Goal: Task Accomplishment & Management: Use online tool/utility

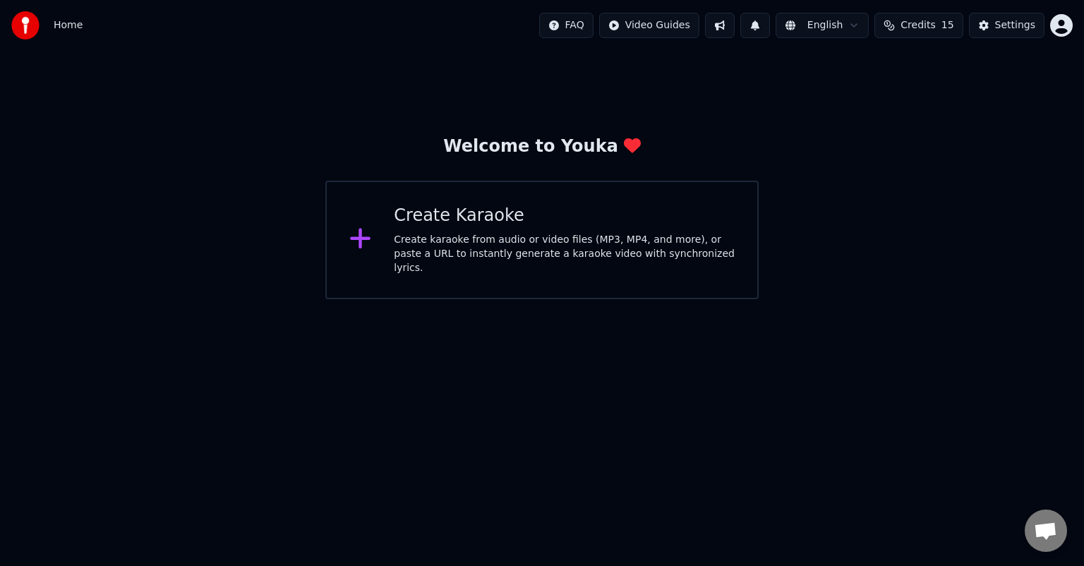
click at [440, 220] on div "Create Karaoke" at bounding box center [564, 216] width 341 height 23
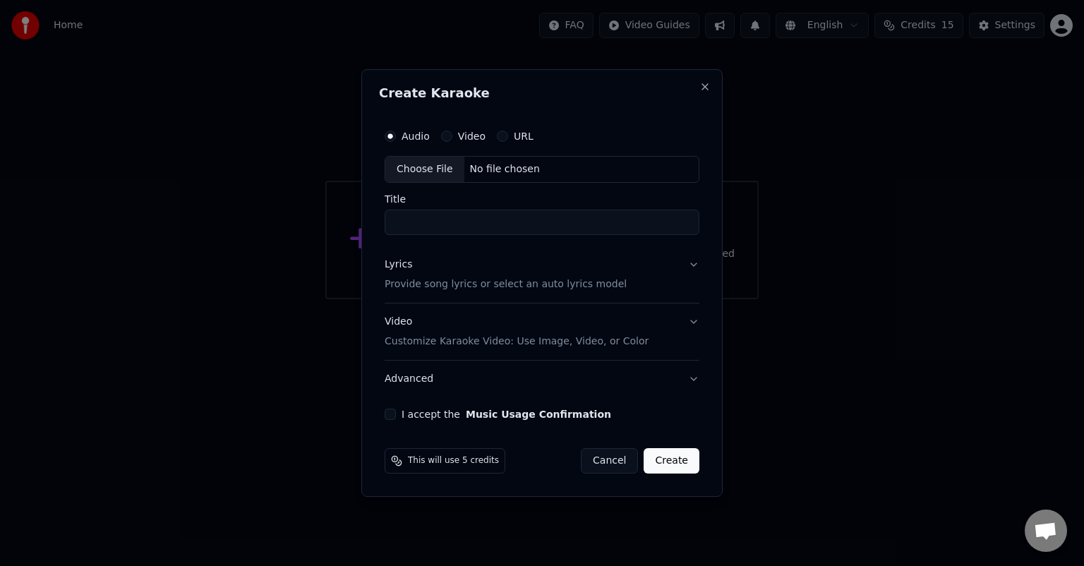
click at [411, 137] on label "Audio" at bounding box center [415, 136] width 28 height 10
click at [396, 137] on button "Audio" at bounding box center [389, 136] width 11 height 11
click at [416, 166] on div "Choose File" at bounding box center [424, 169] width 79 height 25
type input "**********"
click at [673, 460] on button "Create" at bounding box center [674, 460] width 56 height 25
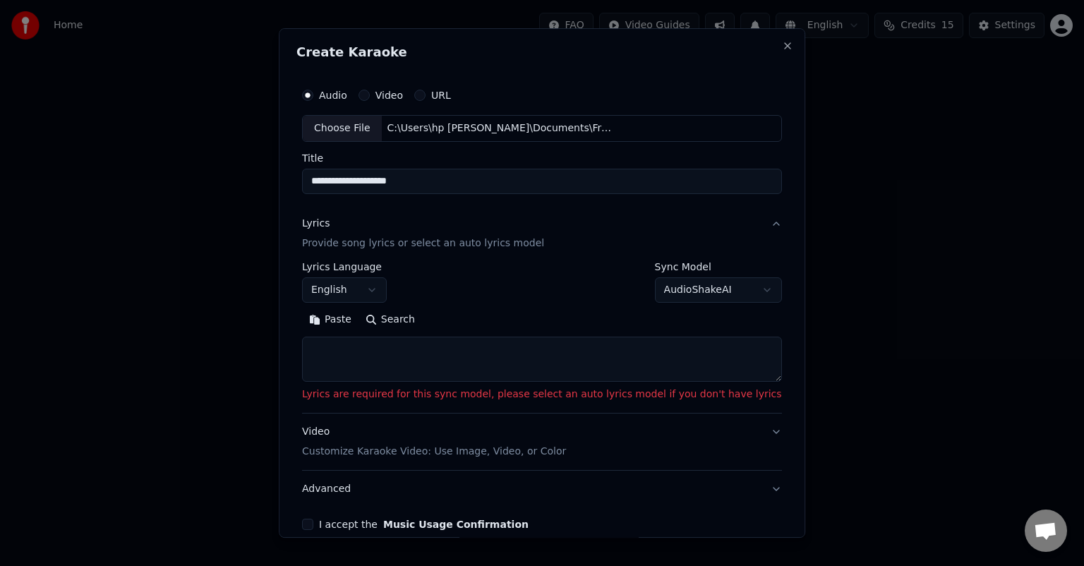
click at [378, 266] on label "Lyrics Language" at bounding box center [344, 267] width 85 height 10
click at [377, 292] on button "English" at bounding box center [344, 289] width 85 height 25
click at [382, 288] on body "**********" at bounding box center [542, 149] width 1084 height 299
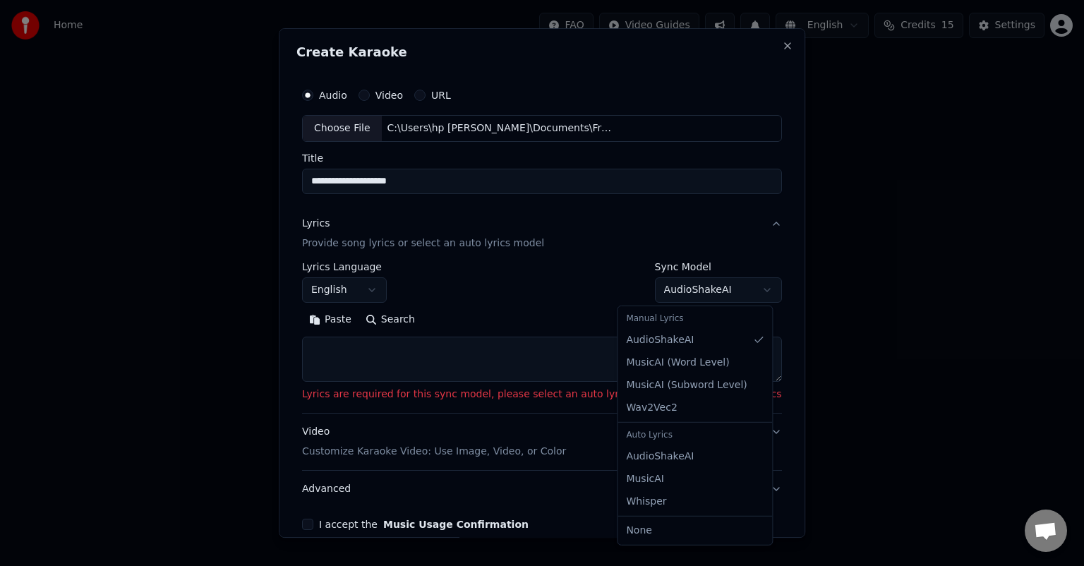
click at [732, 286] on body "**********" at bounding box center [542, 149] width 1084 height 299
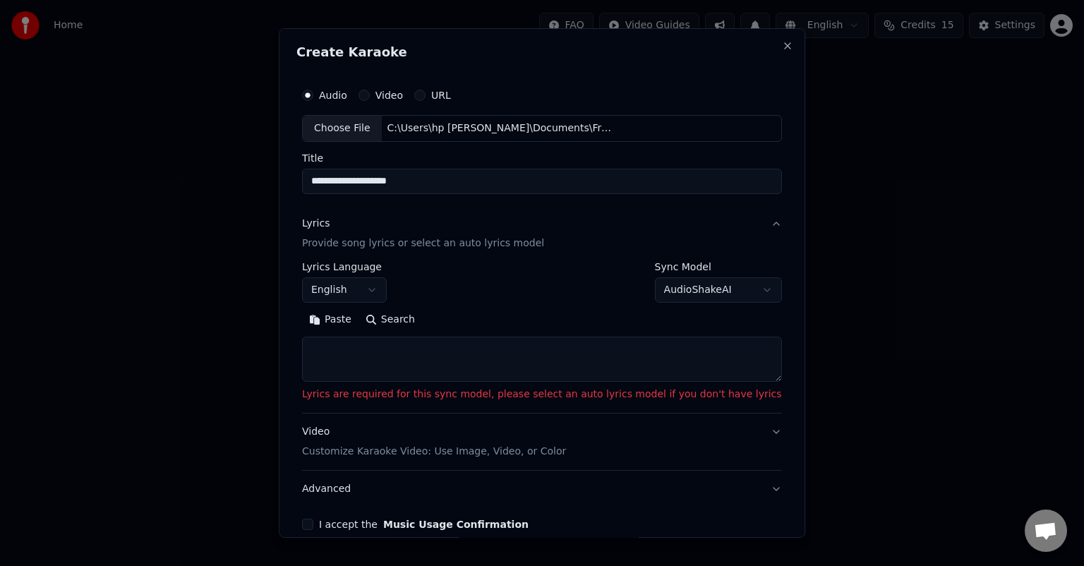
click at [732, 286] on body "**********" at bounding box center [542, 149] width 1084 height 299
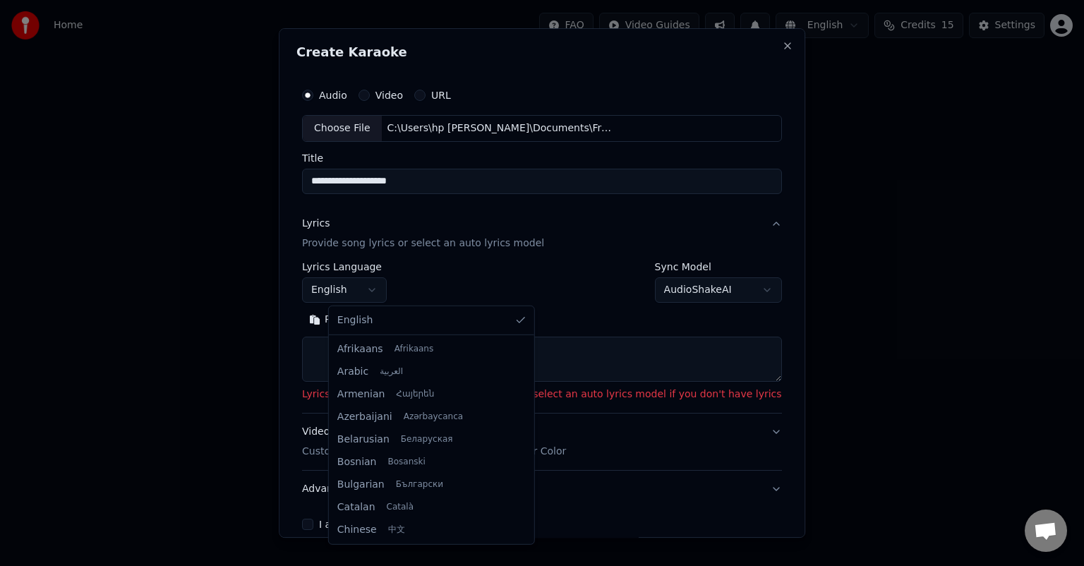
click at [370, 292] on body "**********" at bounding box center [542, 149] width 1084 height 299
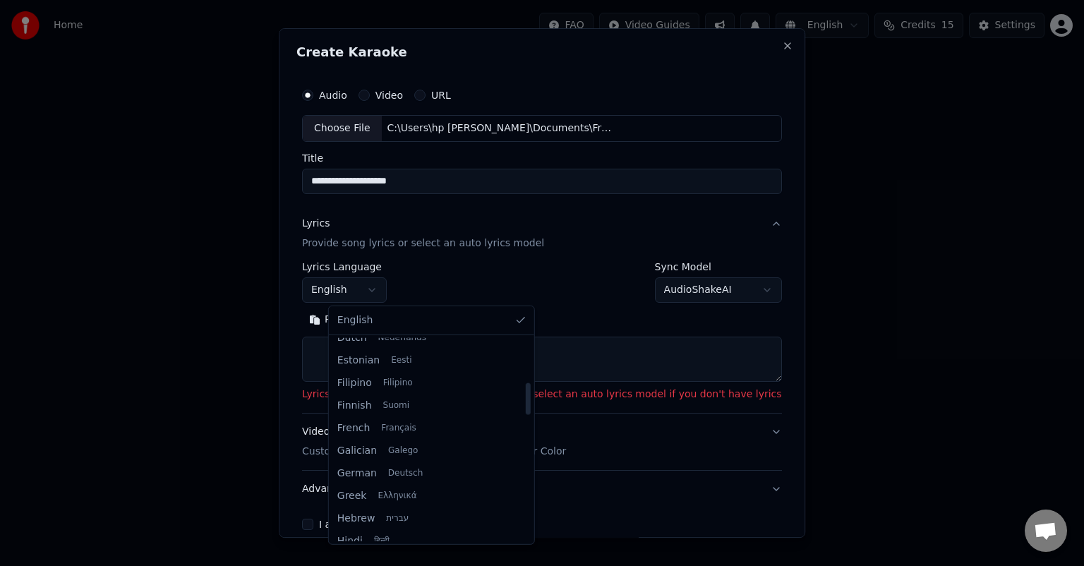
scroll to position [353, 0]
select select "**"
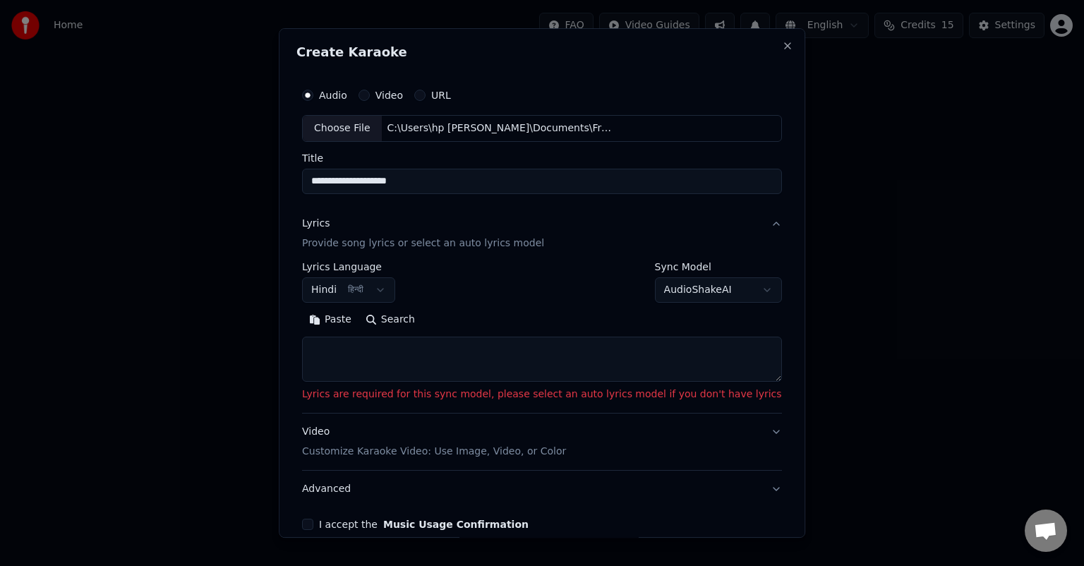
click at [358, 317] on button "Paste" at bounding box center [330, 319] width 56 height 23
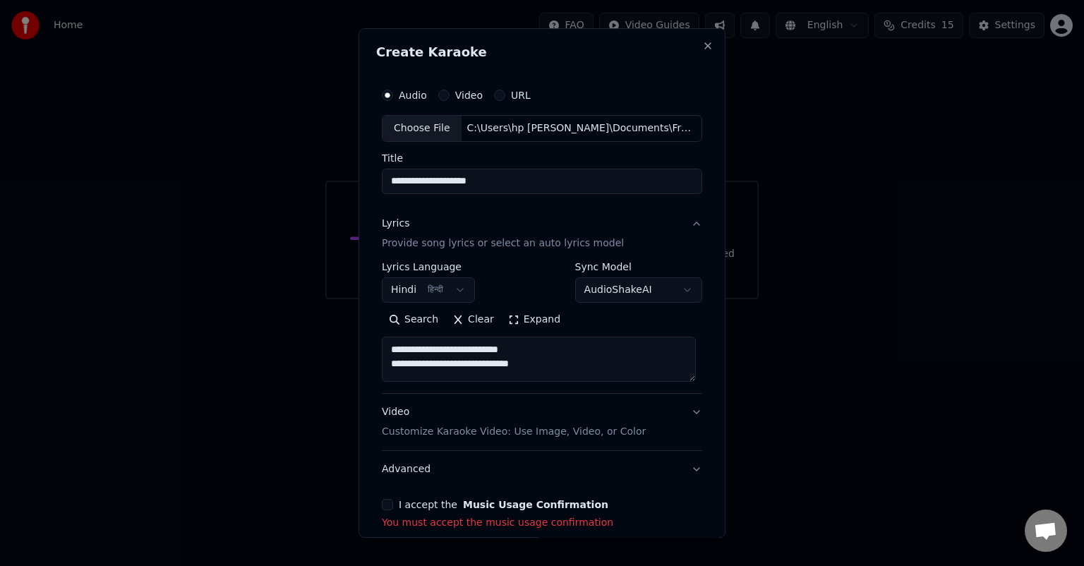
click at [389, 508] on button "I accept the Music Usage Confirmation" at bounding box center [387, 504] width 11 height 11
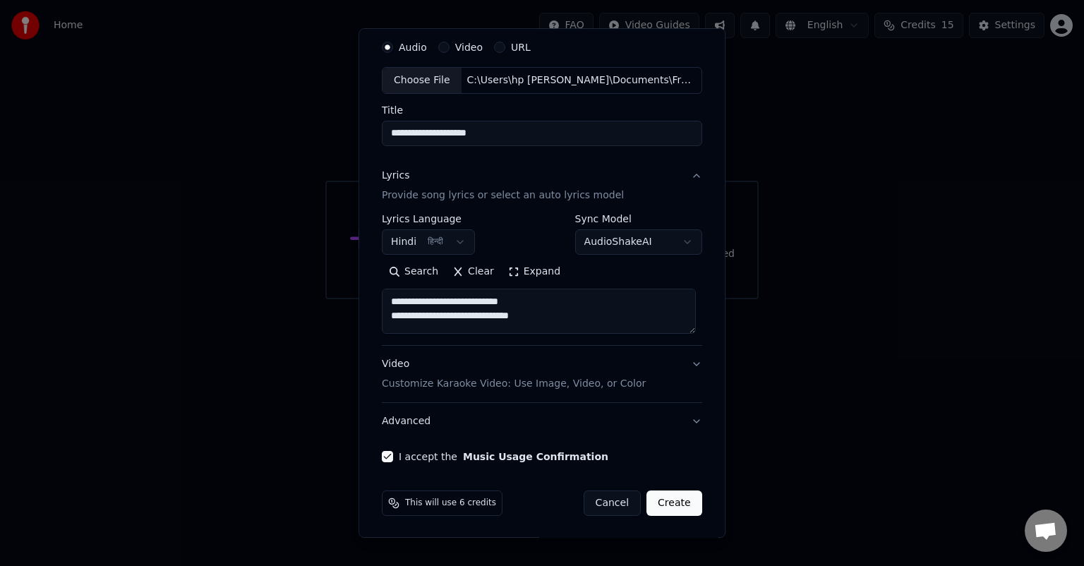
click at [663, 497] on button "Create" at bounding box center [674, 502] width 56 height 25
type textarea "**********"
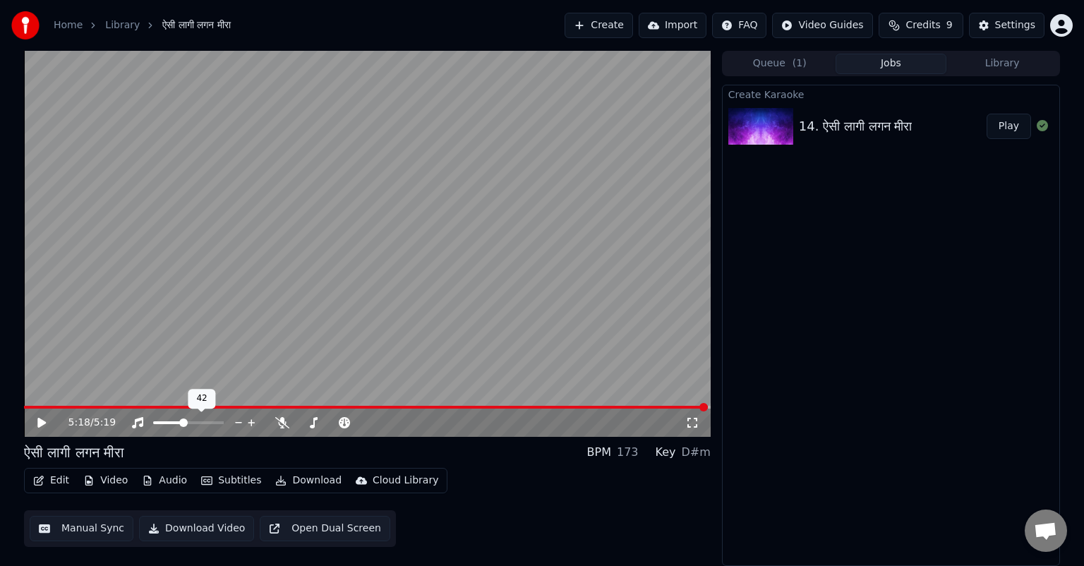
click at [182, 423] on span at bounding box center [168, 422] width 30 height 3
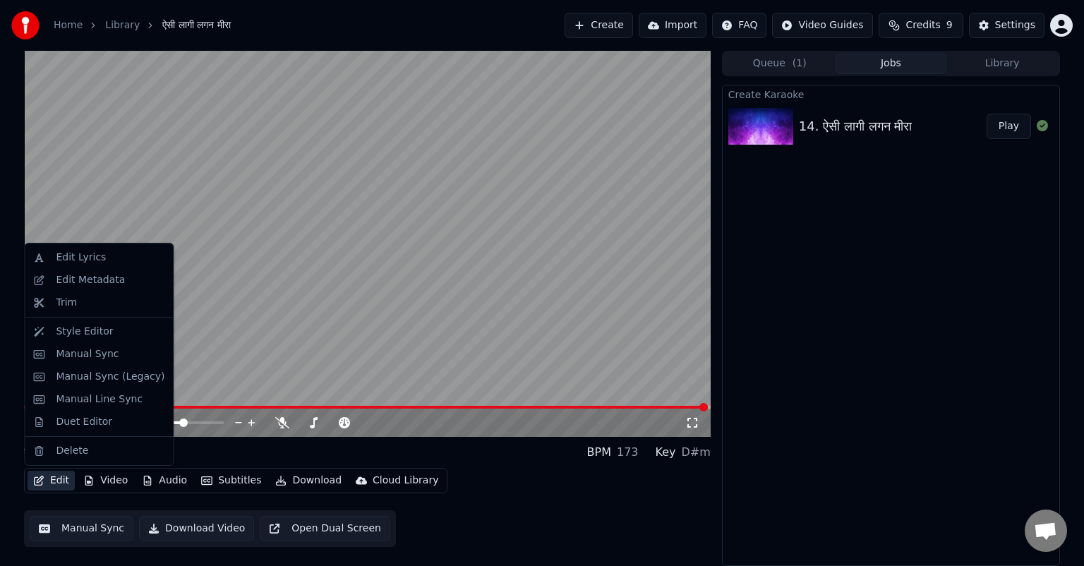
click at [59, 480] on button "Edit" at bounding box center [51, 481] width 47 height 20
click at [370, 346] on video at bounding box center [367, 244] width 686 height 386
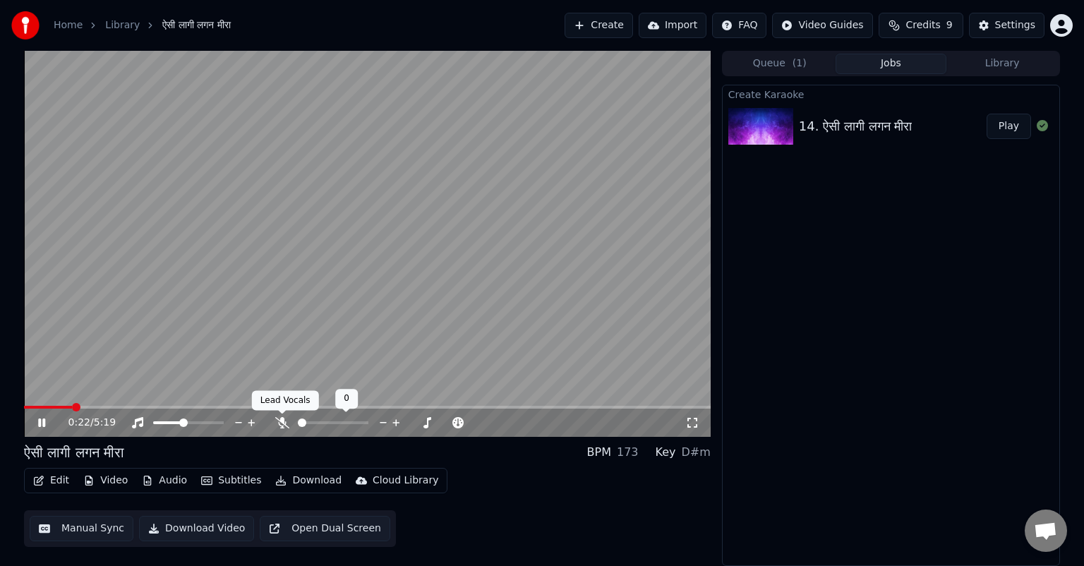
click at [282, 423] on icon at bounding box center [282, 422] width 14 height 11
click at [329, 421] on span at bounding box center [314, 422] width 32 height 3
click at [321, 421] on span at bounding box center [314, 422] width 32 height 3
click at [174, 421] on span at bounding box center [168, 422] width 30 height 3
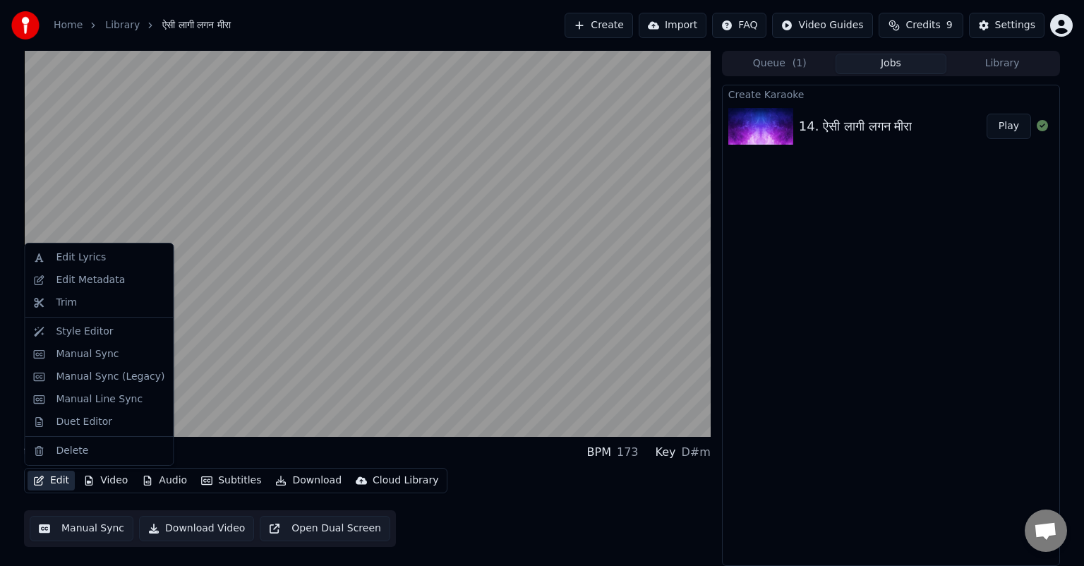
click at [61, 479] on button "Edit" at bounding box center [51, 481] width 47 height 20
click at [87, 258] on div "Edit Lyrics" at bounding box center [81, 257] width 50 height 14
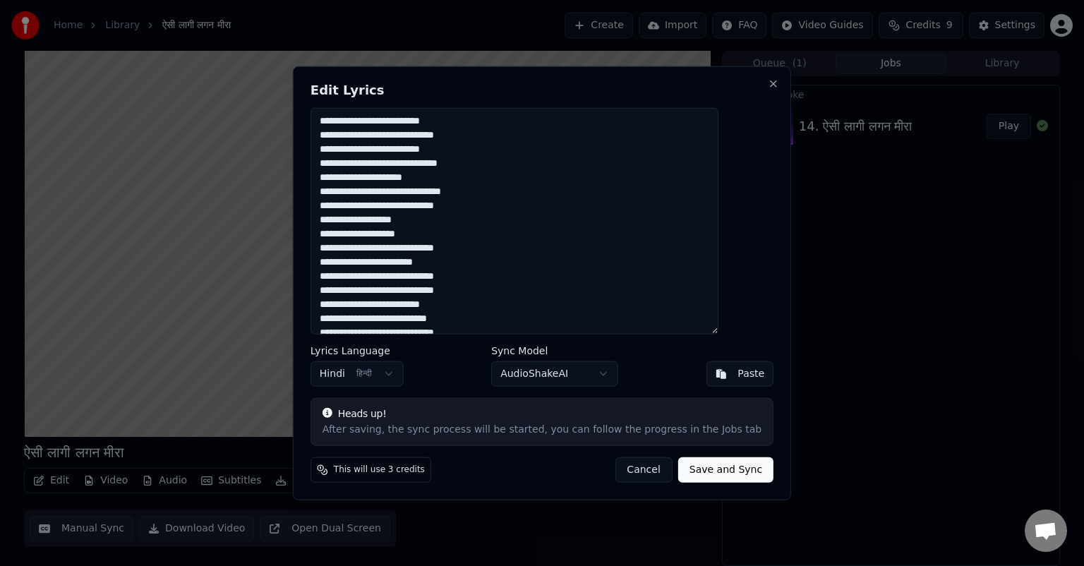
click at [480, 119] on textarea "**********" at bounding box center [514, 221] width 408 height 226
click at [408, 124] on textarea "**********" at bounding box center [514, 221] width 408 height 226
click at [482, 126] on textarea "**********" at bounding box center [514, 221] width 408 height 226
click at [485, 136] on textarea "**********" at bounding box center [514, 221] width 408 height 226
click at [410, 147] on textarea "**********" at bounding box center [514, 221] width 408 height 226
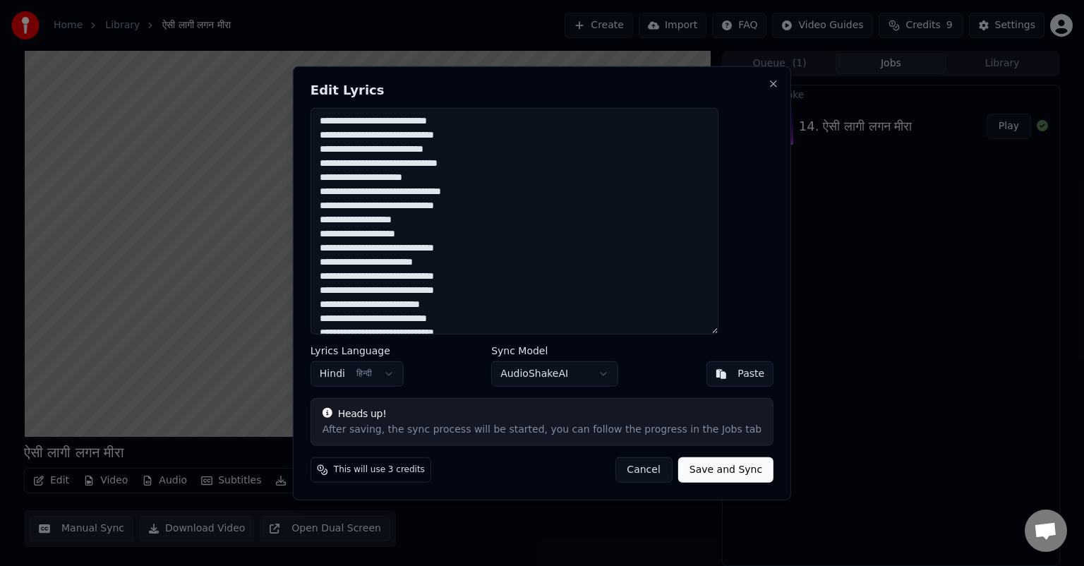
click at [483, 151] on textarea "**********" at bounding box center [514, 221] width 408 height 226
type textarea "**********"
click at [700, 463] on button "Save and Sync" at bounding box center [725, 468] width 95 height 25
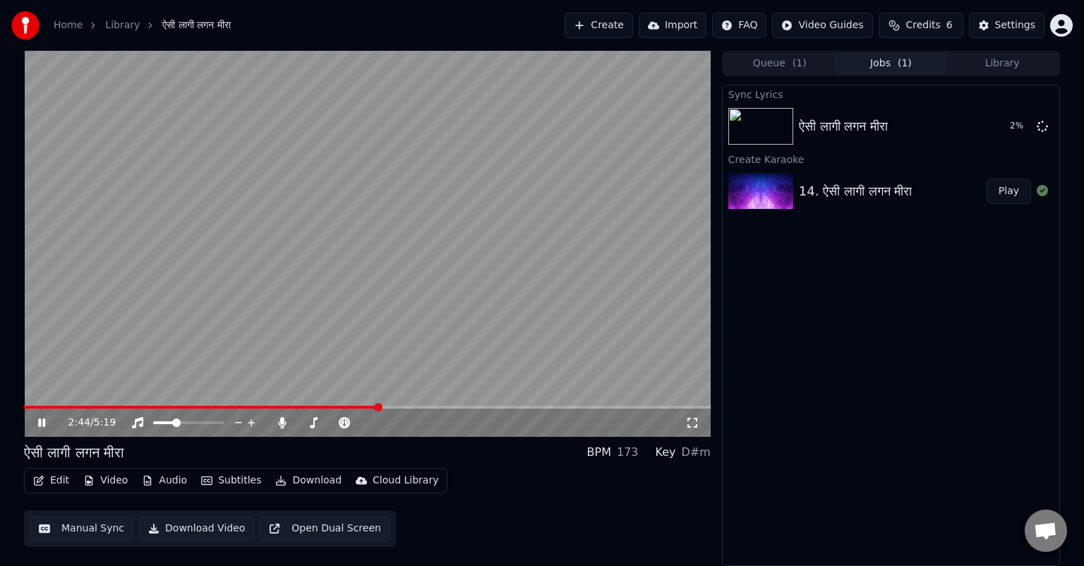
click at [114, 480] on button "Video" at bounding box center [106, 481] width 56 height 20
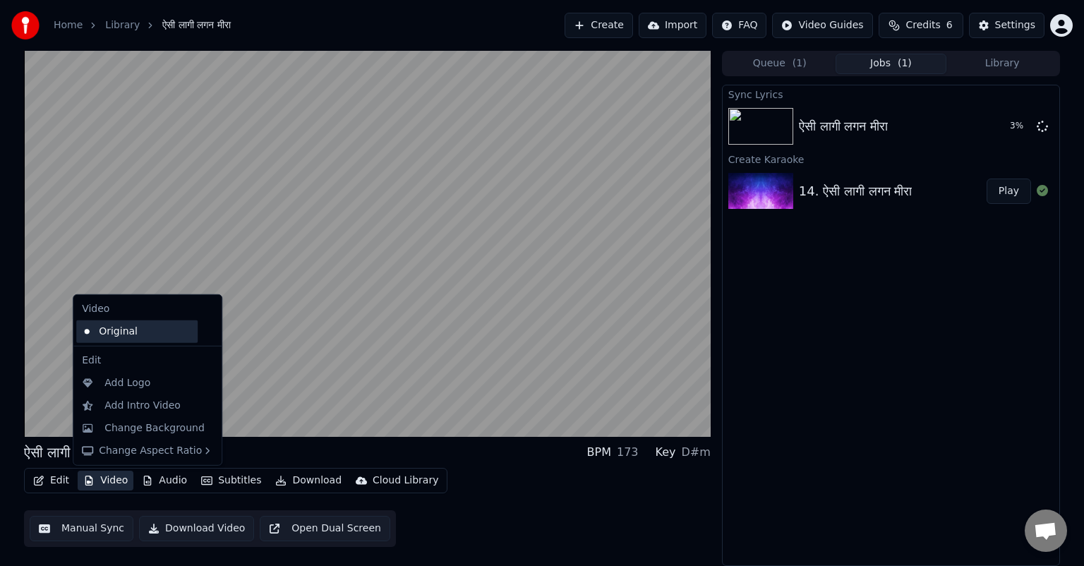
click at [121, 333] on div "Original" at bounding box center [136, 331] width 121 height 23
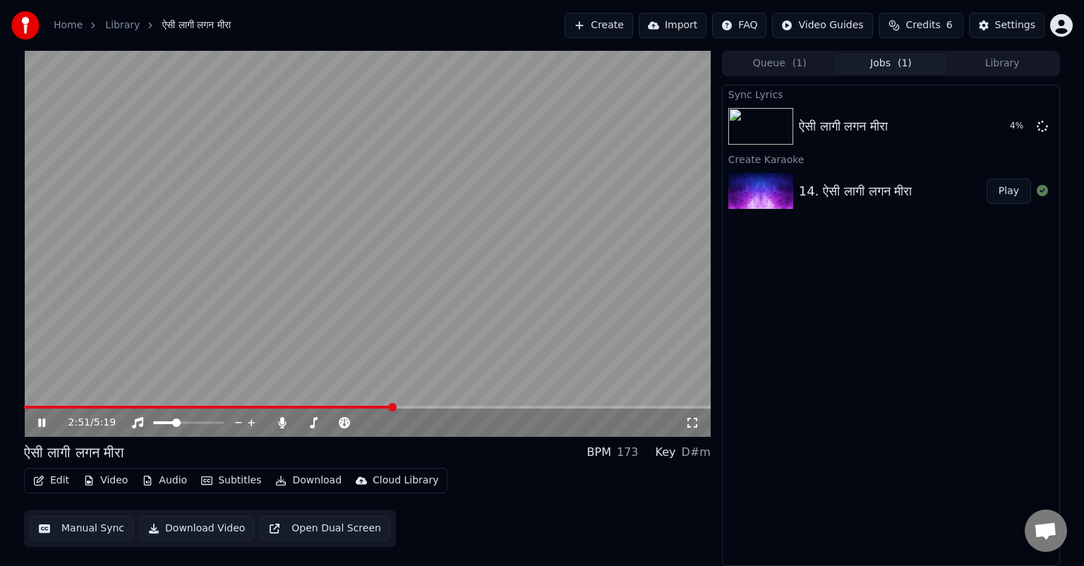
click at [166, 483] on button "Audio" at bounding box center [164, 481] width 56 height 20
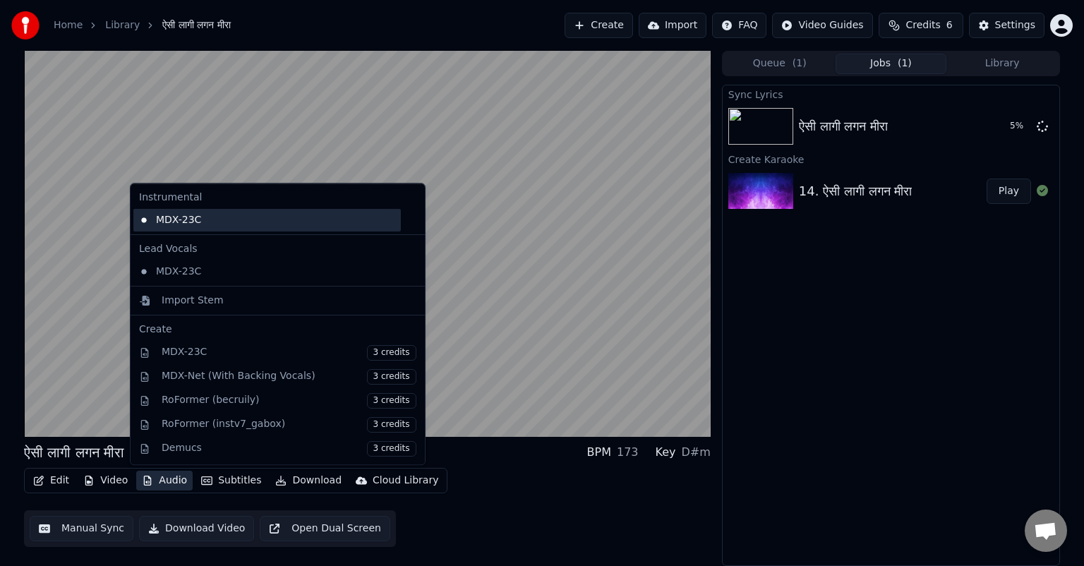
click at [188, 220] on div "MDX-23C" at bounding box center [266, 220] width 267 height 23
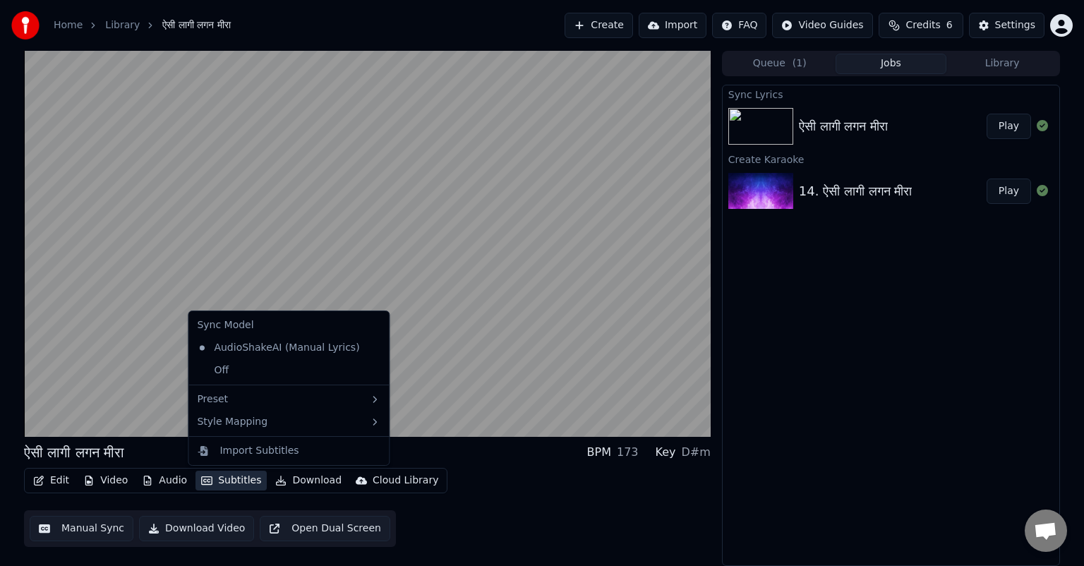
click at [224, 479] on button "Subtitles" at bounding box center [230, 481] width 71 height 20
click at [252, 349] on div "AudioShakeAI (Manual Lyrics)" at bounding box center [278, 348] width 174 height 23
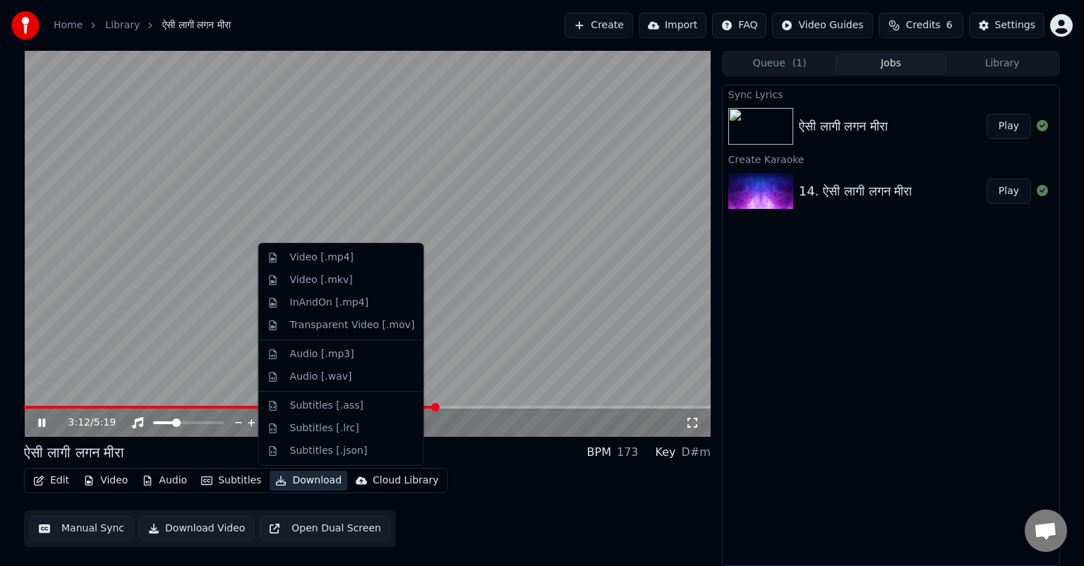
click at [305, 483] on button "Download" at bounding box center [308, 481] width 78 height 20
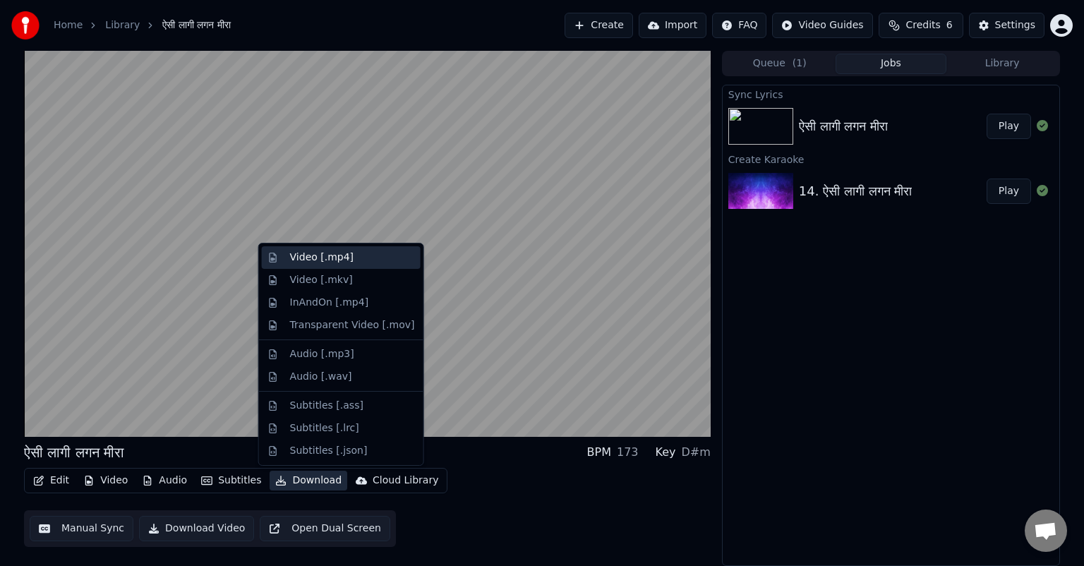
click at [330, 256] on div "Video [.mp4]" at bounding box center [321, 257] width 63 height 14
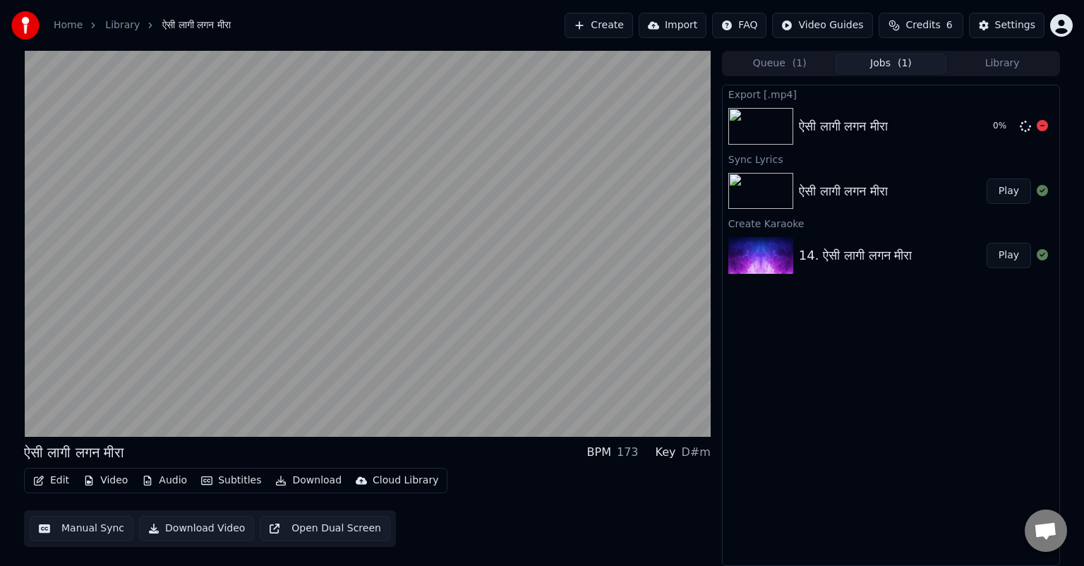
click at [830, 126] on div "ऐसी लागी लगन मीरा" at bounding box center [843, 126] width 89 height 20
click at [818, 124] on div "ऐसी लागी लगन मीरा" at bounding box center [843, 126] width 89 height 20
click at [751, 131] on img at bounding box center [760, 126] width 65 height 37
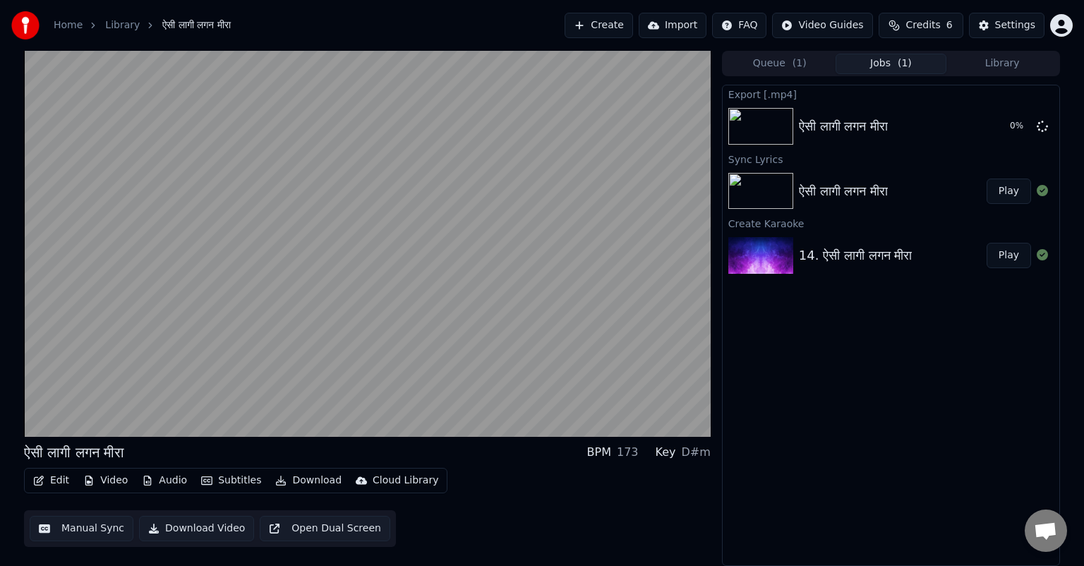
click at [1008, 190] on button "Play" at bounding box center [1008, 190] width 44 height 25
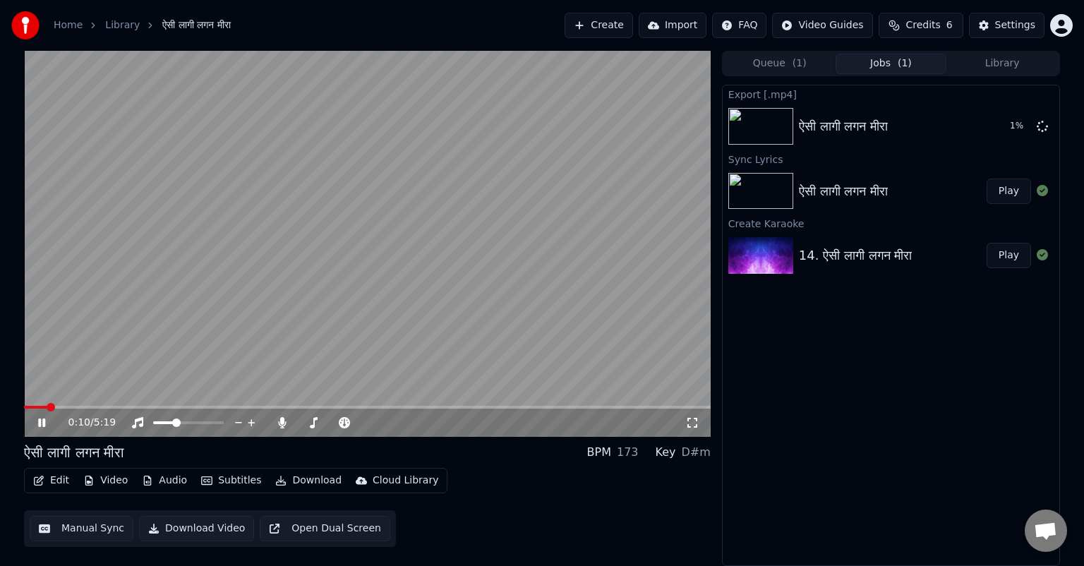
click at [234, 337] on video at bounding box center [367, 244] width 686 height 386
click at [43, 421] on icon at bounding box center [41, 423] width 8 height 10
click at [1012, 255] on button "Play" at bounding box center [1008, 255] width 44 height 25
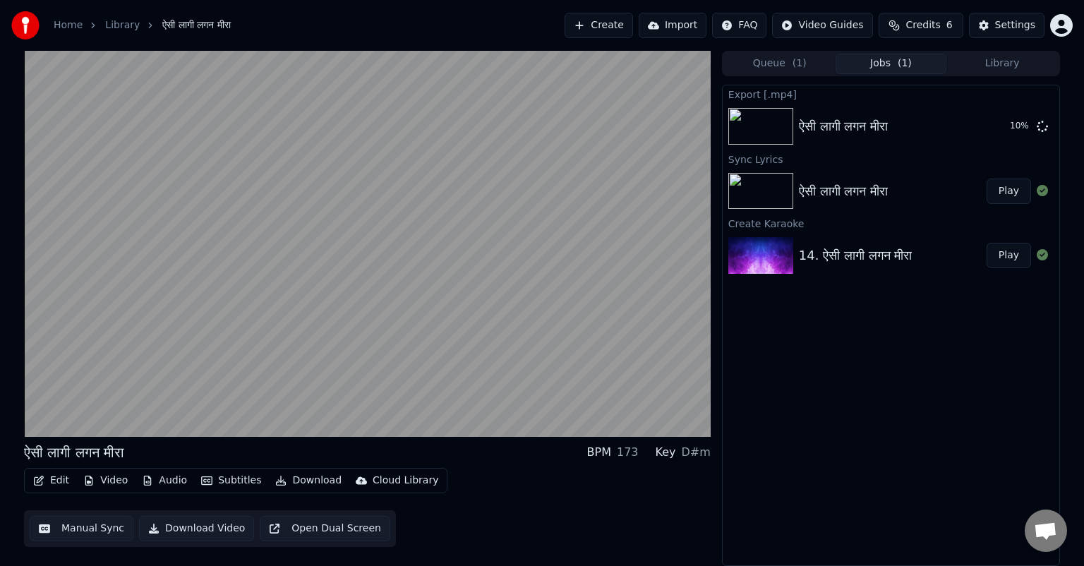
click at [303, 525] on button "Open Dual Screen" at bounding box center [325, 528] width 131 height 25
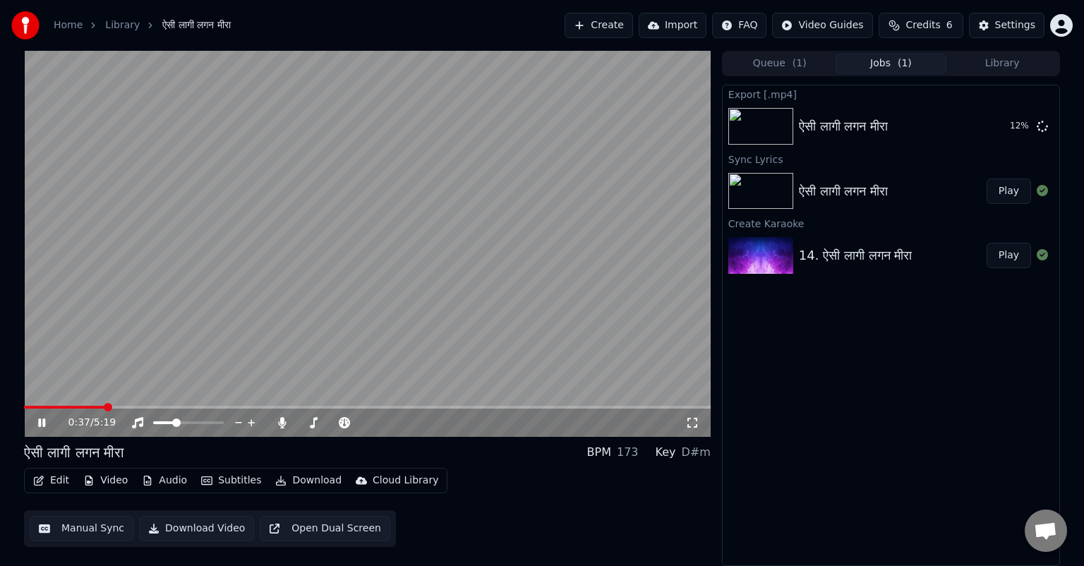
click at [198, 527] on button "Download Video" at bounding box center [196, 528] width 115 height 25
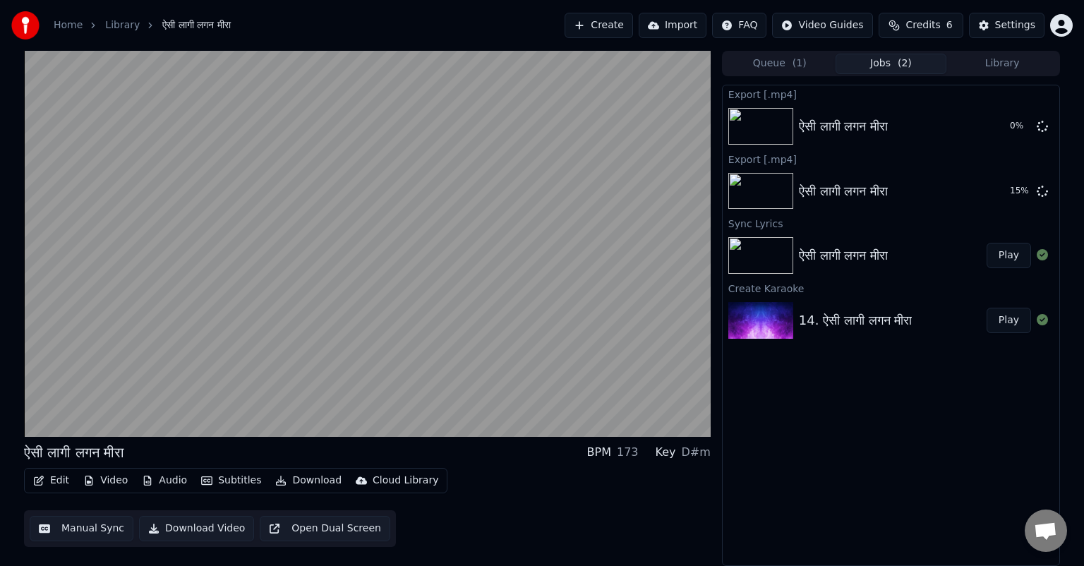
click at [1043, 319] on icon at bounding box center [1041, 319] width 11 height 11
click at [1040, 257] on icon at bounding box center [1041, 254] width 11 height 11
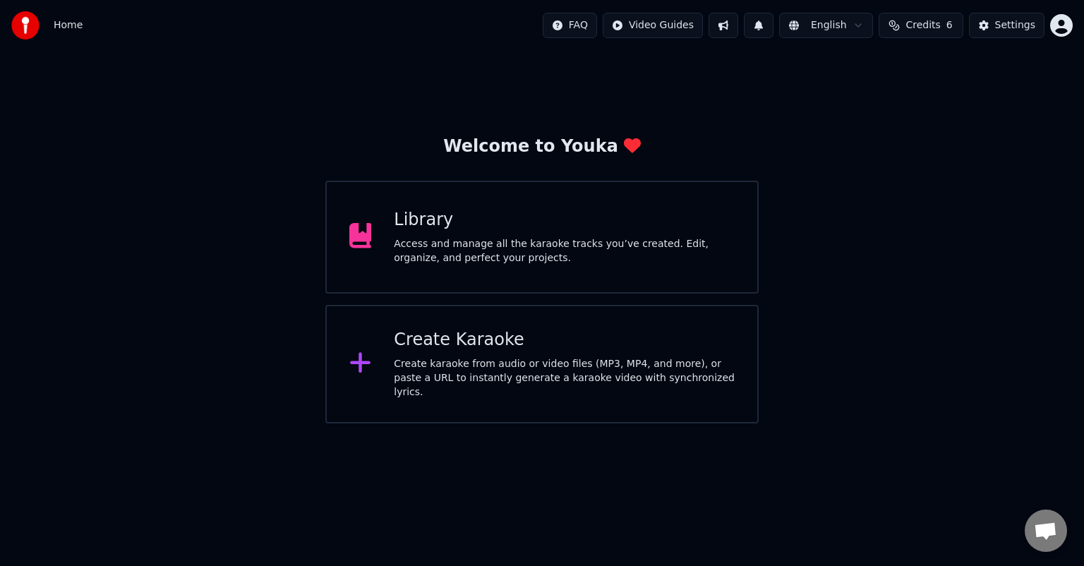
click at [416, 222] on div "Library" at bounding box center [564, 220] width 341 height 23
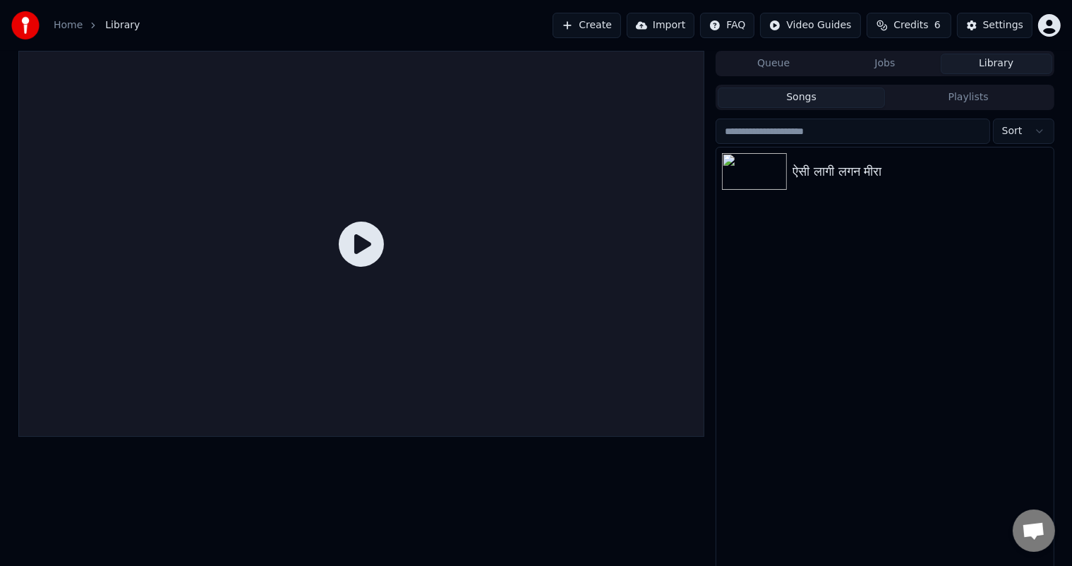
click at [358, 239] on icon at bounding box center [361, 244] width 45 height 45
click at [356, 241] on icon at bounding box center [361, 244] width 45 height 45
click at [821, 171] on div "ऐसी लागी लगन मीरा" at bounding box center [912, 172] width 241 height 20
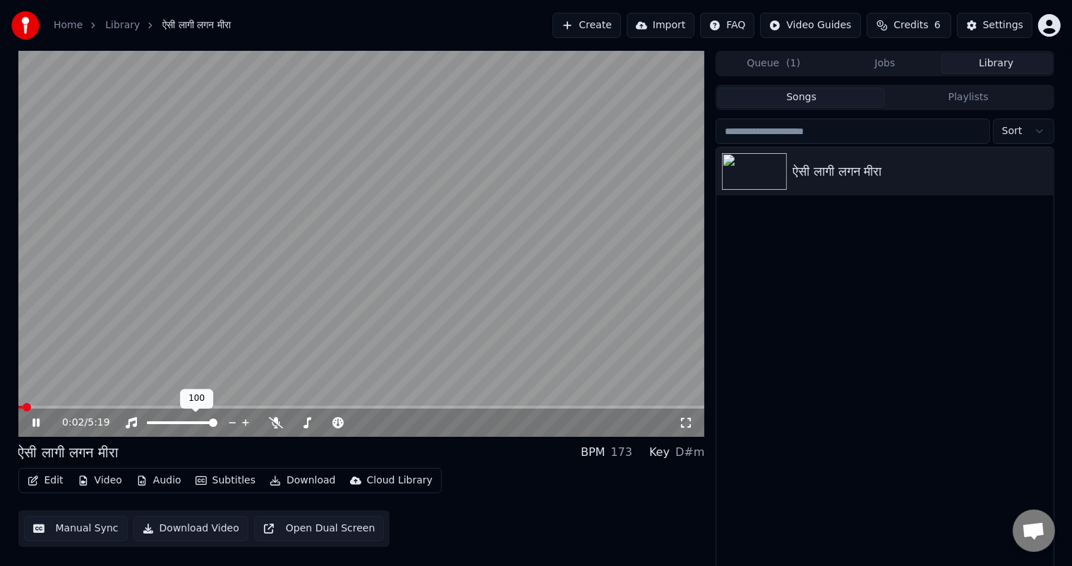
click at [172, 419] on div at bounding box center [195, 423] width 114 height 14
click at [168, 421] on span at bounding box center [182, 422] width 71 height 3
click at [382, 420] on div at bounding box center [402, 423] width 114 height 14
click at [382, 422] on span at bounding box center [370, 422] width 35 height 3
click at [375, 423] on span at bounding box center [367, 422] width 28 height 3
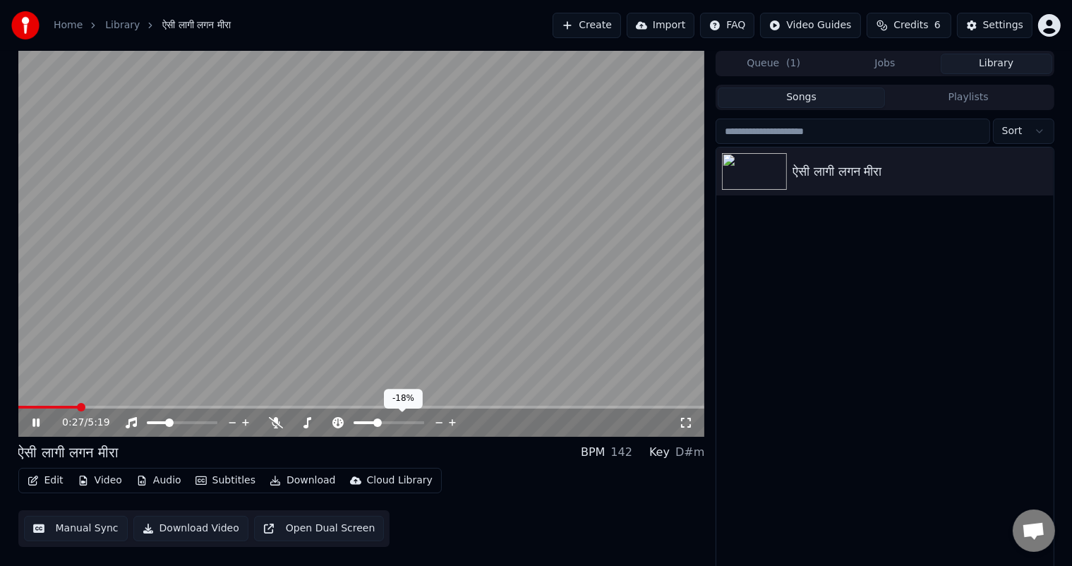
click at [408, 421] on span at bounding box center [388, 422] width 71 height 3
click at [353, 420] on span at bounding box center [357, 422] width 8 height 8
click at [356, 421] on span at bounding box center [357, 422] width 8 height 8
click at [353, 421] on span at bounding box center [354, 422] width 2 height 3
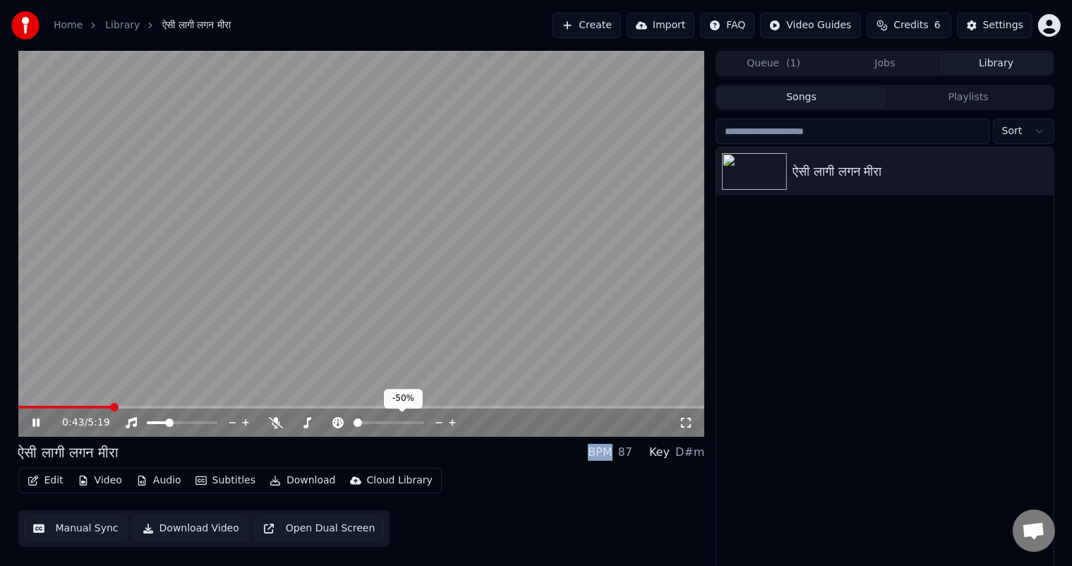
click at [352, 420] on div at bounding box center [402, 423] width 114 height 14
click at [341, 423] on icon at bounding box center [338, 422] width 14 height 11
click at [344, 418] on icon at bounding box center [338, 422] width 14 height 11
click at [424, 425] on span at bounding box center [420, 422] width 8 height 8
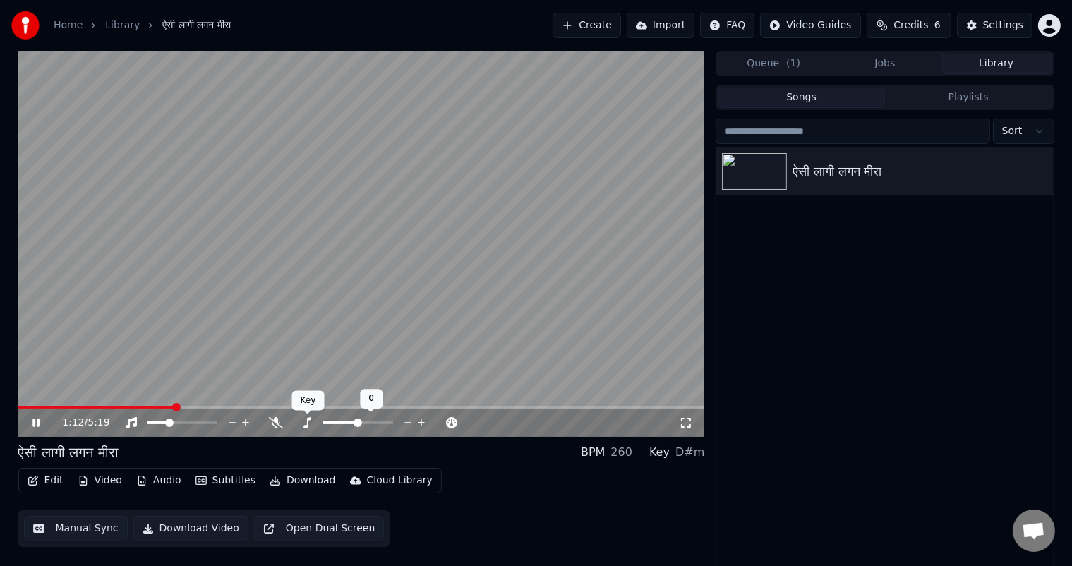
click at [305, 404] on div "Key Key" at bounding box center [308, 401] width 32 height 20
click at [304, 403] on div "Key Key" at bounding box center [308, 401] width 32 height 20
click at [305, 423] on icon at bounding box center [307, 422] width 14 height 11
click at [381, 420] on div at bounding box center [402, 423] width 114 height 14
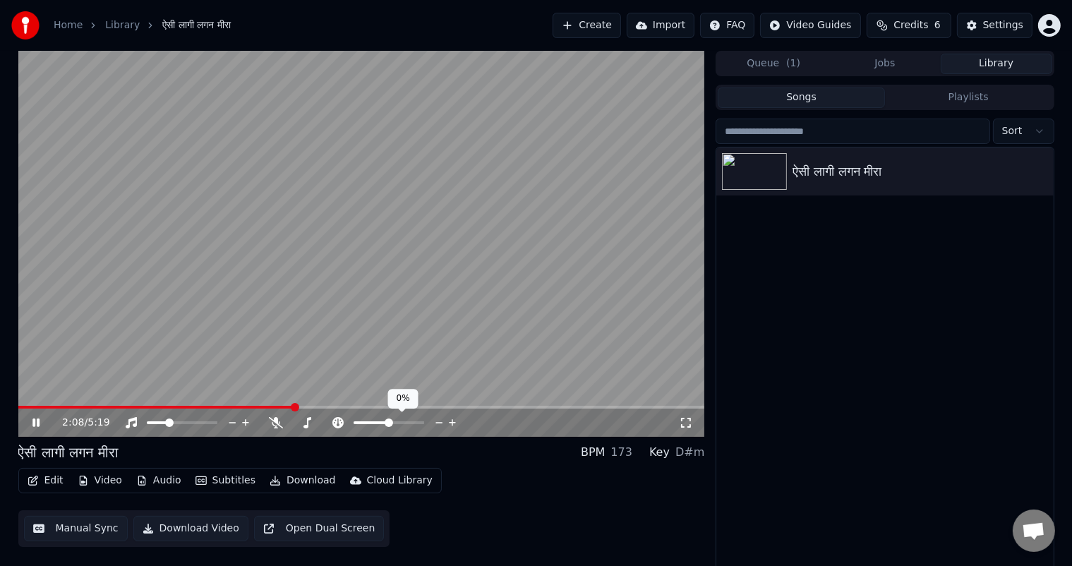
click at [389, 427] on span at bounding box center [388, 422] width 8 height 8
click at [36, 419] on icon at bounding box center [46, 422] width 33 height 11
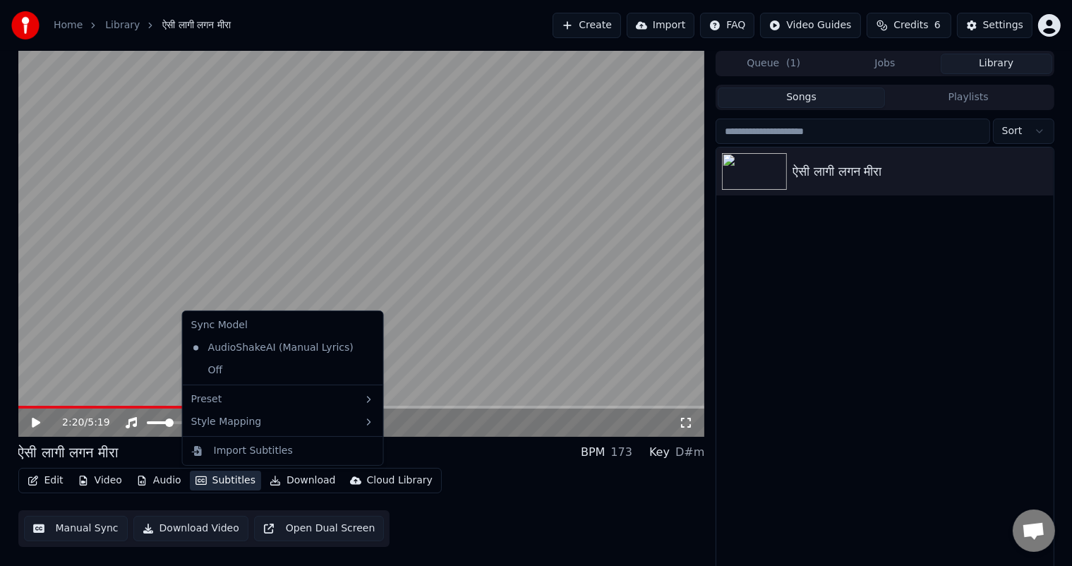
click at [221, 480] on button "Subtitles" at bounding box center [225, 481] width 71 height 20
click at [229, 423] on div "Style Mapping" at bounding box center [283, 422] width 195 height 23
click at [231, 426] on div "Style Mapping" at bounding box center [283, 422] width 195 height 23
click at [214, 368] on div "Off" at bounding box center [283, 370] width 195 height 23
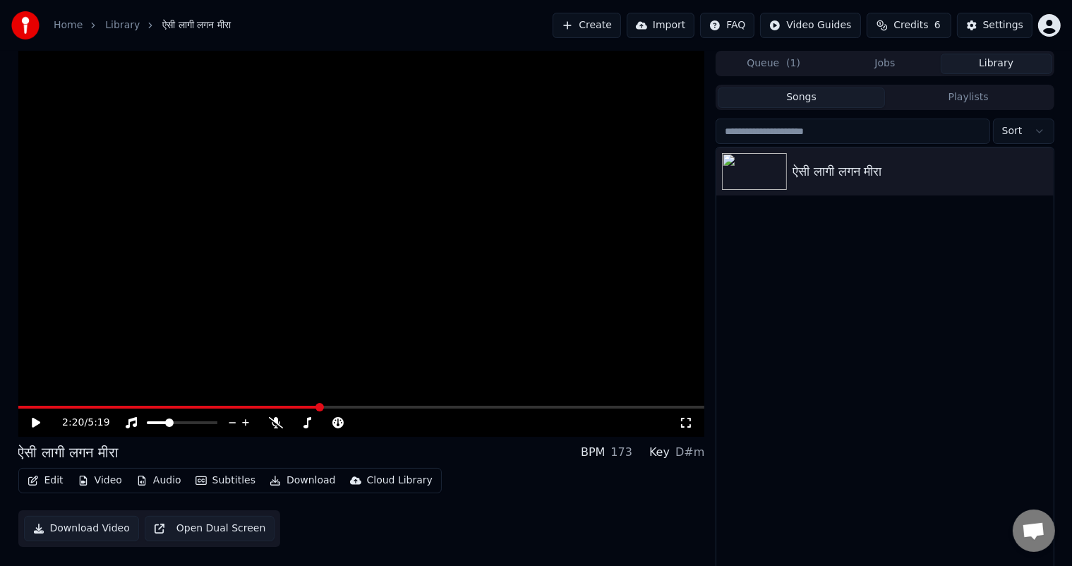
click at [220, 485] on button "Subtitles" at bounding box center [225, 481] width 71 height 20
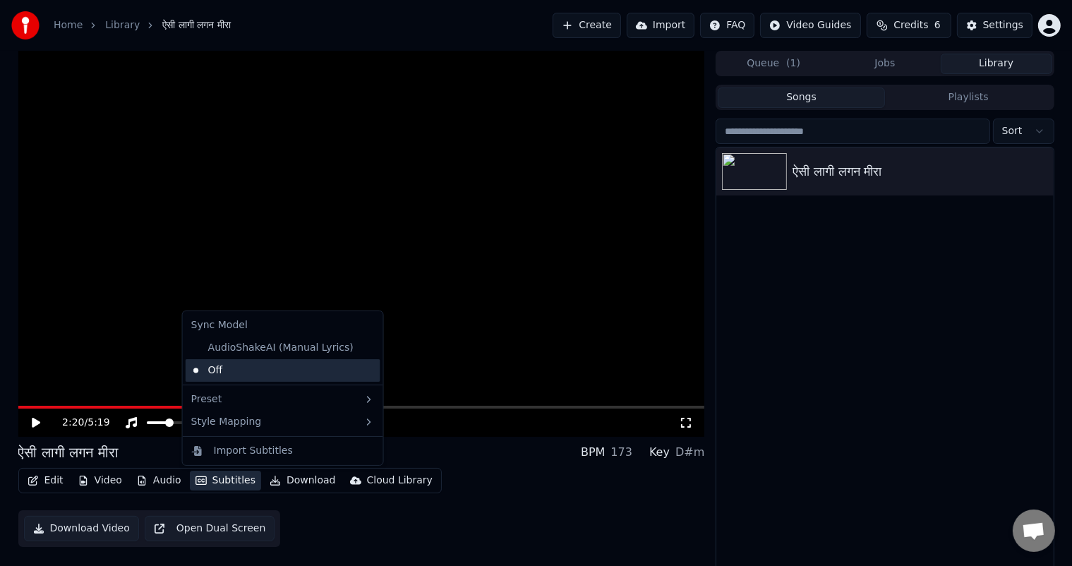
click at [216, 366] on div "Off" at bounding box center [283, 370] width 195 height 23
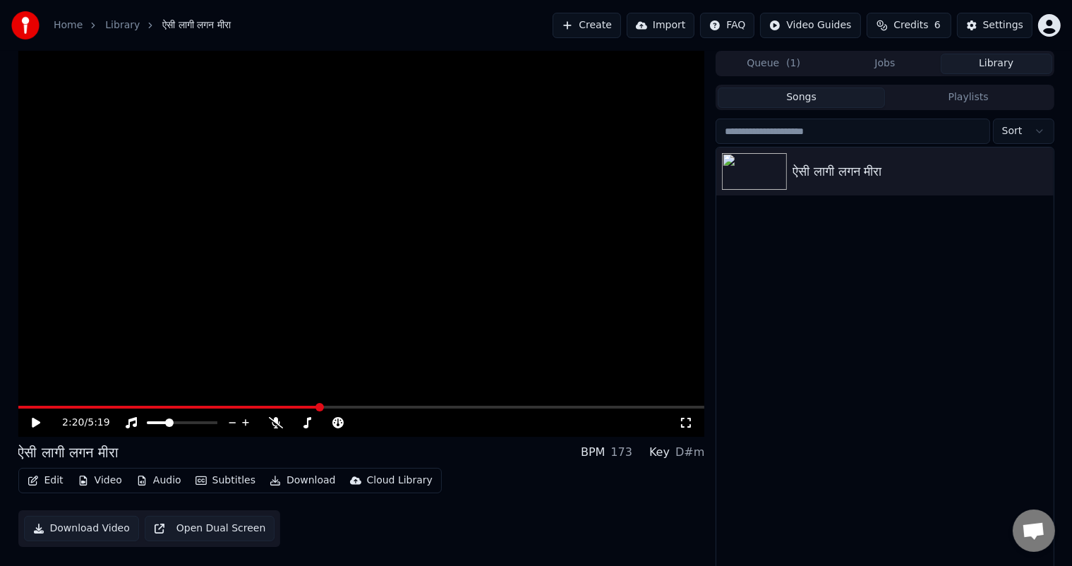
click at [226, 480] on button "Subtitles" at bounding box center [225, 481] width 71 height 20
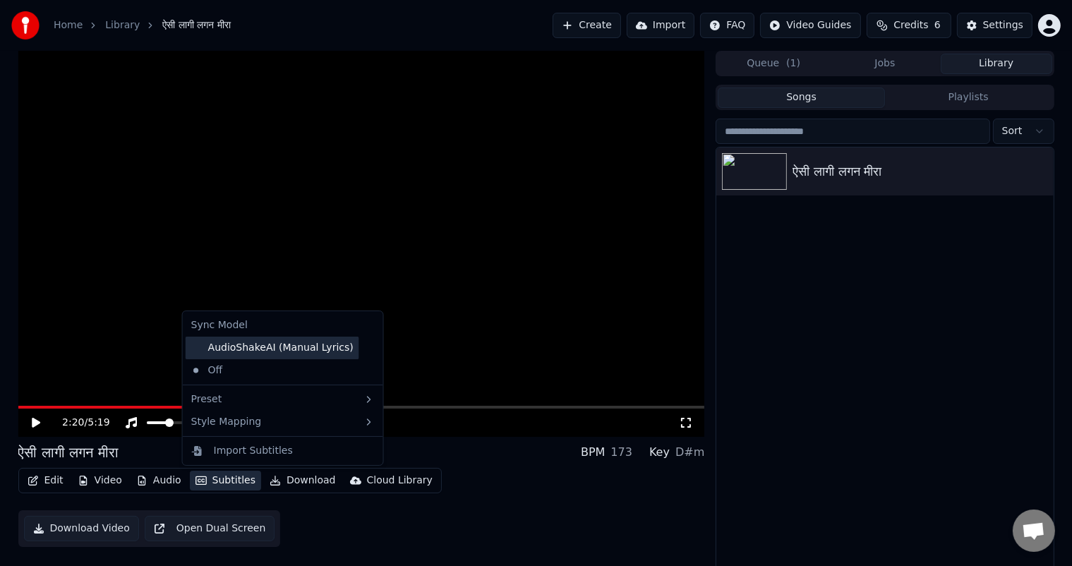
click at [273, 349] on div "AudioShakeAI (Manual Lyrics)" at bounding box center [273, 348] width 174 height 23
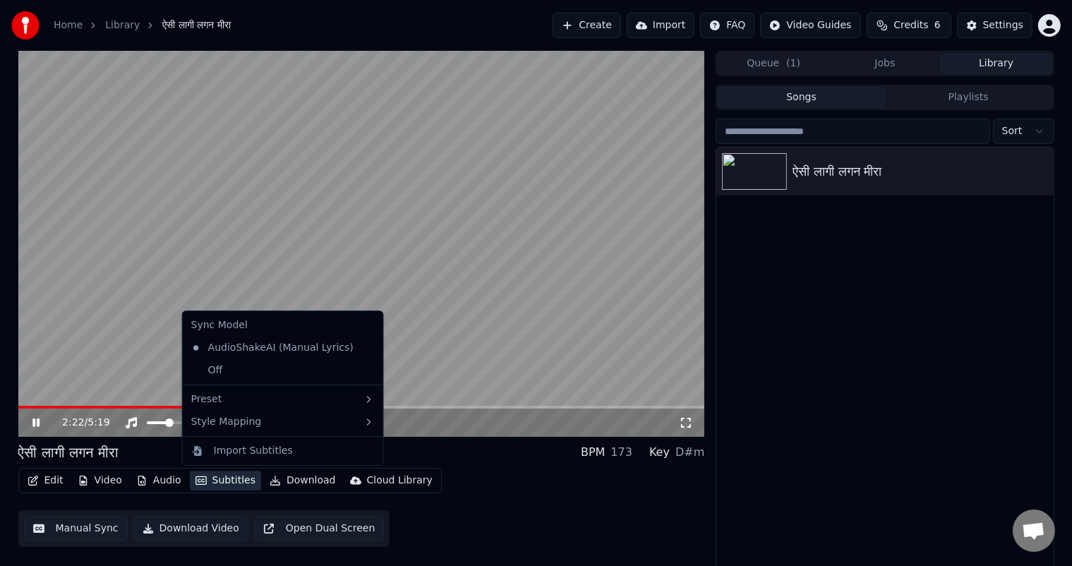
click at [231, 476] on button "Subtitles" at bounding box center [225, 481] width 71 height 20
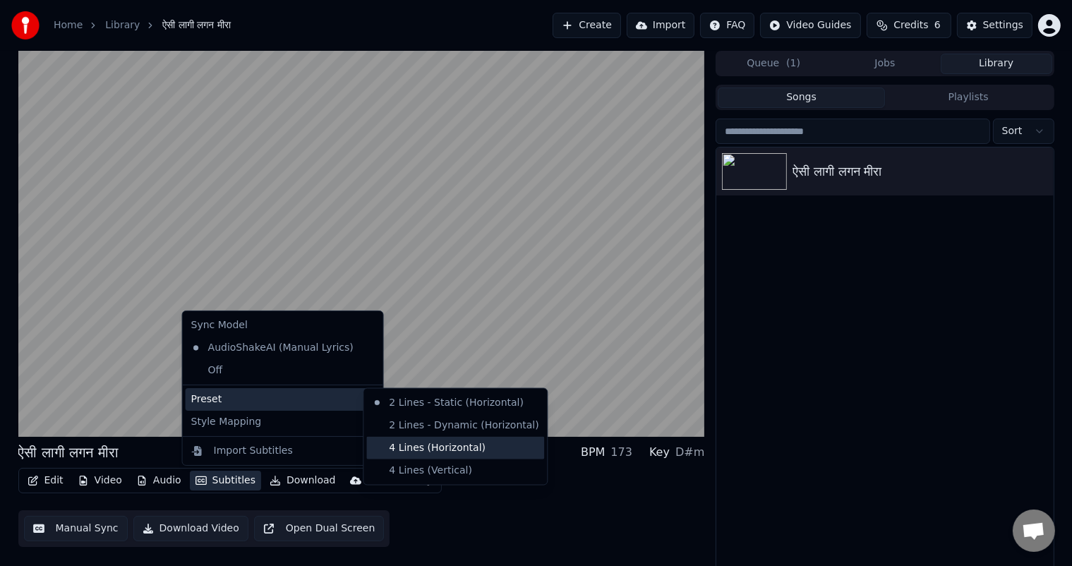
click at [431, 448] on div "4 Lines (Horizontal)" at bounding box center [455, 448] width 178 height 23
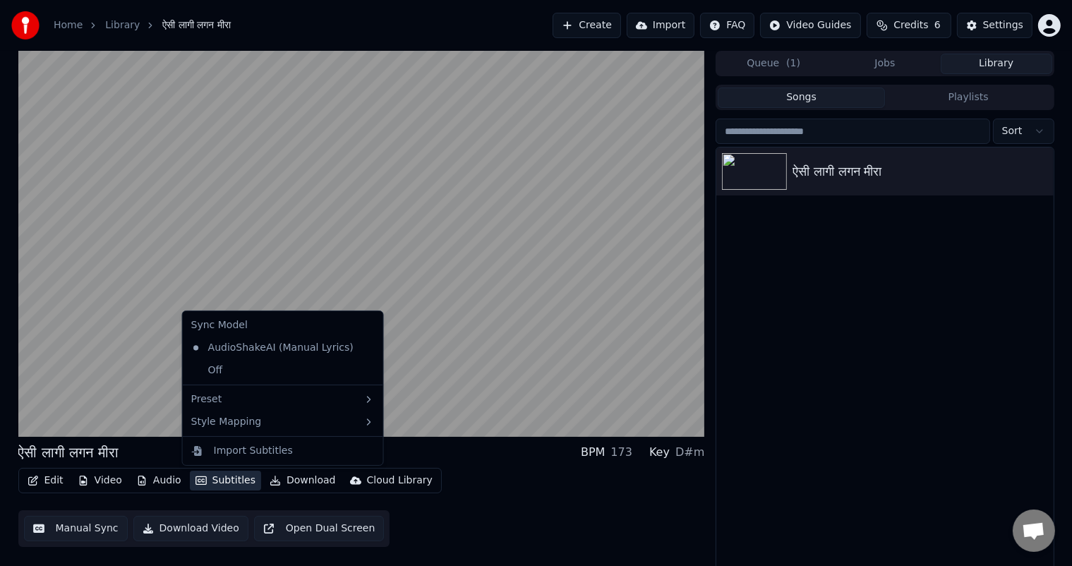
click at [223, 478] on button "Subtitles" at bounding box center [225, 481] width 71 height 20
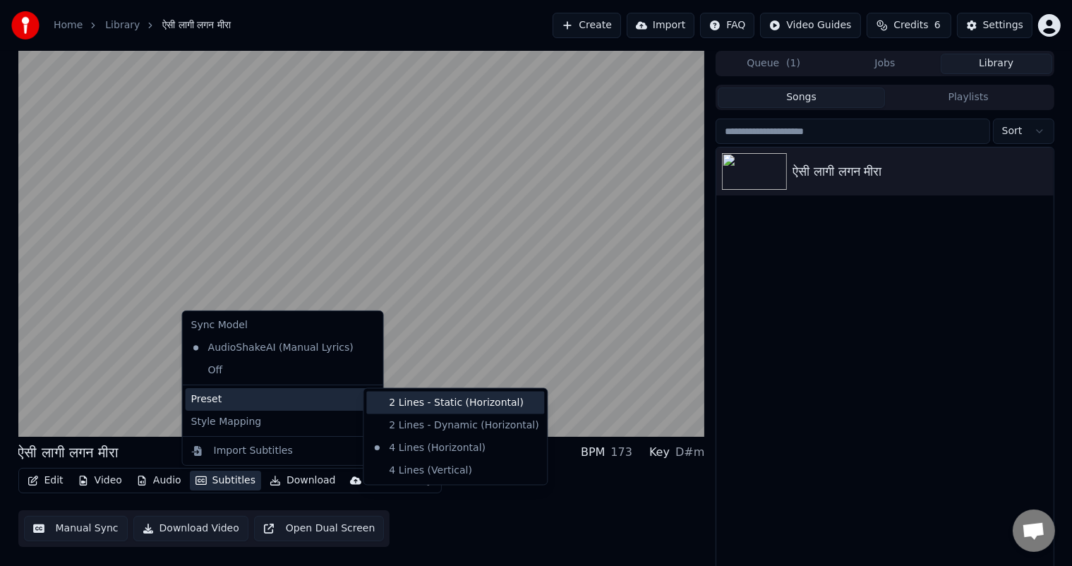
click at [409, 404] on div "2 Lines - Static (Horizontal)" at bounding box center [455, 403] width 178 height 23
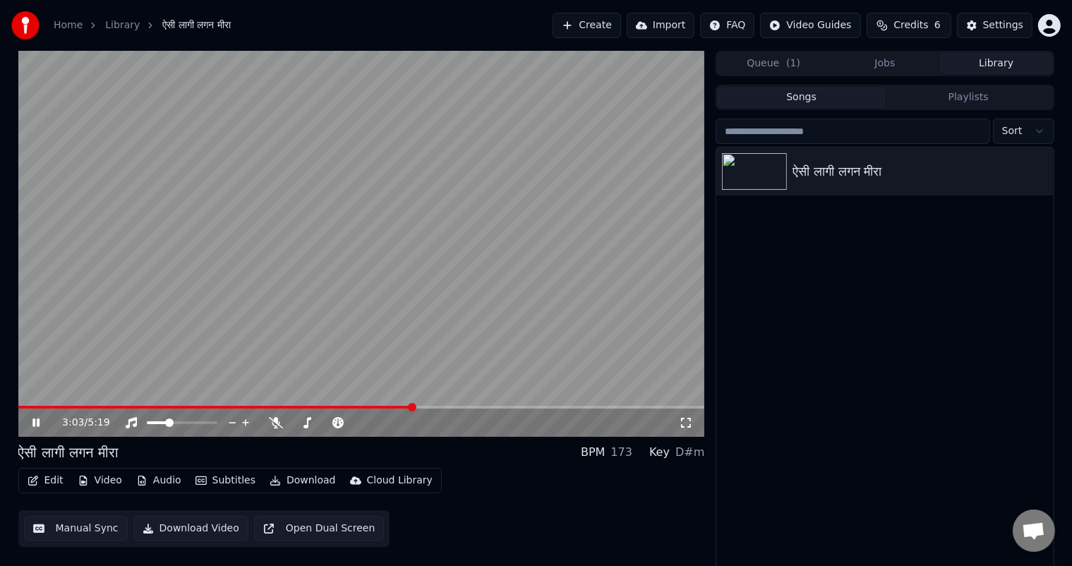
click at [333, 381] on video at bounding box center [361, 244] width 686 height 386
click at [54, 480] on button "Edit" at bounding box center [45, 481] width 47 height 20
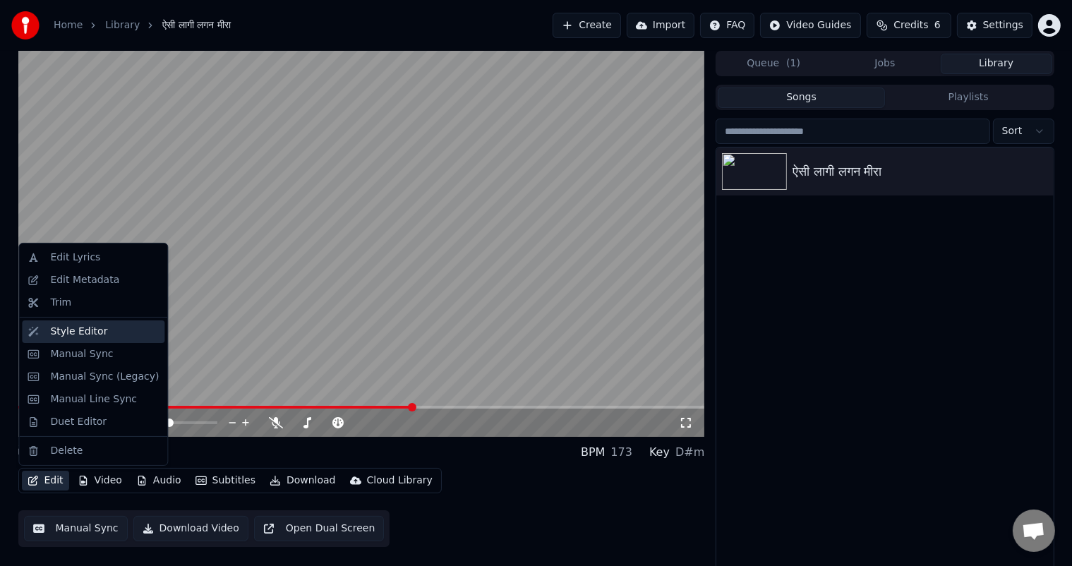
click at [86, 333] on div "Style Editor" at bounding box center [78, 332] width 57 height 14
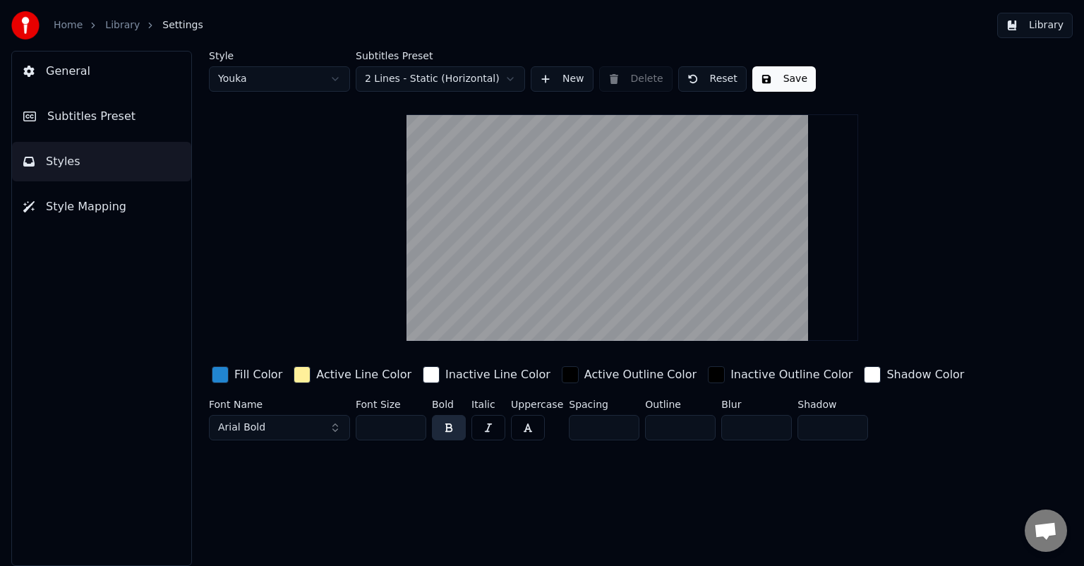
click at [558, 281] on video at bounding box center [632, 227] width 452 height 226
click at [455, 376] on div "Inactive Line Color" at bounding box center [497, 374] width 105 height 17
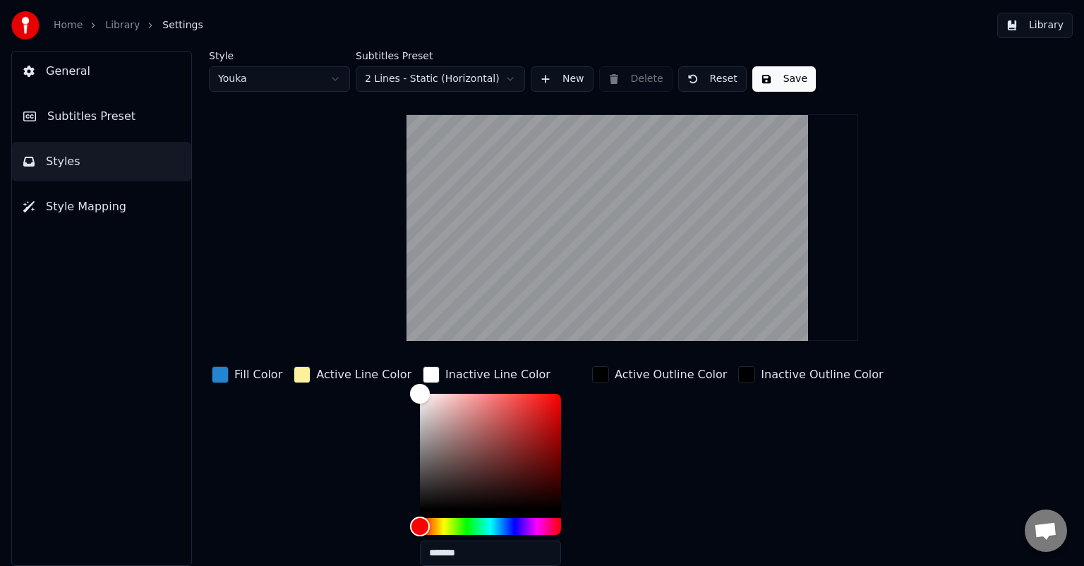
click at [455, 375] on div "Inactive Line Color" at bounding box center [497, 374] width 105 height 17
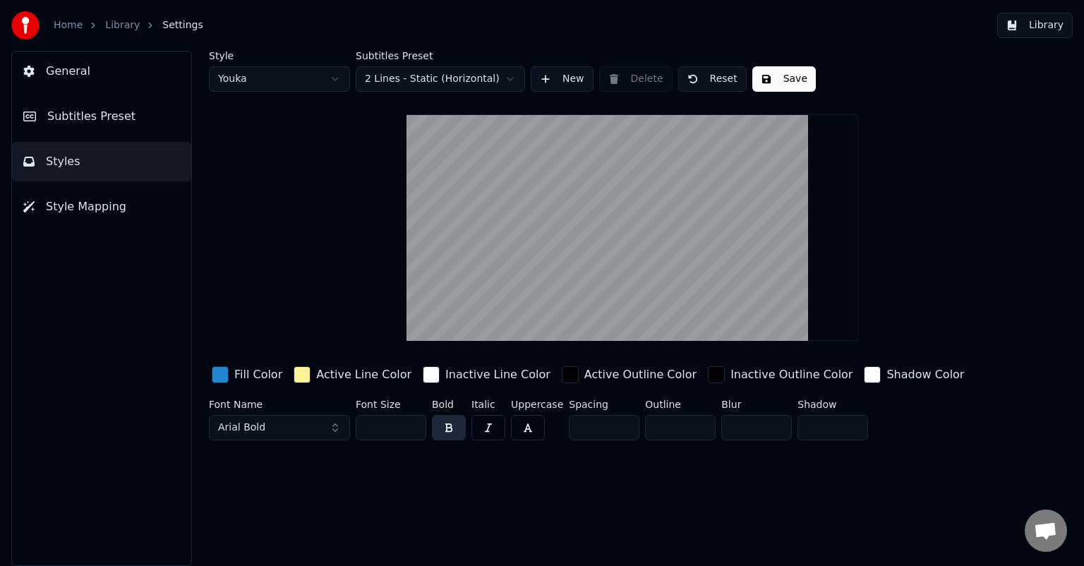
click at [595, 372] on div "Active Outline Color" at bounding box center [640, 374] width 112 height 17
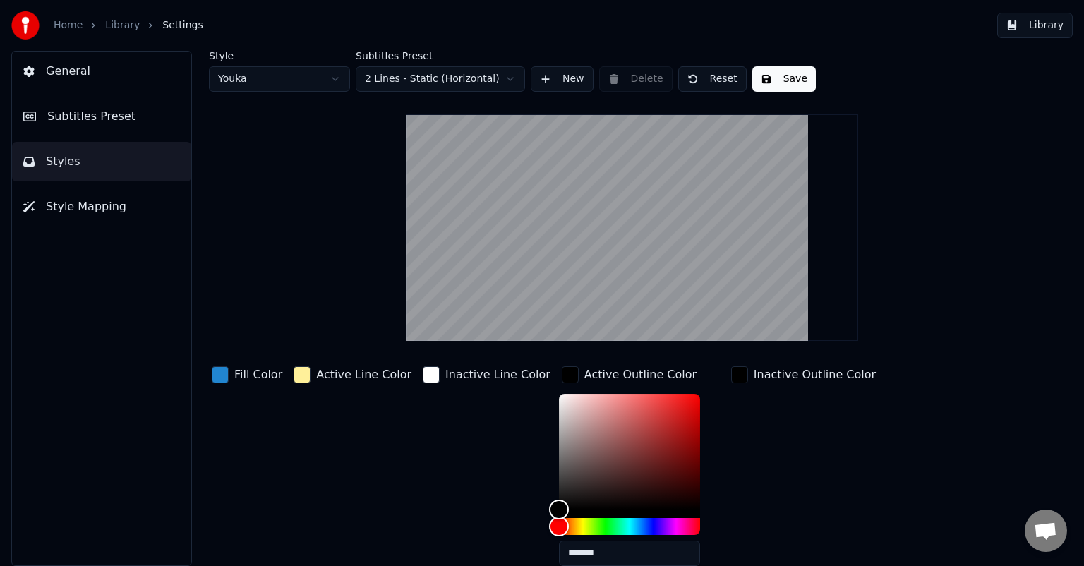
click at [595, 372] on div "Active Outline Color" at bounding box center [640, 374] width 112 height 17
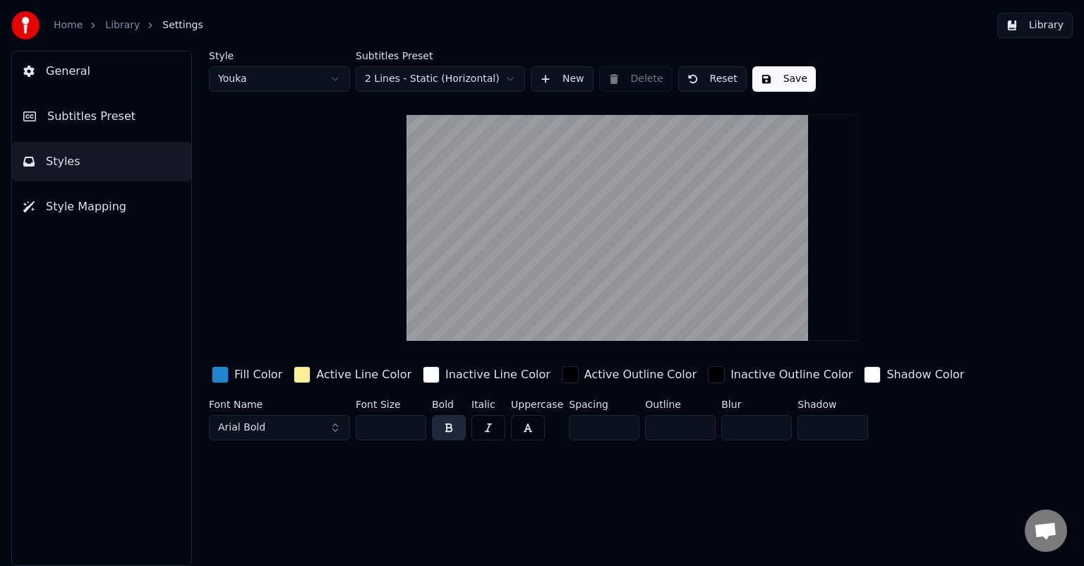
click at [777, 71] on button "Save" at bounding box center [783, 78] width 63 height 25
click at [346, 373] on div "Active Line Color" at bounding box center [363, 374] width 95 height 17
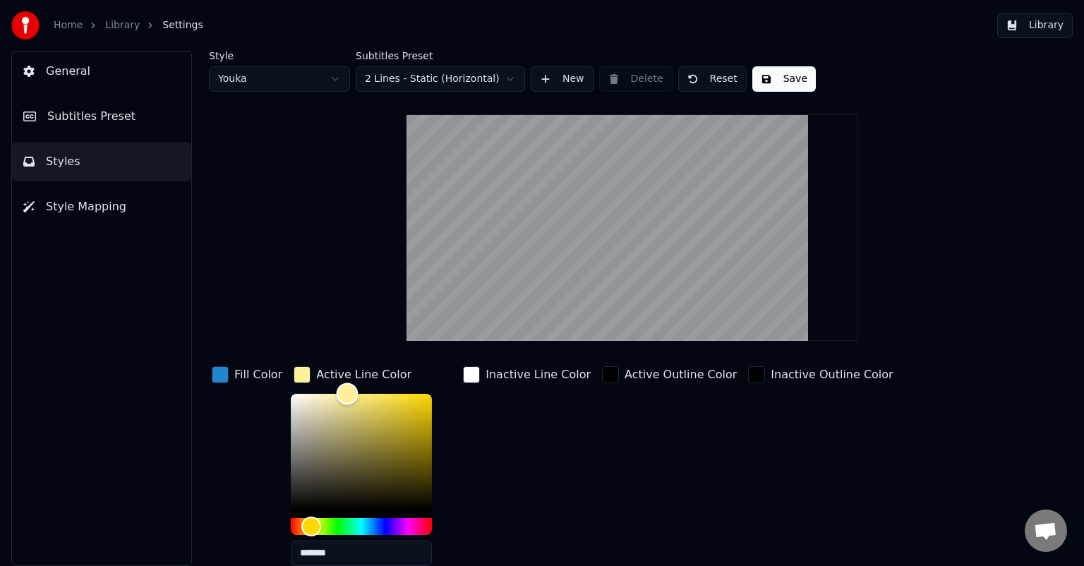
type input "*******"
click at [347, 388] on div "Color" at bounding box center [348, 393] width 22 height 22
click at [531, 463] on div "Inactive Line Color" at bounding box center [526, 470] width 133 height 214
click at [380, 375] on div "Active Line Color" at bounding box center [363, 374] width 95 height 17
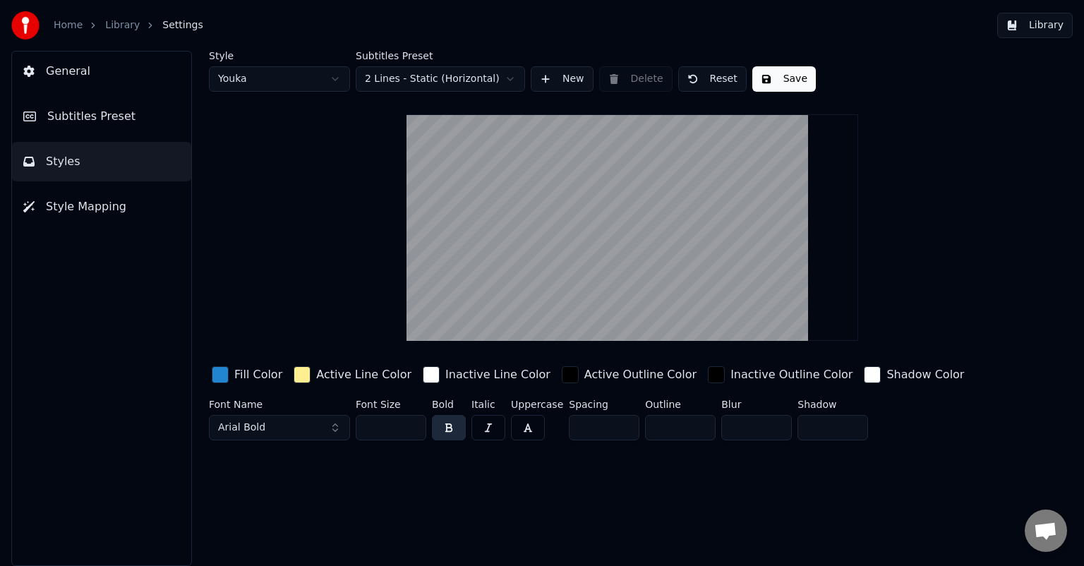
click at [367, 405] on label "Font Size" at bounding box center [391, 404] width 71 height 10
click at [411, 422] on input "**" at bounding box center [391, 427] width 71 height 25
click at [411, 421] on input "**" at bounding box center [391, 427] width 71 height 25
click at [387, 430] on input "**" at bounding box center [391, 427] width 71 height 25
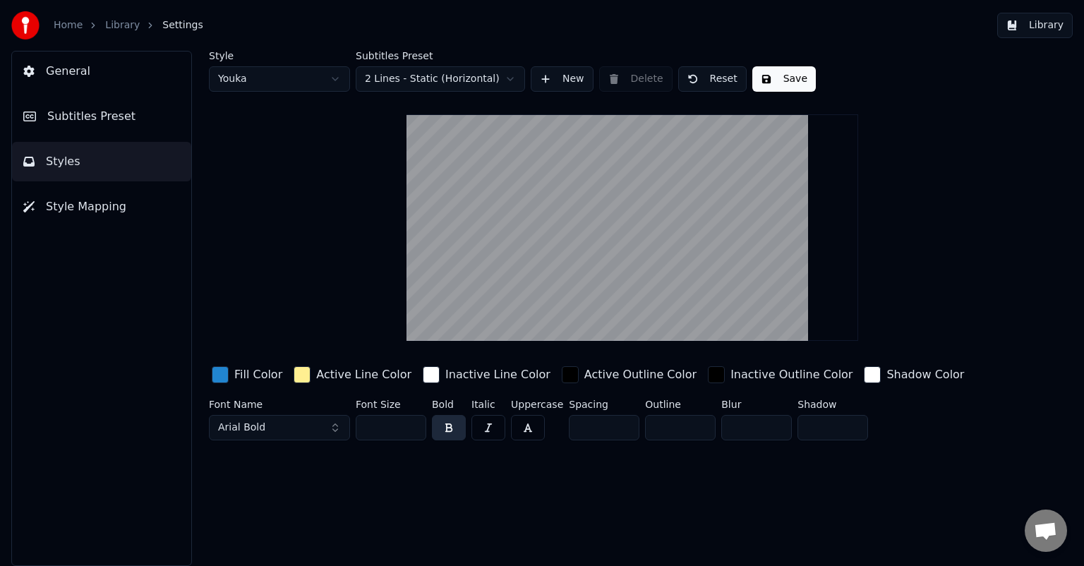
type input "***"
click at [411, 423] on input "***" at bounding box center [391, 427] width 71 height 25
click at [395, 426] on input "***" at bounding box center [391, 427] width 71 height 25
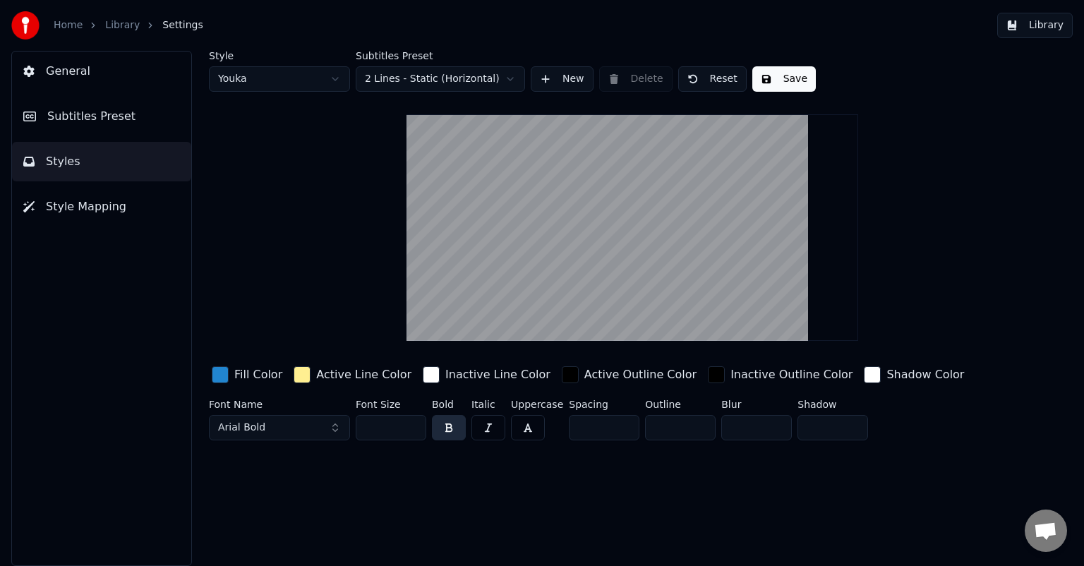
click at [66, 69] on span "General" at bounding box center [68, 71] width 44 height 17
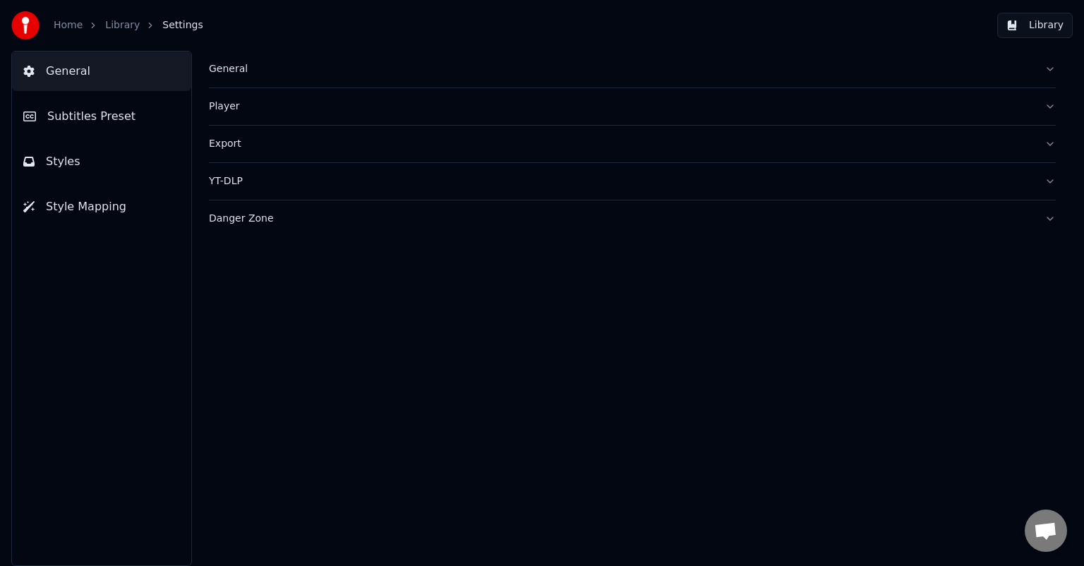
click at [229, 68] on div "General" at bounding box center [621, 69] width 824 height 14
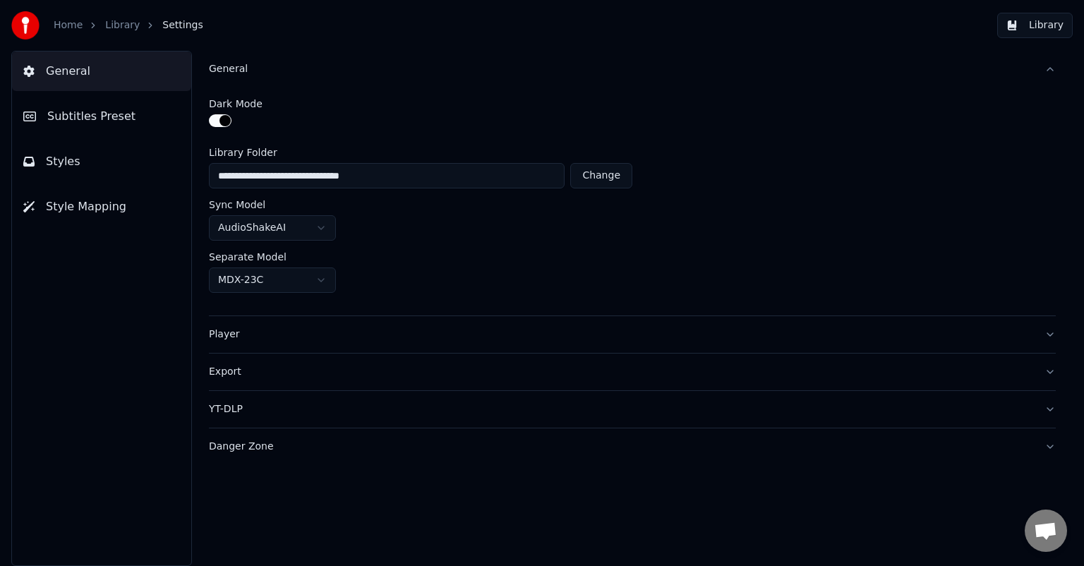
click at [97, 114] on span "Subtitles Preset" at bounding box center [91, 116] width 88 height 17
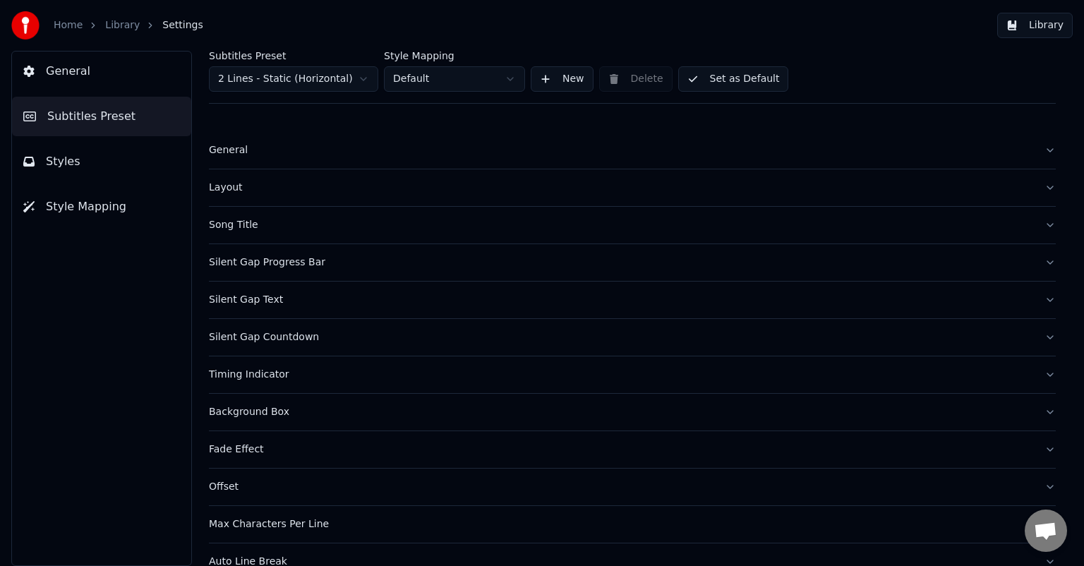
click at [237, 147] on div "General" at bounding box center [621, 150] width 824 height 14
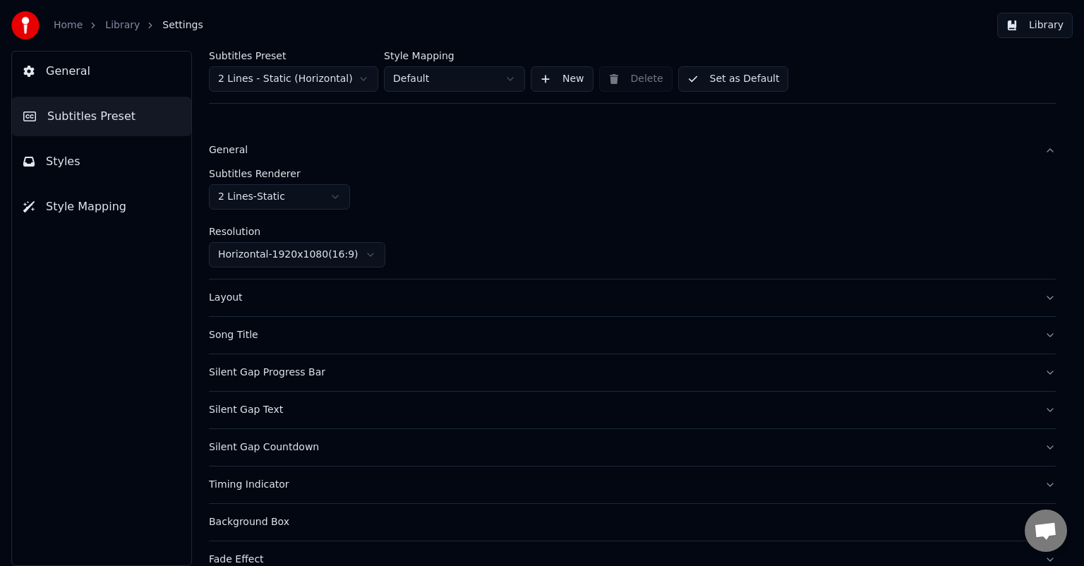
click at [65, 162] on span "Styles" at bounding box center [63, 161] width 35 height 17
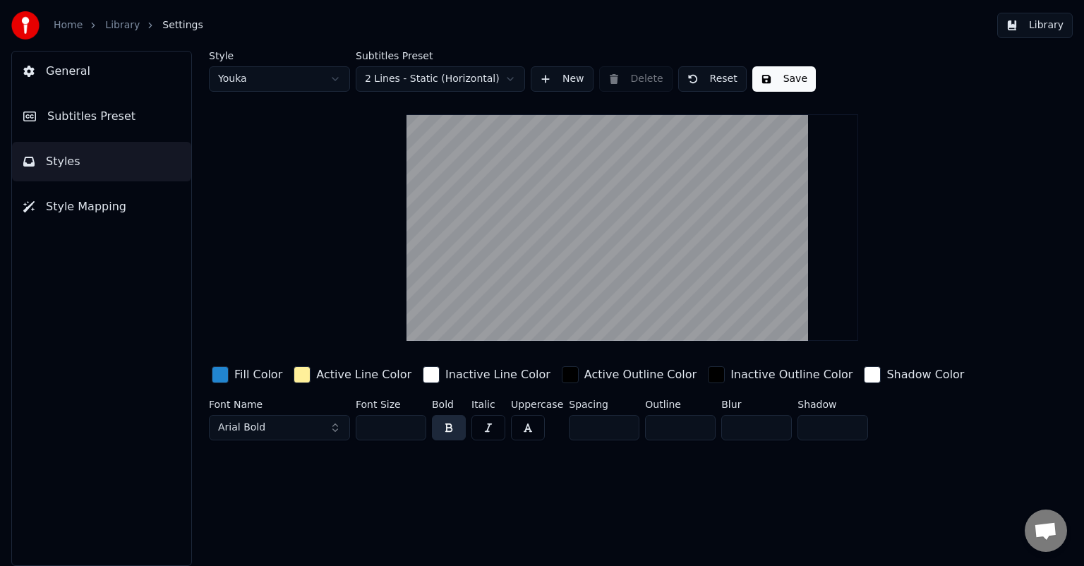
click at [97, 205] on span "Style Mapping" at bounding box center [86, 206] width 80 height 17
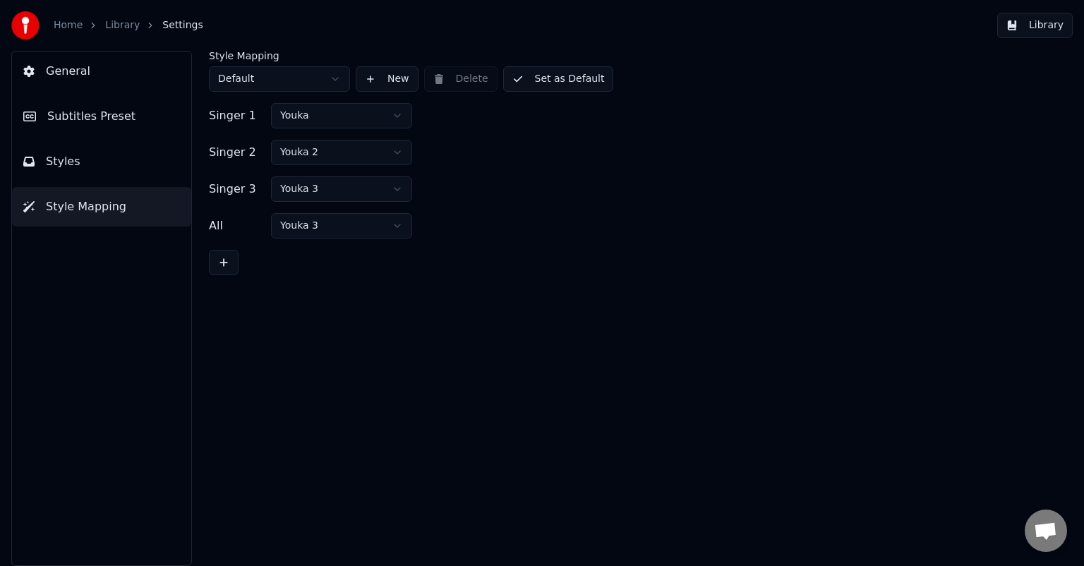
click at [232, 116] on div "Singer 1" at bounding box center [237, 115] width 56 height 17
click at [288, 115] on html "Home Library Settings Library General Subtitles Preset Styles Style Mapping Sty…" at bounding box center [542, 283] width 1084 height 566
click at [61, 160] on span "Styles" at bounding box center [63, 161] width 35 height 17
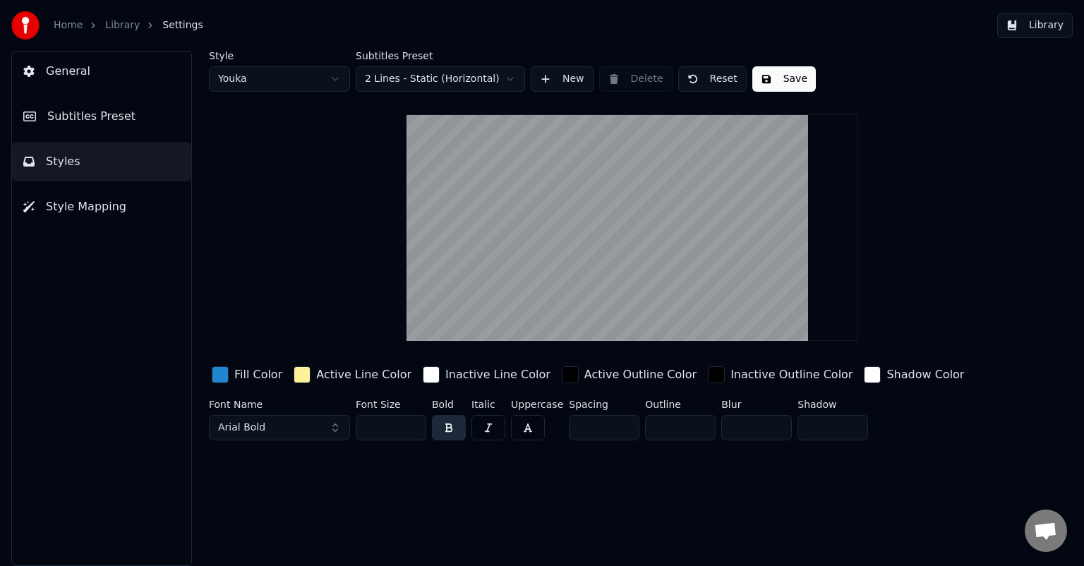
click at [62, 68] on span "General" at bounding box center [68, 71] width 44 height 17
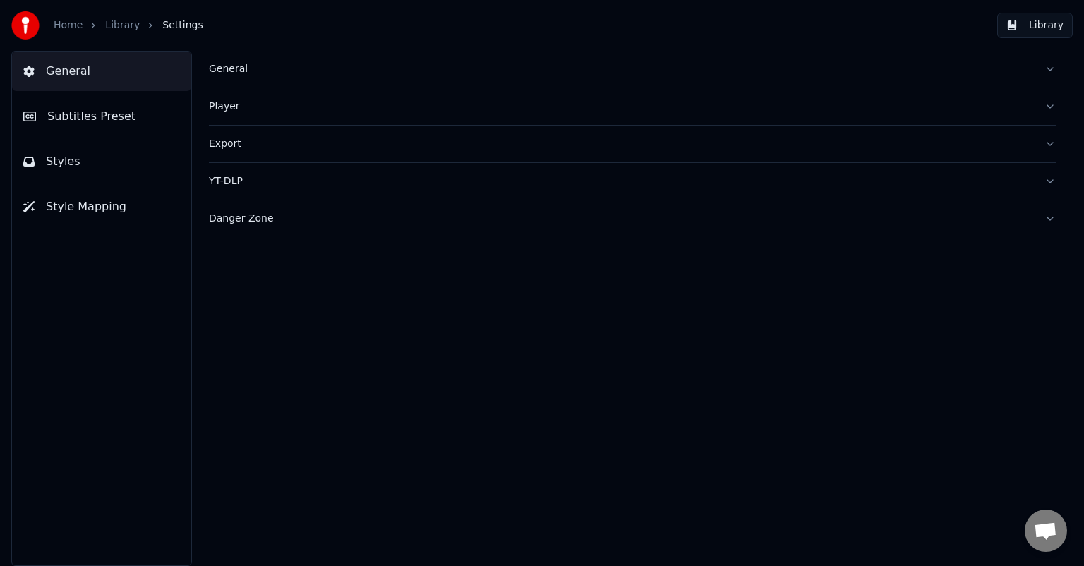
click at [219, 68] on div "General" at bounding box center [621, 69] width 824 height 14
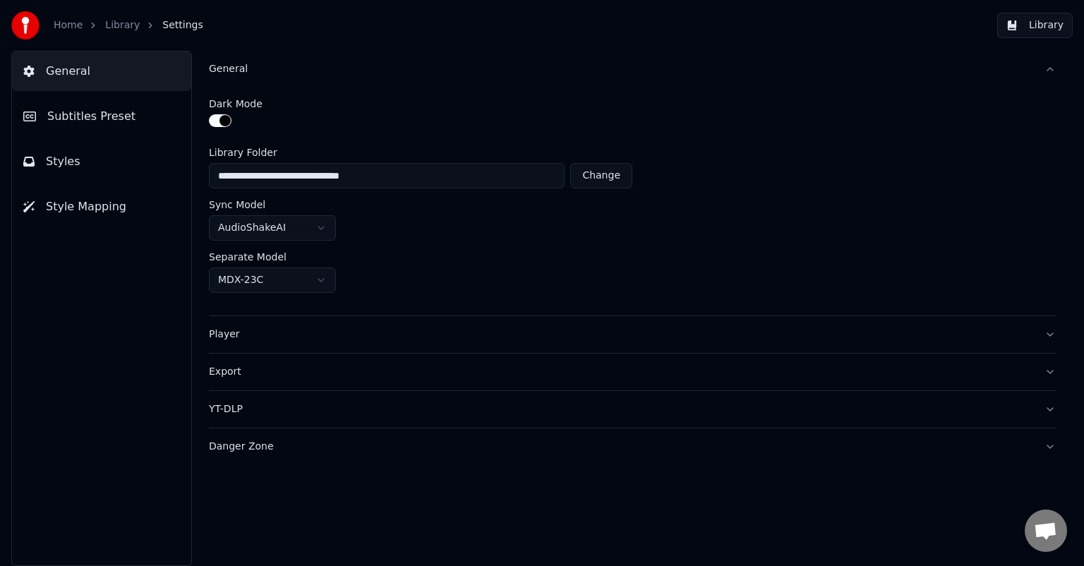
click at [223, 332] on div "Player" at bounding box center [621, 334] width 824 height 14
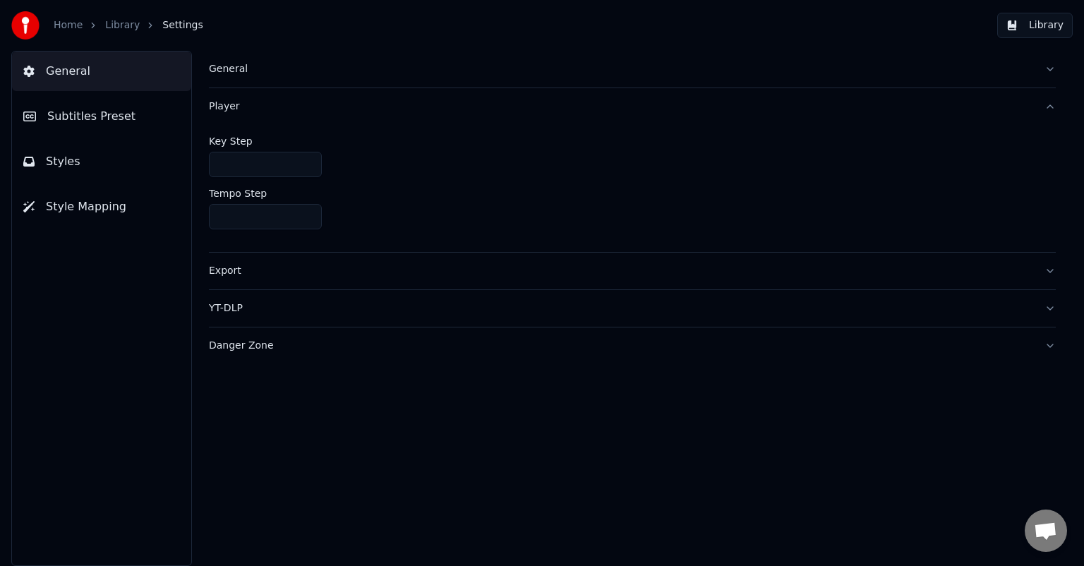
click at [226, 107] on div "Player" at bounding box center [621, 106] width 824 height 14
click at [223, 145] on div "Export" at bounding box center [621, 144] width 824 height 14
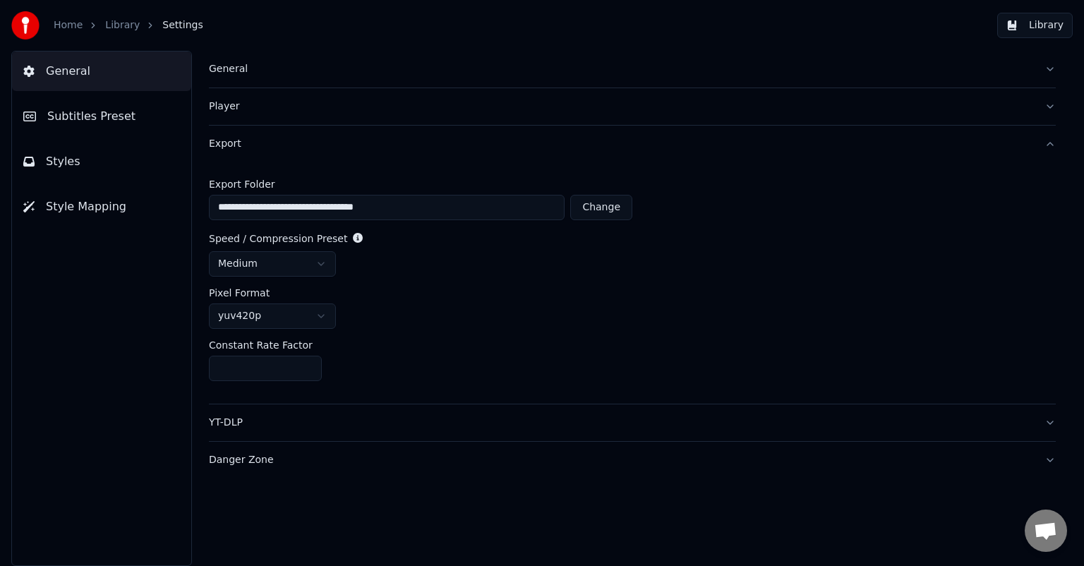
click at [223, 145] on div "Export" at bounding box center [621, 144] width 824 height 14
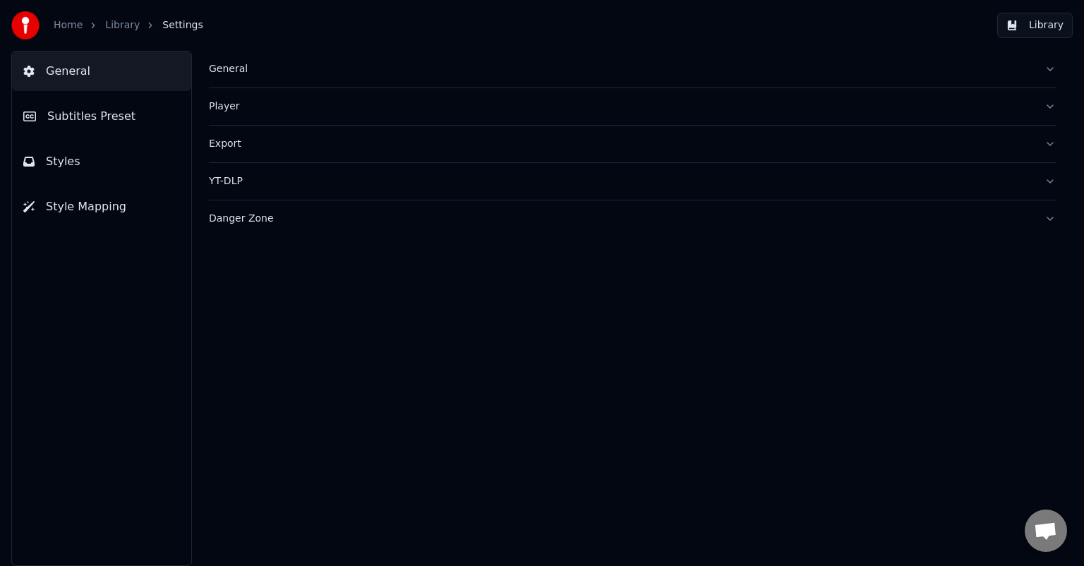
click at [224, 181] on div "YT-DLP" at bounding box center [621, 181] width 824 height 14
click at [224, 178] on div "YT-DLP" at bounding box center [621, 181] width 824 height 14
click at [228, 219] on div "Danger Zone" at bounding box center [621, 219] width 824 height 14
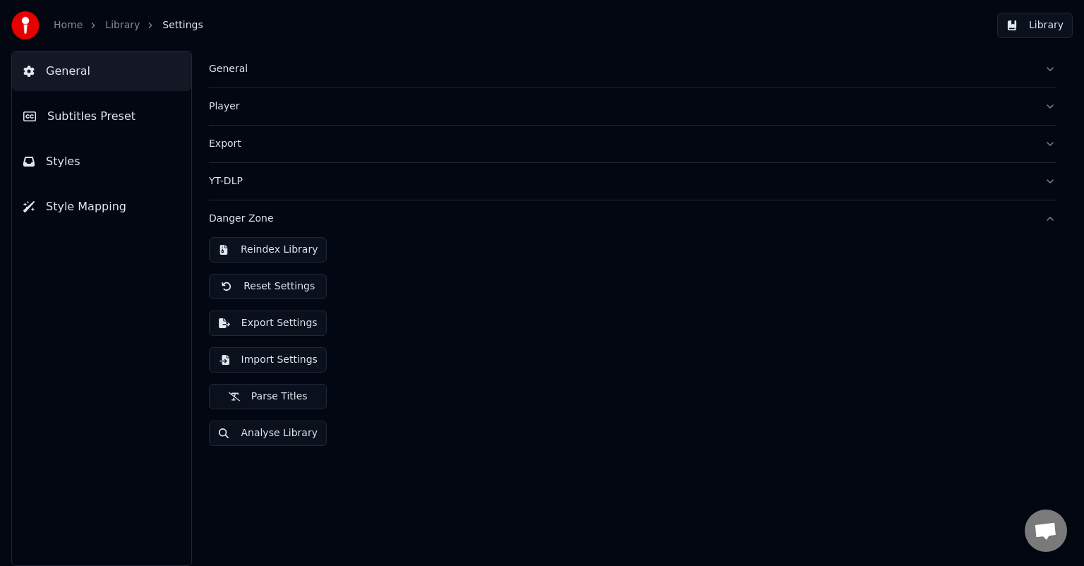
click at [228, 218] on div "Danger Zone" at bounding box center [621, 219] width 824 height 14
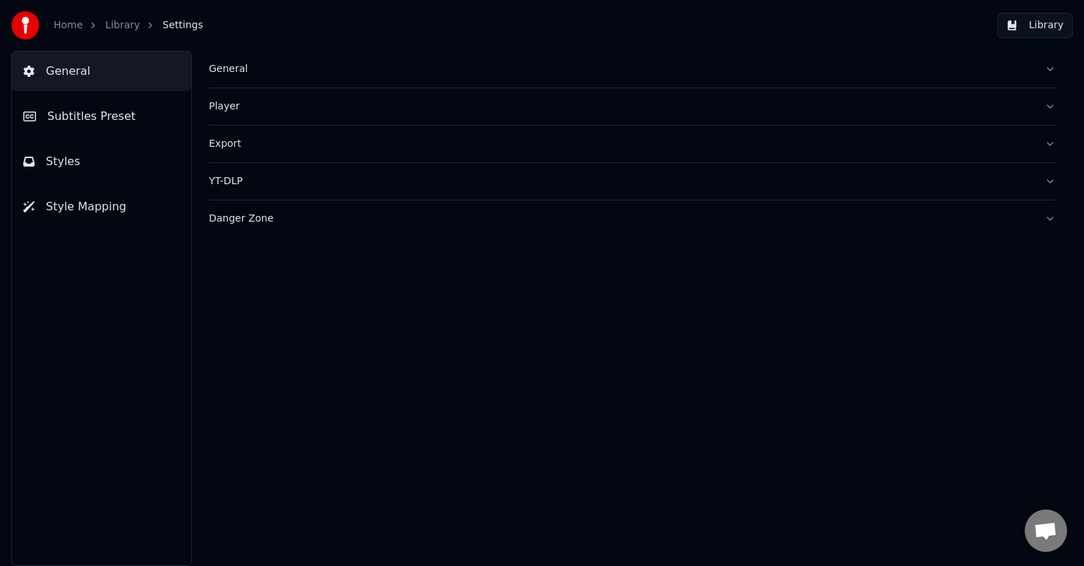
click at [63, 113] on span "Subtitles Preset" at bounding box center [91, 116] width 88 height 17
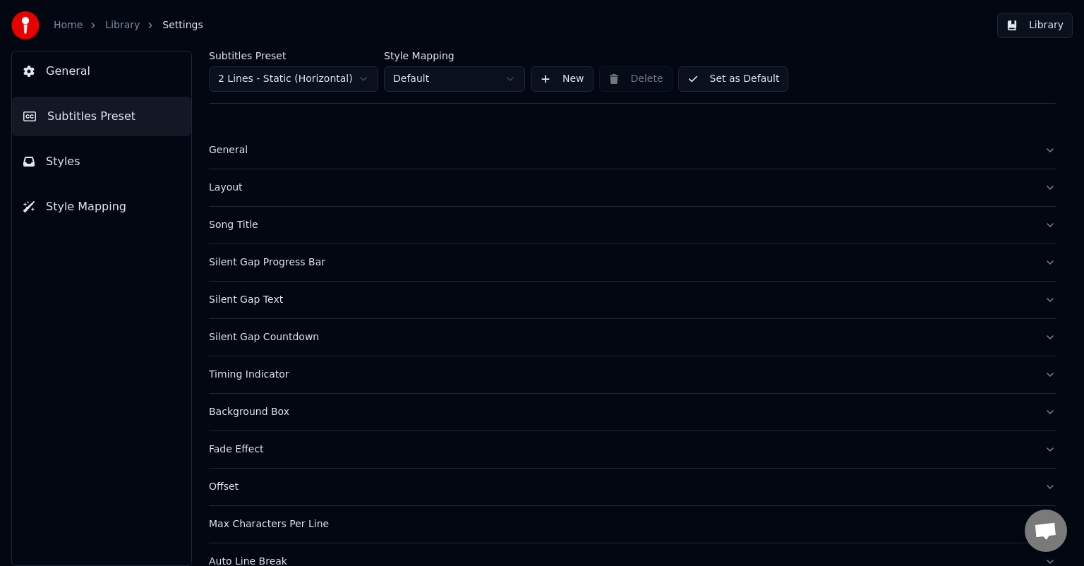
click at [231, 190] on div "Layout" at bounding box center [621, 188] width 824 height 14
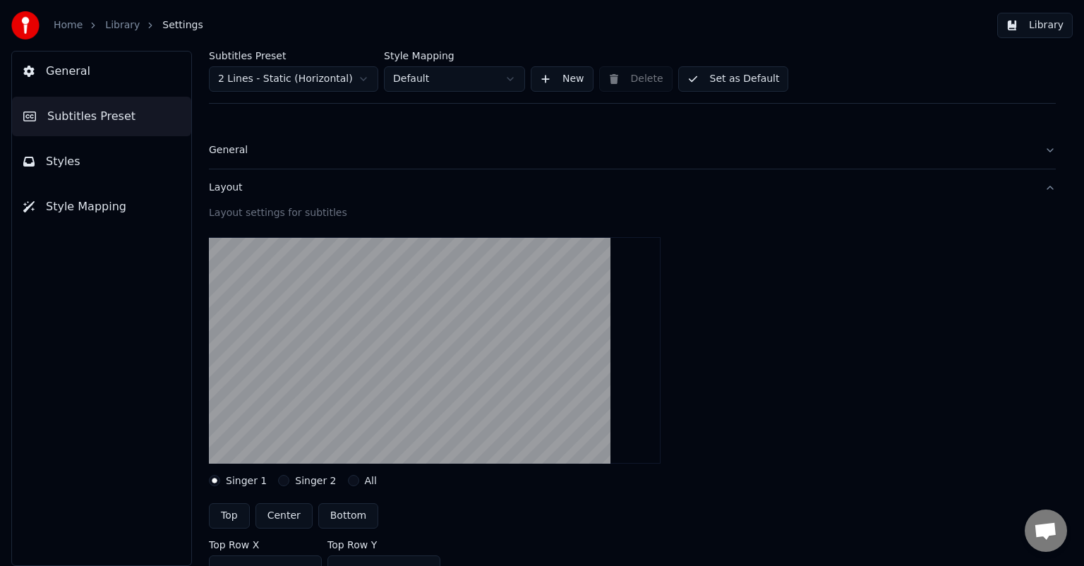
click at [231, 188] on div "Layout" at bounding box center [621, 188] width 824 height 14
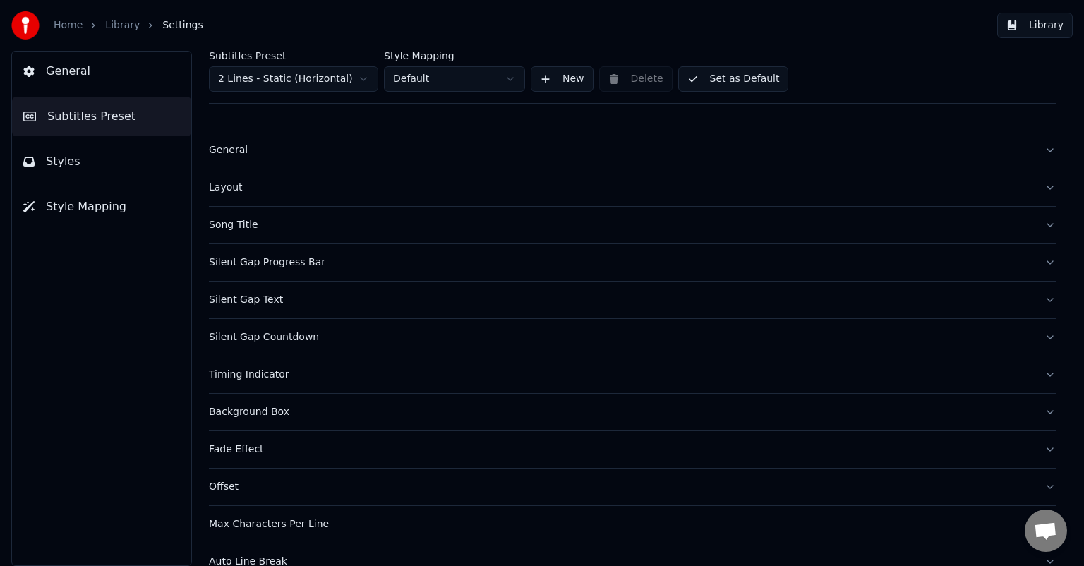
click at [239, 224] on div "Song Title" at bounding box center [621, 225] width 824 height 14
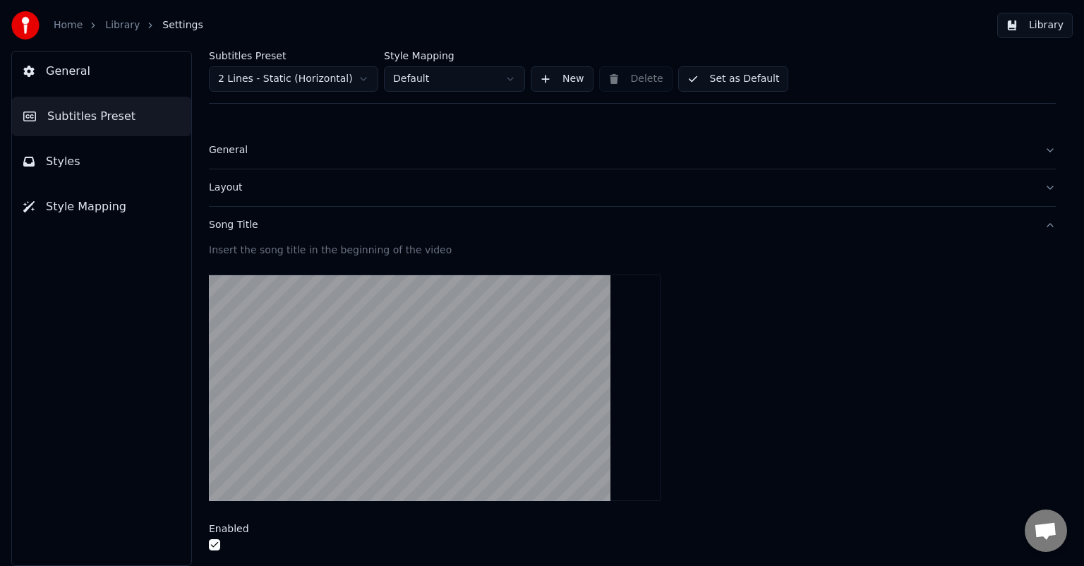
click at [239, 223] on div "Song Title" at bounding box center [621, 225] width 824 height 14
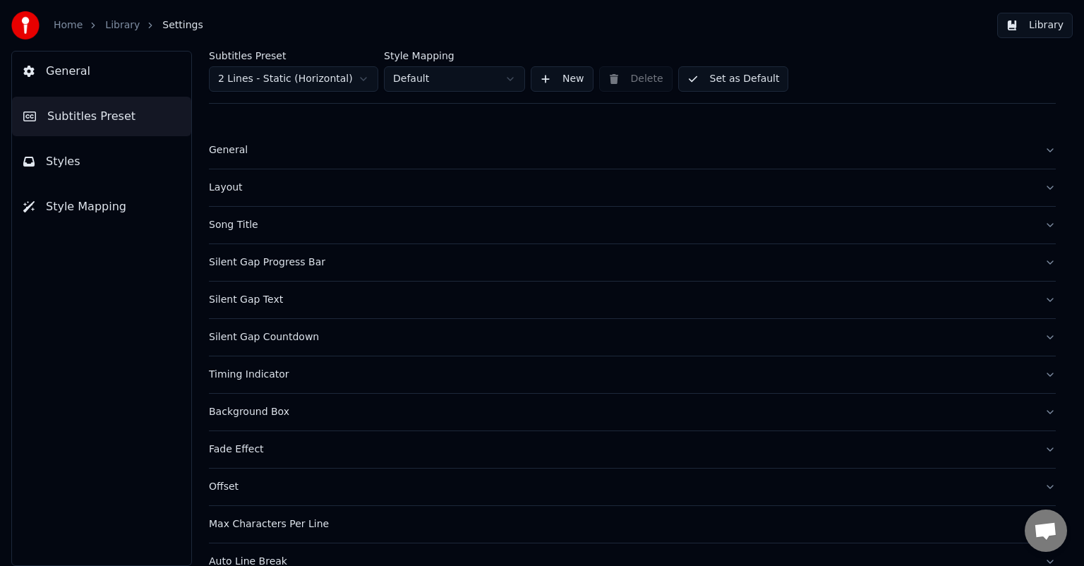
click at [234, 261] on div "Silent Gap Progress Bar" at bounding box center [621, 262] width 824 height 14
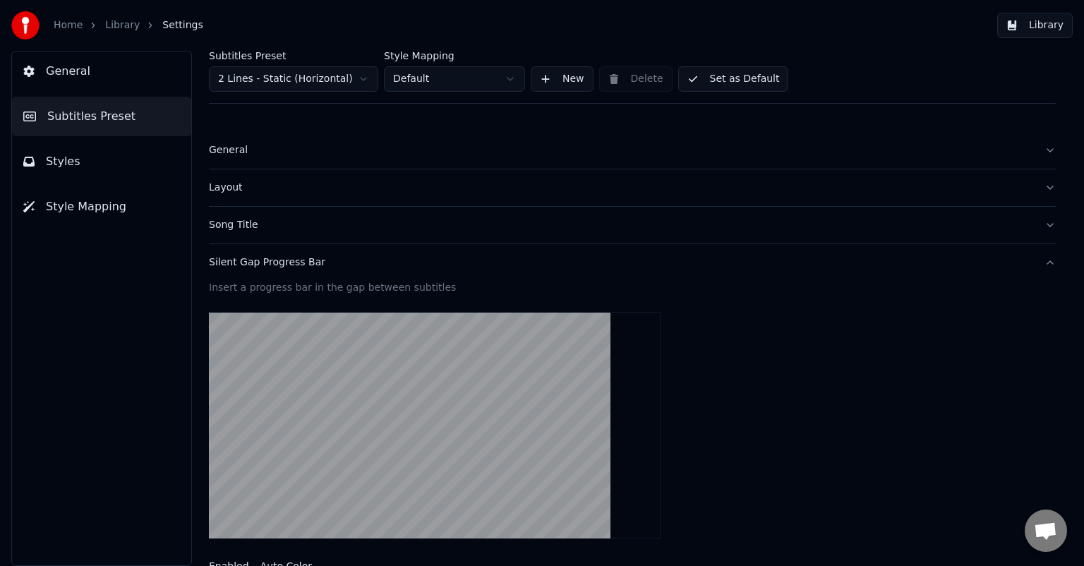
scroll to position [71, 0]
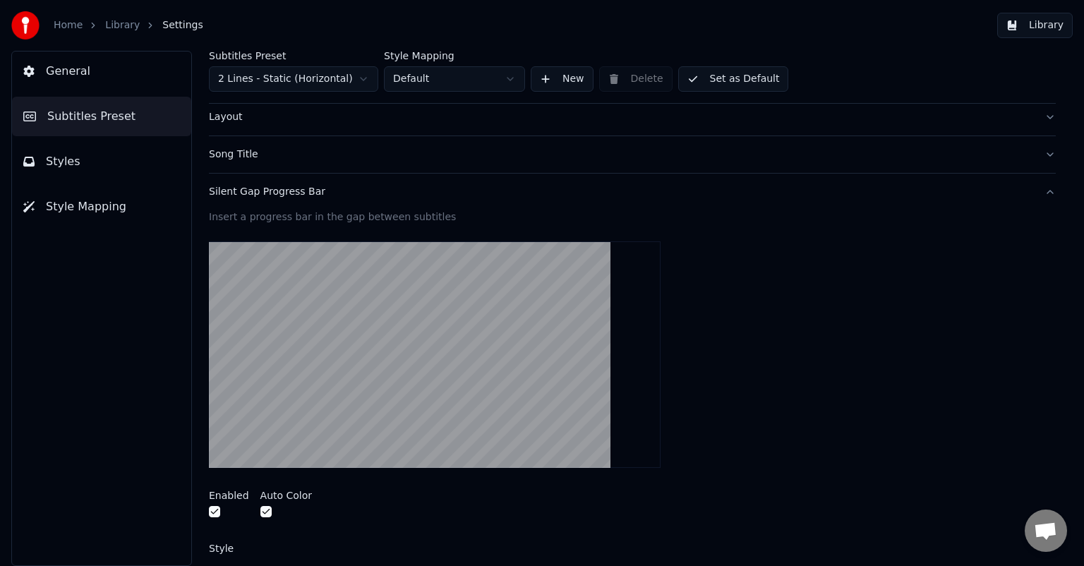
click at [231, 191] on div "Silent Gap Progress Bar" at bounding box center [621, 192] width 824 height 14
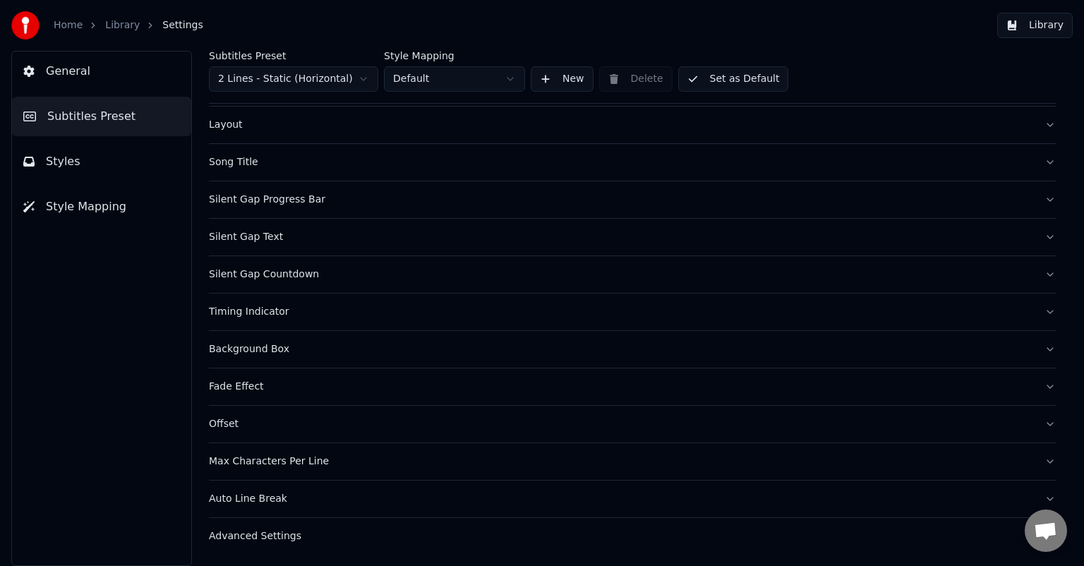
scroll to position [61, 0]
click at [226, 237] on div "Silent Gap Text" at bounding box center [621, 239] width 824 height 14
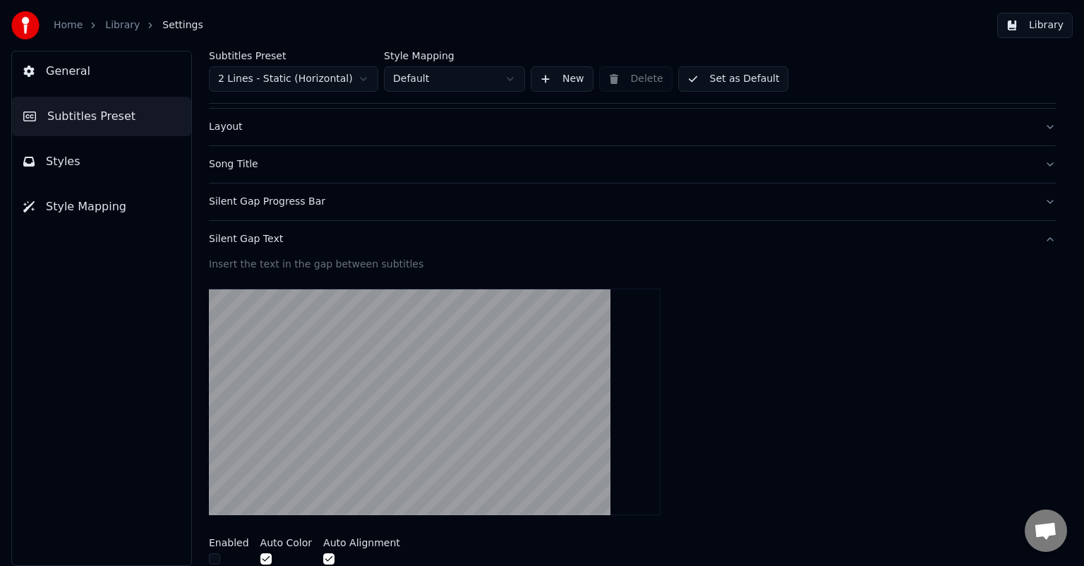
click at [235, 233] on div "Silent Gap Text" at bounding box center [621, 239] width 824 height 14
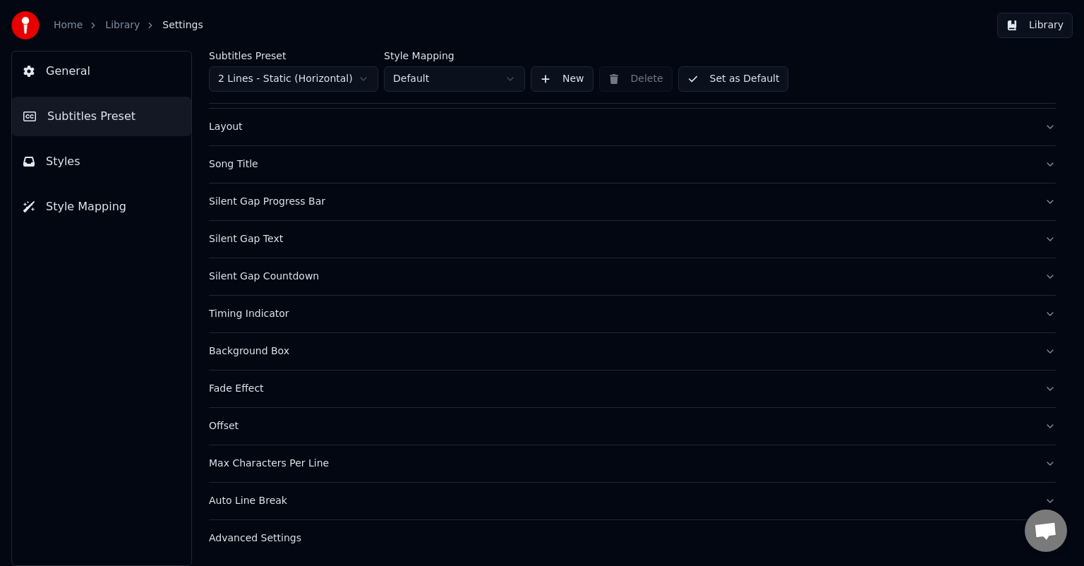
click at [228, 277] on div "Silent Gap Countdown" at bounding box center [621, 276] width 824 height 14
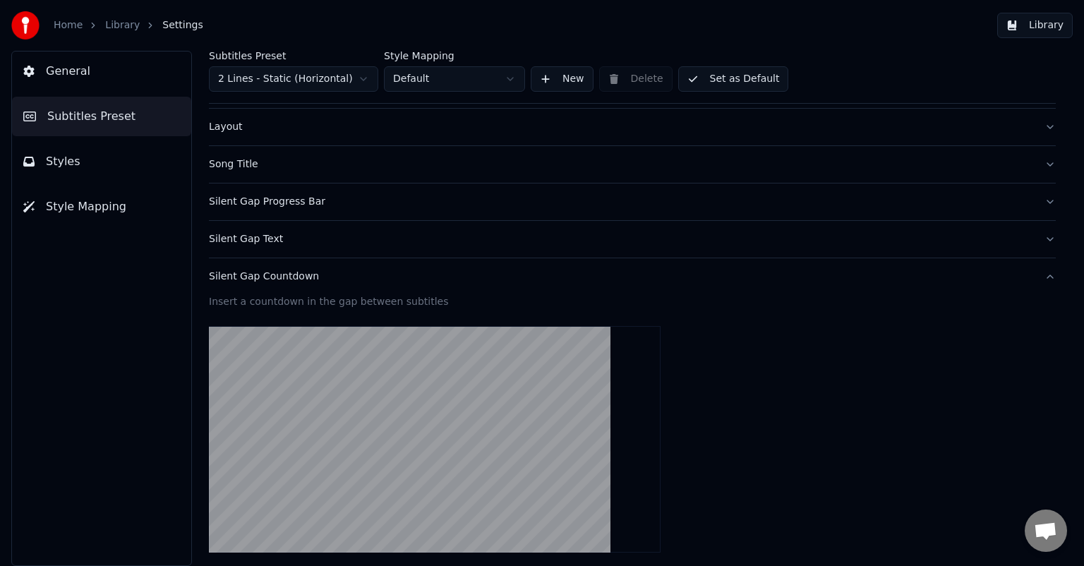
click at [225, 274] on div "Silent Gap Countdown" at bounding box center [621, 276] width 824 height 14
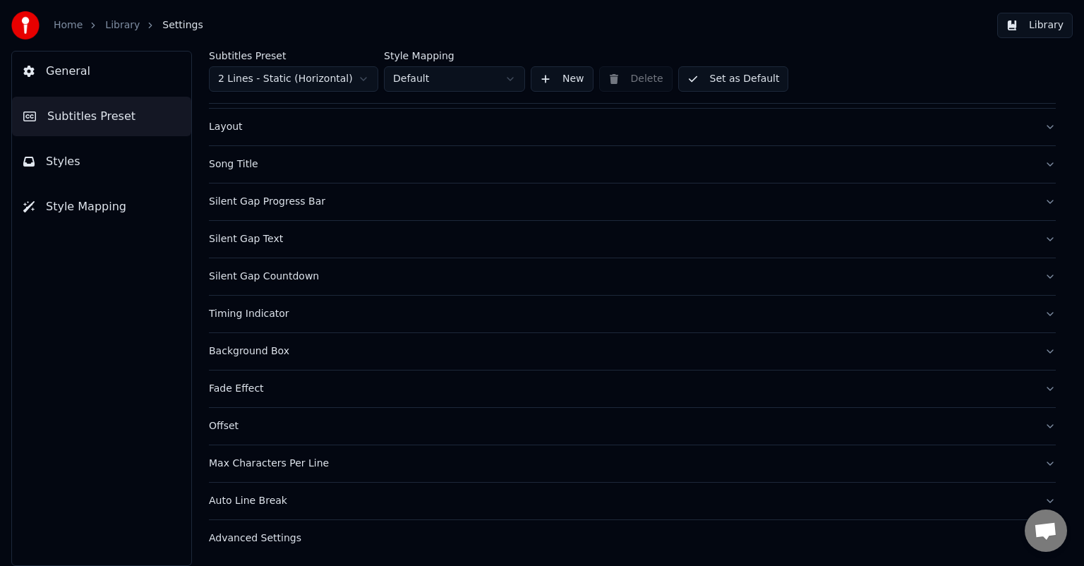
click at [231, 314] on div "Timing Indicator" at bounding box center [621, 314] width 824 height 14
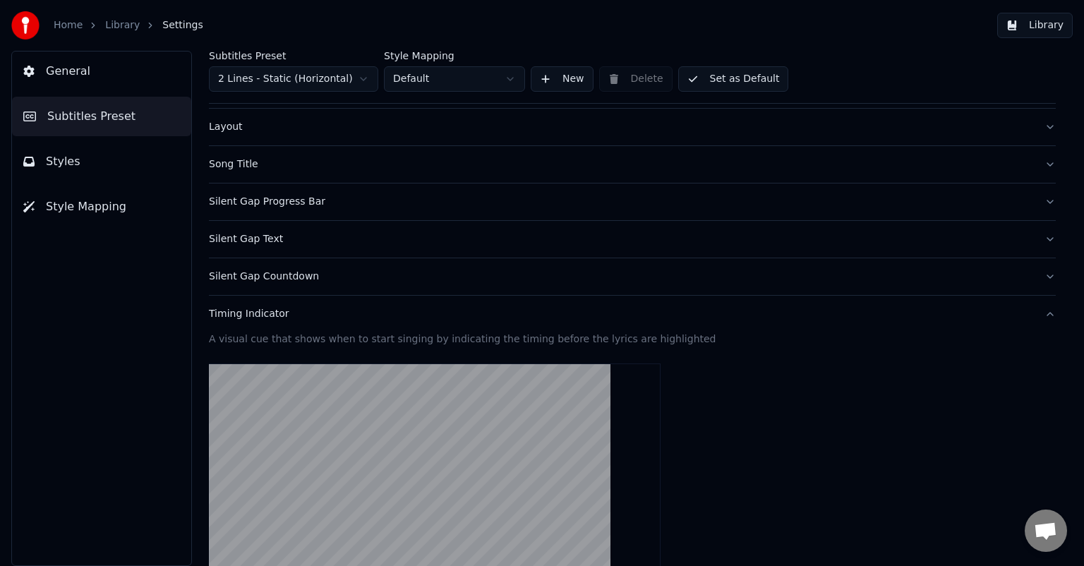
click at [242, 310] on div "Timing Indicator" at bounding box center [621, 314] width 824 height 14
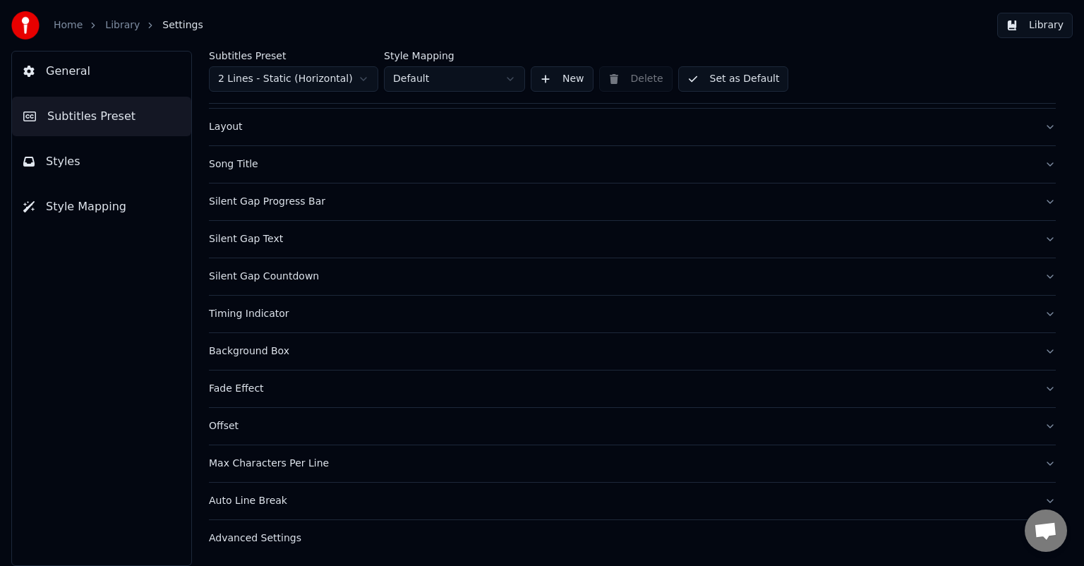
click at [224, 351] on div "Background Box" at bounding box center [621, 351] width 824 height 14
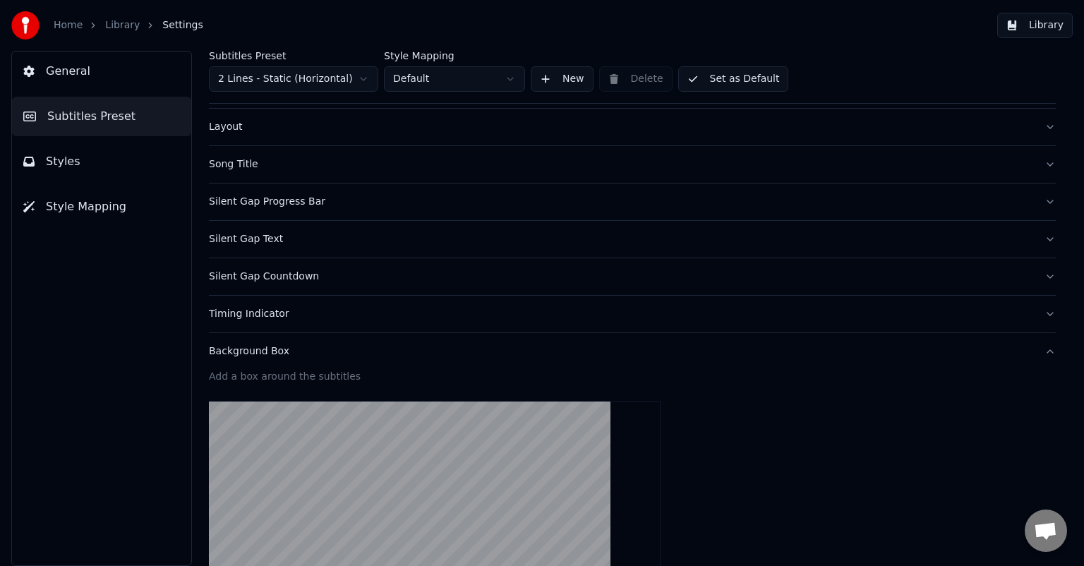
click at [224, 351] on div "Background Box" at bounding box center [621, 351] width 824 height 14
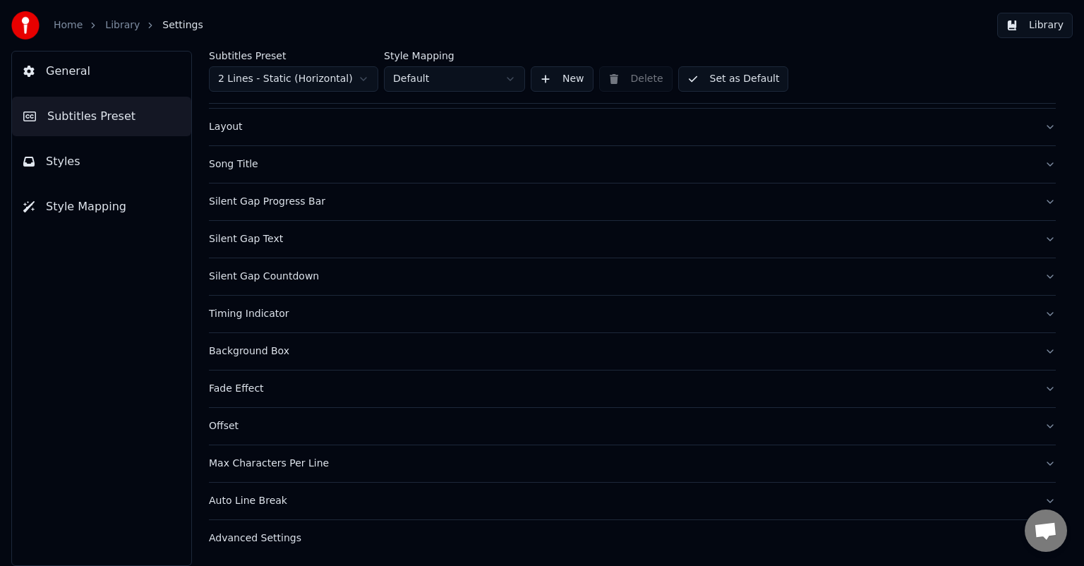
click at [229, 387] on div "Fade Effect" at bounding box center [621, 389] width 824 height 14
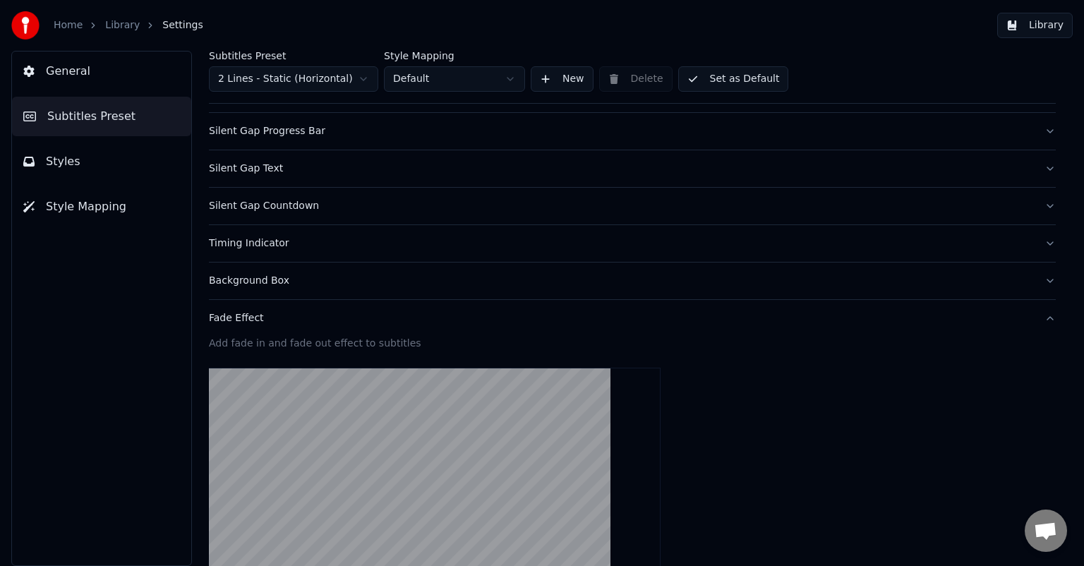
scroll to position [202, 0]
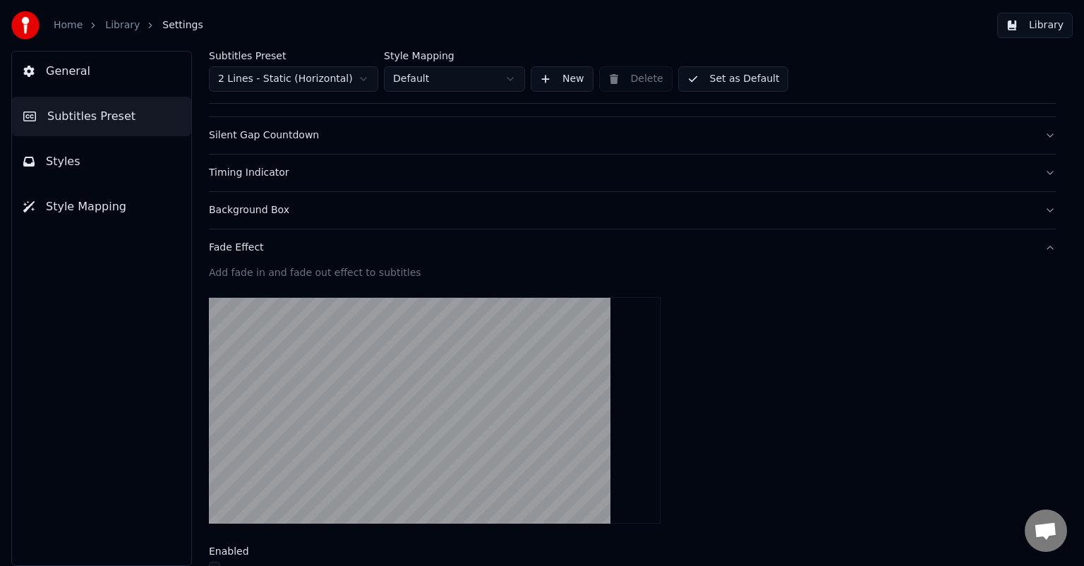
click at [229, 246] on div "Fade Effect" at bounding box center [621, 248] width 824 height 14
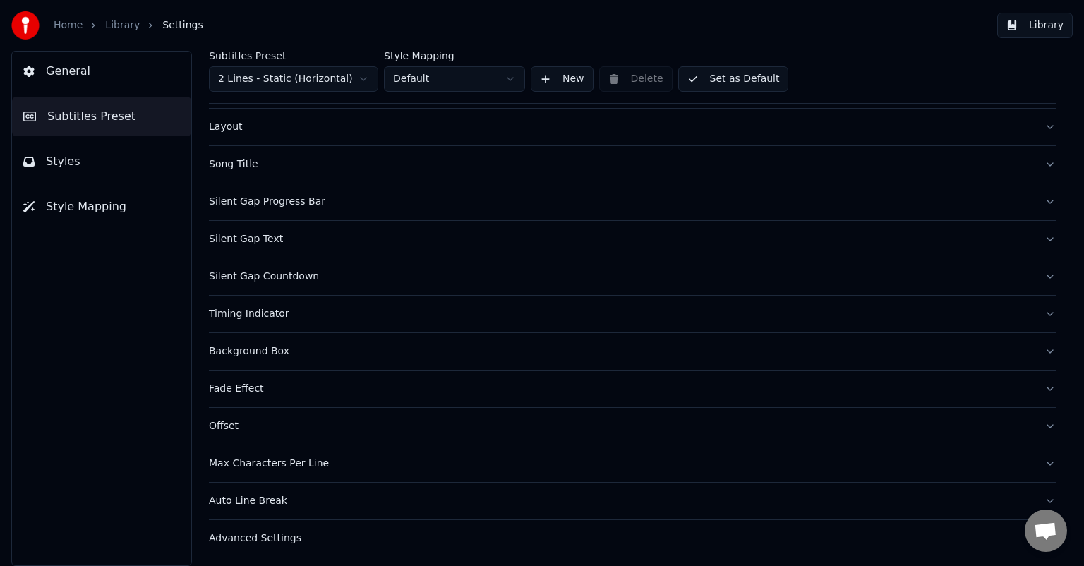
click at [239, 500] on div "Auto Line Break" at bounding box center [621, 501] width 824 height 14
click at [238, 497] on div "Auto Line Break" at bounding box center [621, 501] width 824 height 14
click at [240, 533] on div "Advanced Settings" at bounding box center [621, 538] width 824 height 14
click at [241, 538] on div "Advanced Settings" at bounding box center [621, 538] width 824 height 14
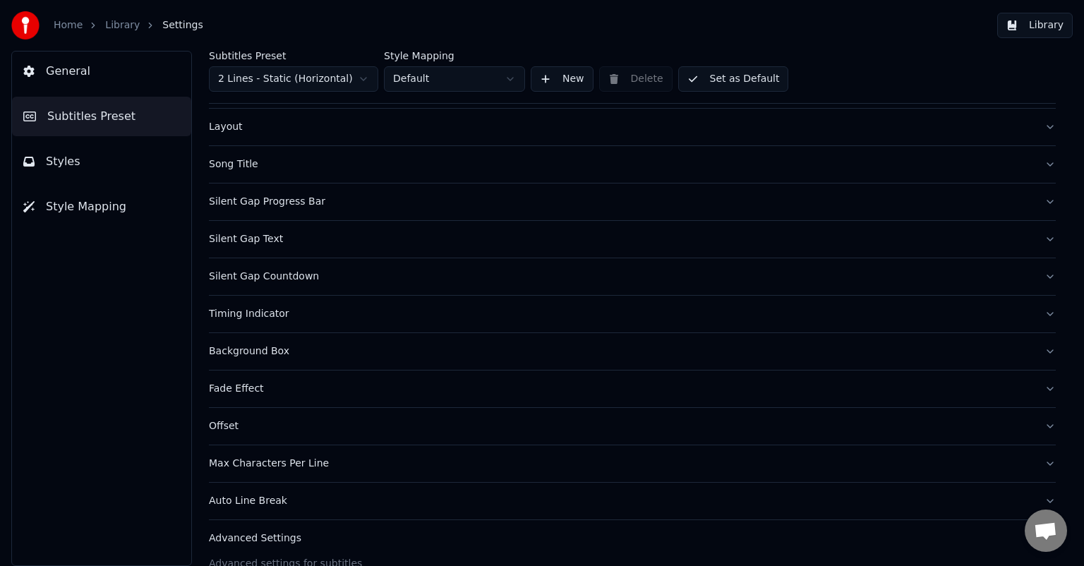
scroll to position [272, 0]
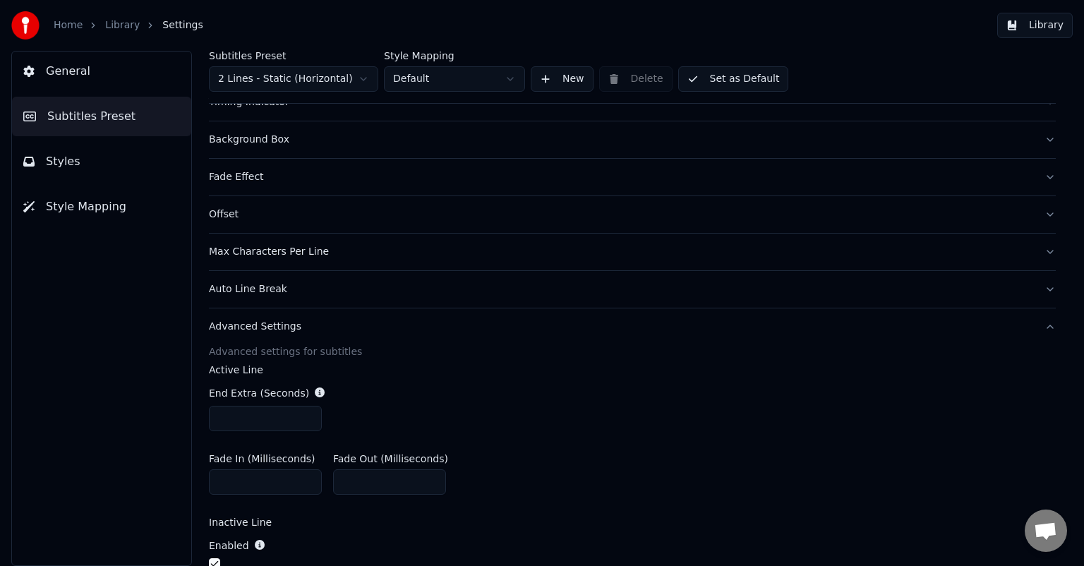
click at [245, 326] on div "Advanced Settings" at bounding box center [621, 327] width 824 height 14
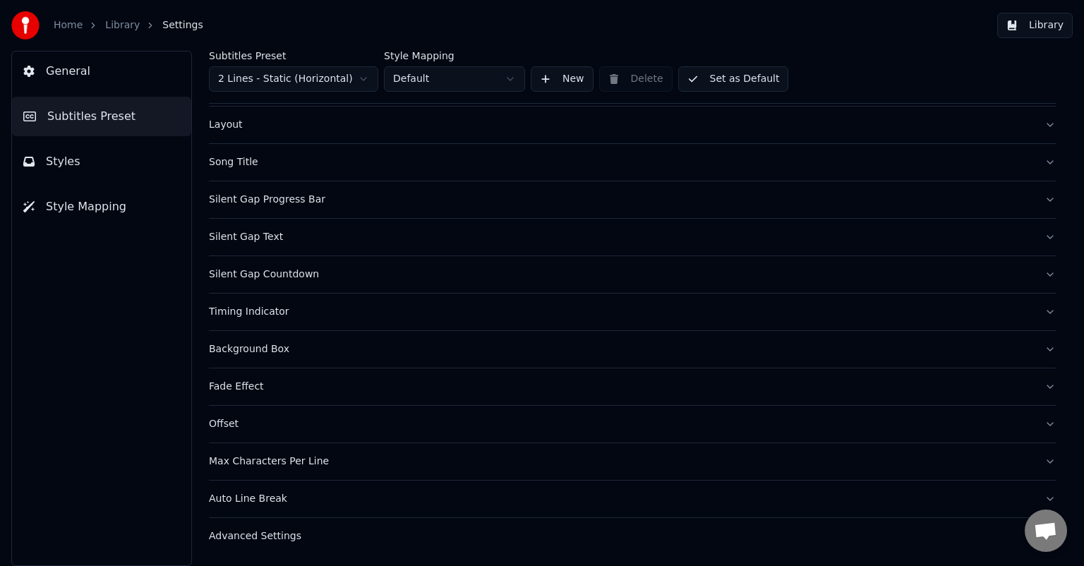
scroll to position [61, 0]
click at [429, 55] on label "Style Mapping" at bounding box center [454, 56] width 141 height 10
click at [417, 79] on html "Home Library Settings Library General Subtitles Preset Styles Style Mapping Sub…" at bounding box center [542, 283] width 1084 height 566
click at [418, 207] on html "Home Library Settings Library General Subtitles Preset Styles Style Mapping Sub…" at bounding box center [542, 283] width 1084 height 566
click at [73, 68] on span "General" at bounding box center [68, 71] width 44 height 17
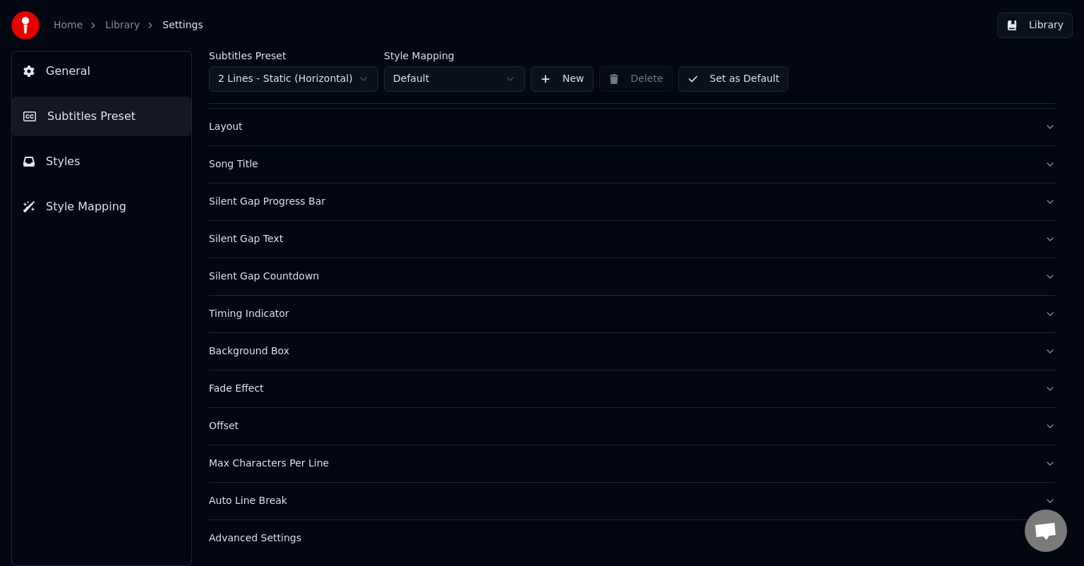
scroll to position [0, 0]
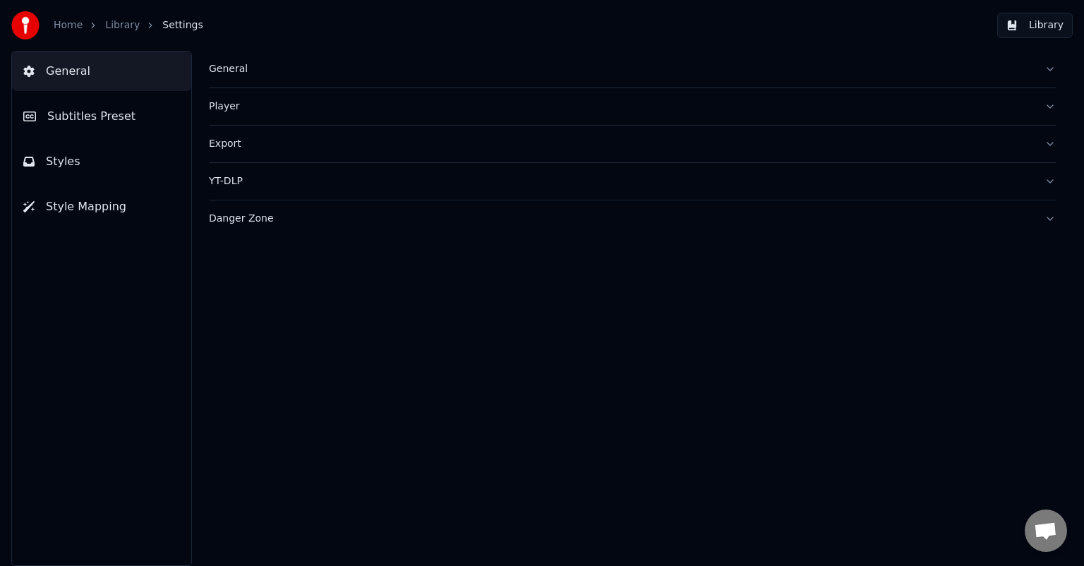
click at [233, 66] on div "General" at bounding box center [621, 69] width 824 height 14
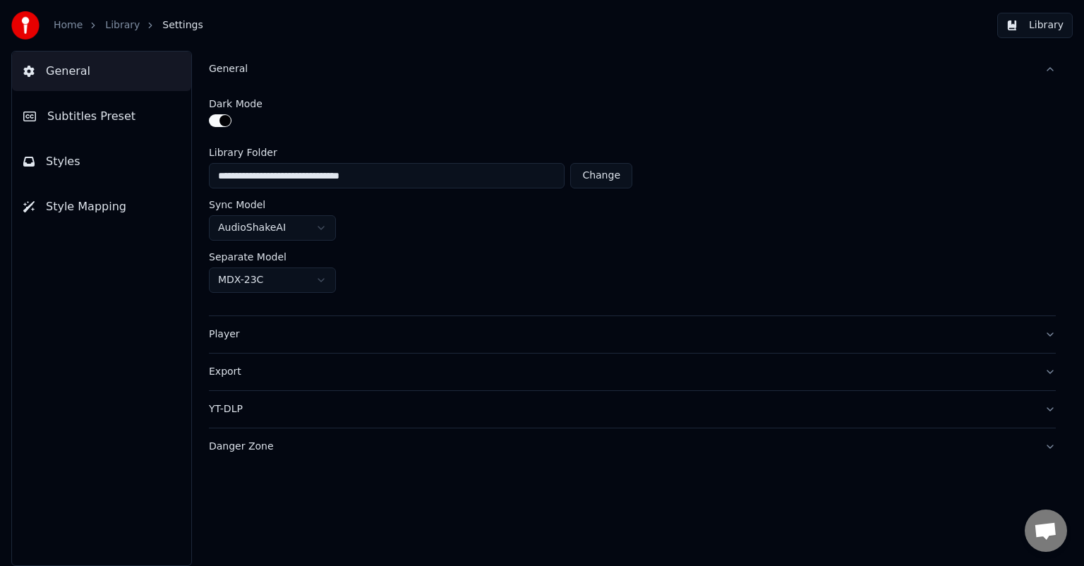
click at [219, 333] on div "Player" at bounding box center [621, 334] width 824 height 14
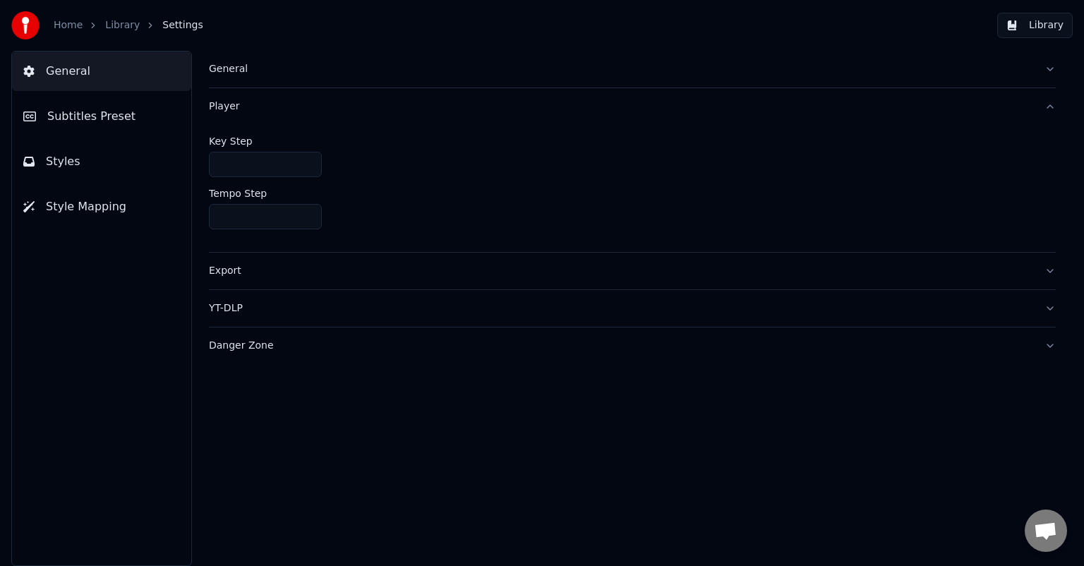
click at [58, 69] on span "General" at bounding box center [68, 71] width 44 height 17
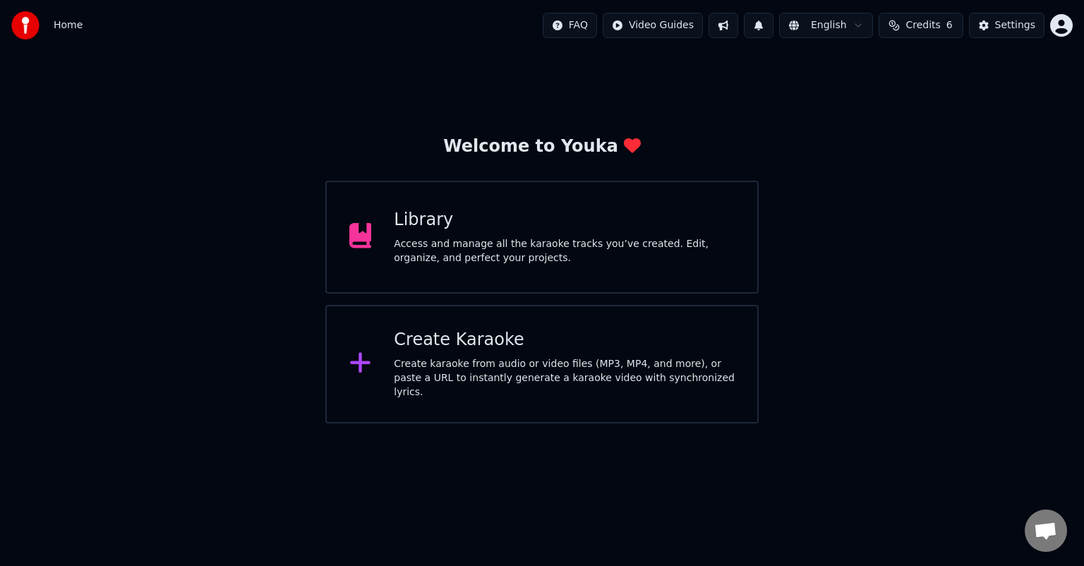
click at [459, 246] on div "Access and manage all the karaoke tracks you’ve created. Edit, organize, and pe…" at bounding box center [564, 251] width 341 height 28
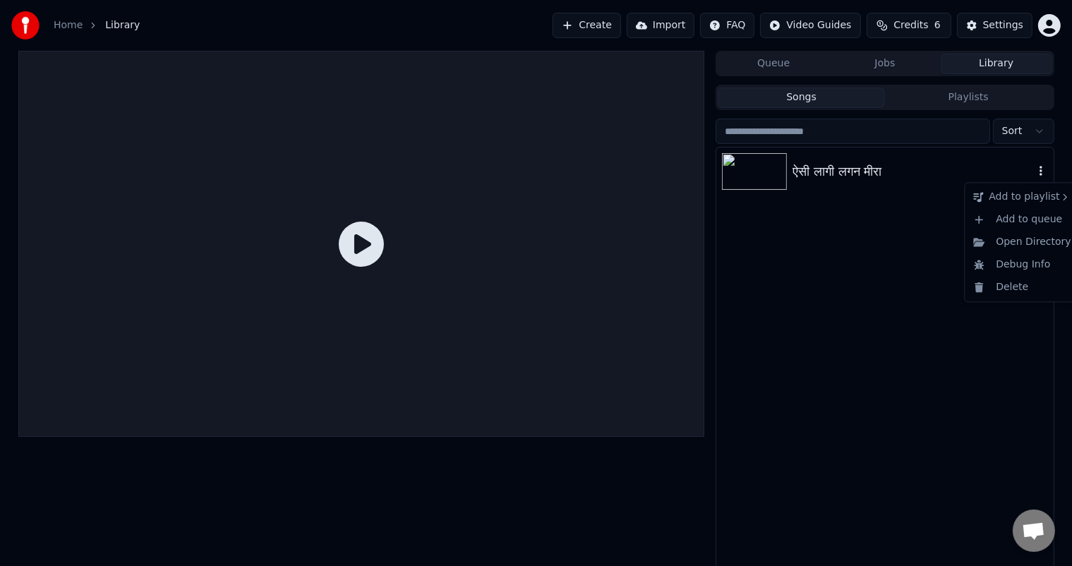
click at [1040, 169] on icon "button" at bounding box center [1041, 170] width 14 height 11
click at [1040, 169] on icon "button" at bounding box center [1040, 171] width 3 height 10
click at [1016, 288] on div "Delete" at bounding box center [1021, 287] width 109 height 23
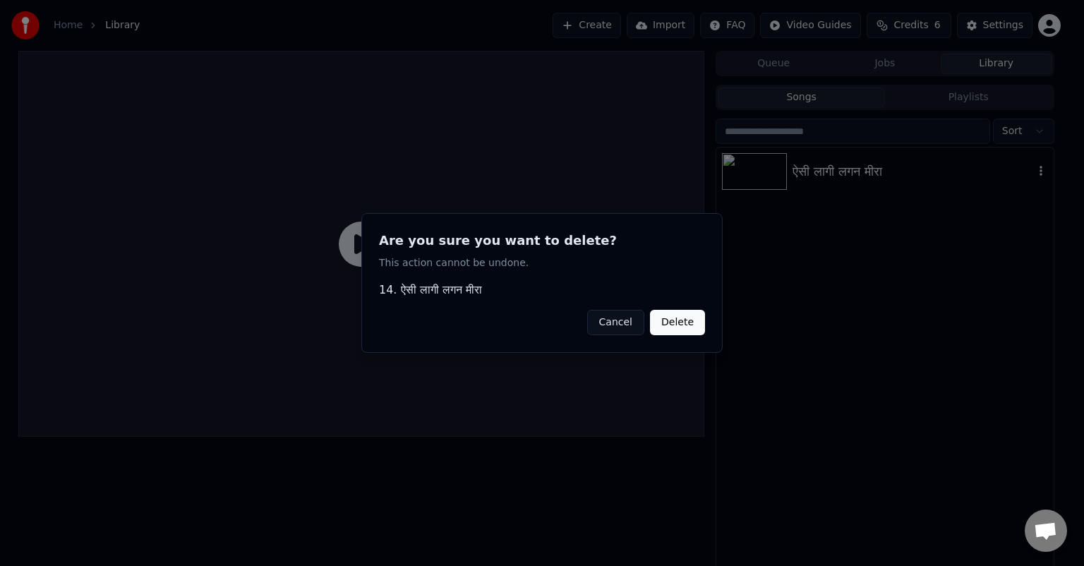
click at [681, 322] on button "Delete" at bounding box center [677, 322] width 55 height 25
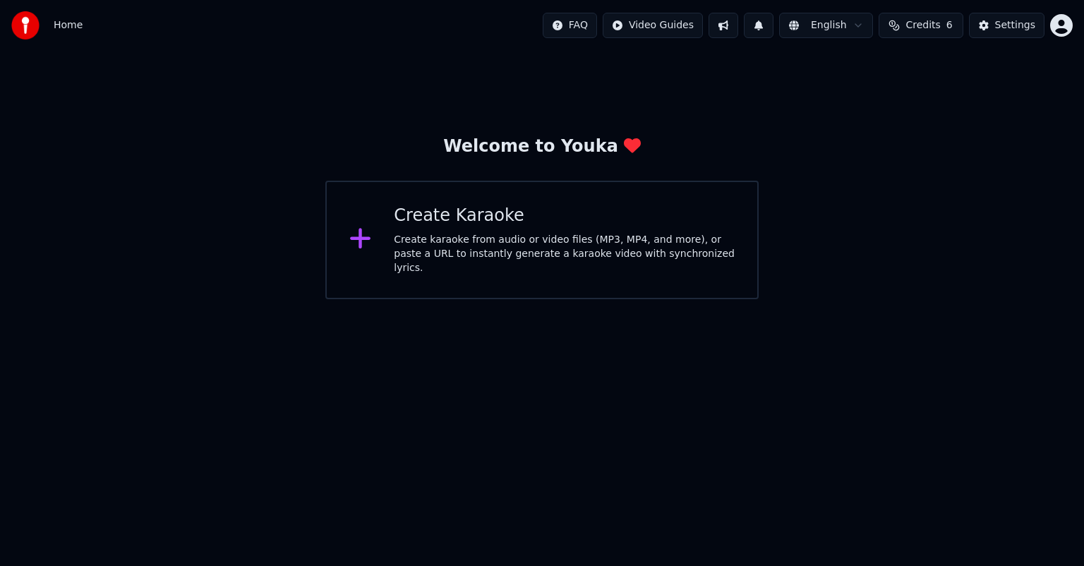
click at [419, 223] on div "Create Karaoke" at bounding box center [564, 216] width 341 height 23
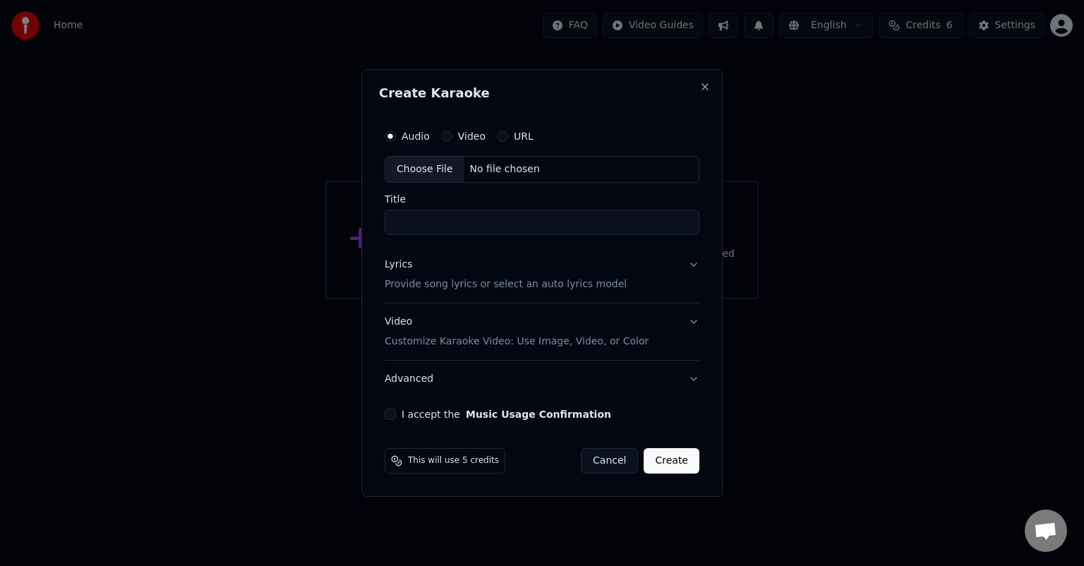
click at [396, 220] on input "Title" at bounding box center [541, 222] width 315 height 25
click at [417, 169] on div "Choose File" at bounding box center [424, 169] width 79 height 25
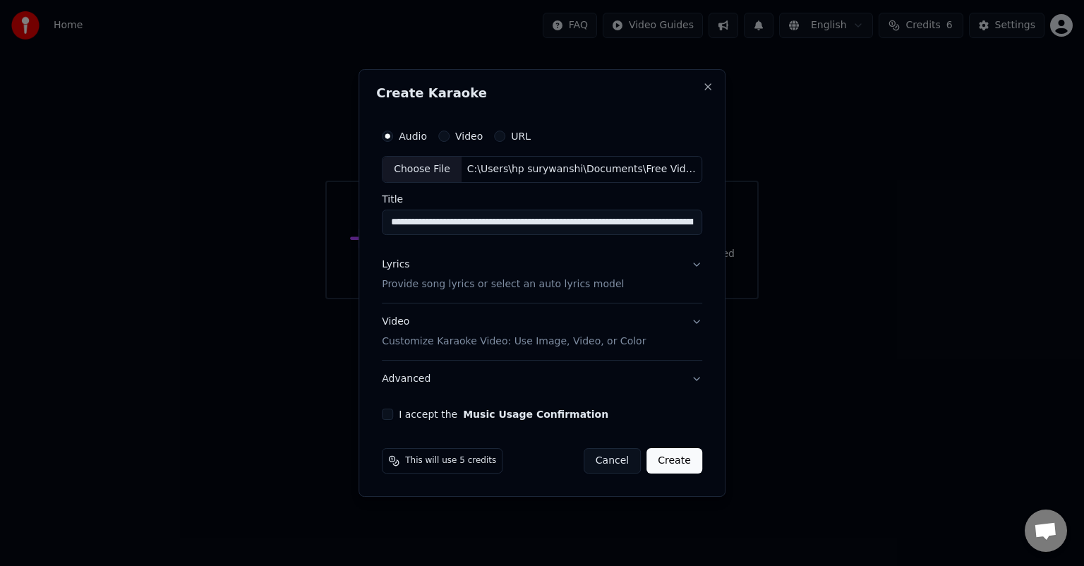
click at [411, 224] on input "**********" at bounding box center [542, 222] width 320 height 25
type input "**********"
click at [403, 284] on p "Provide song lyrics or select an auto lyrics model" at bounding box center [503, 284] width 242 height 14
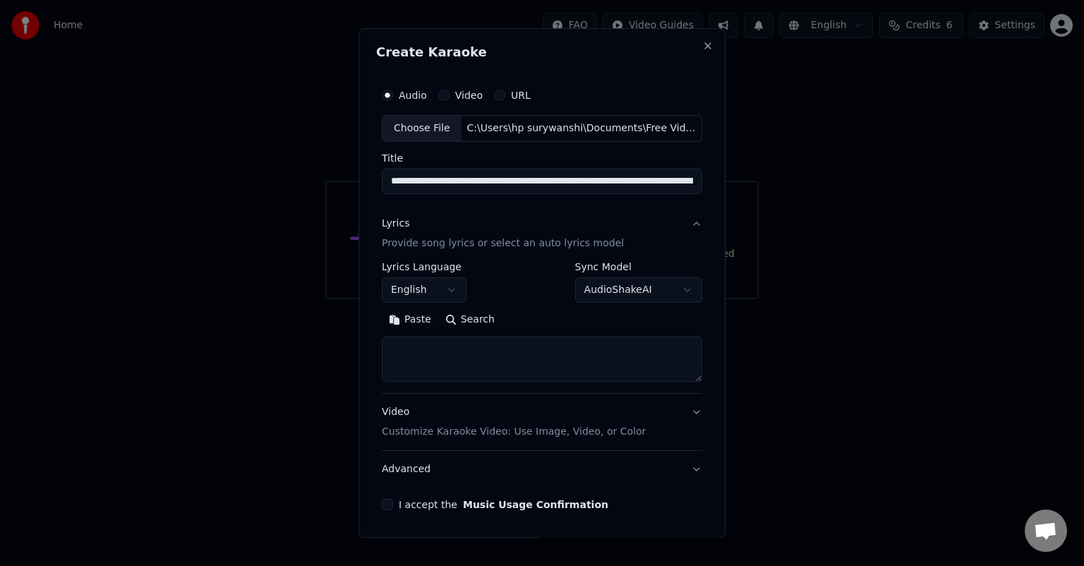
click at [437, 291] on button "English" at bounding box center [424, 289] width 85 height 25
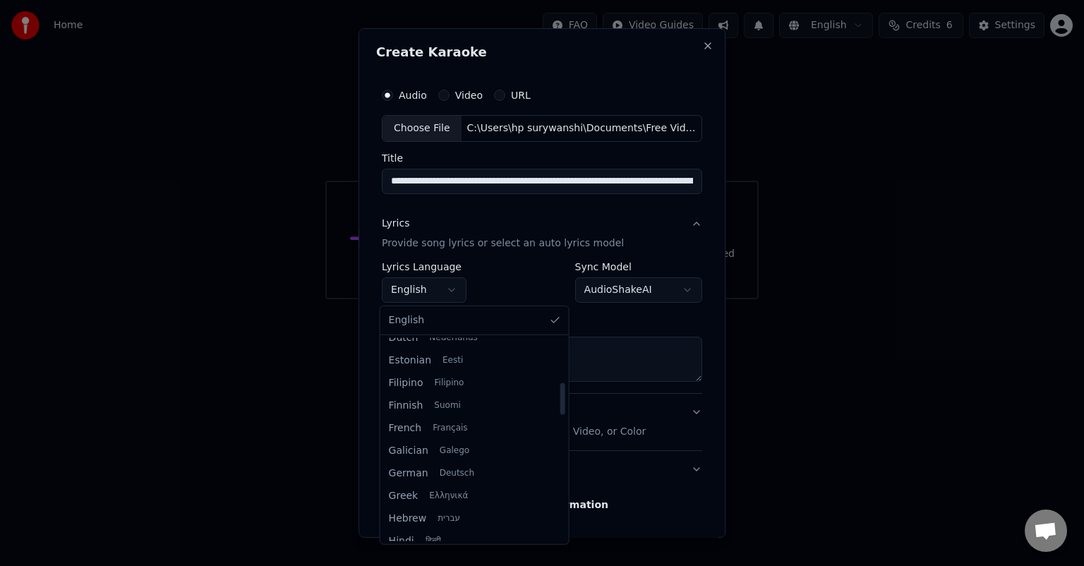
scroll to position [353, 0]
select select "**"
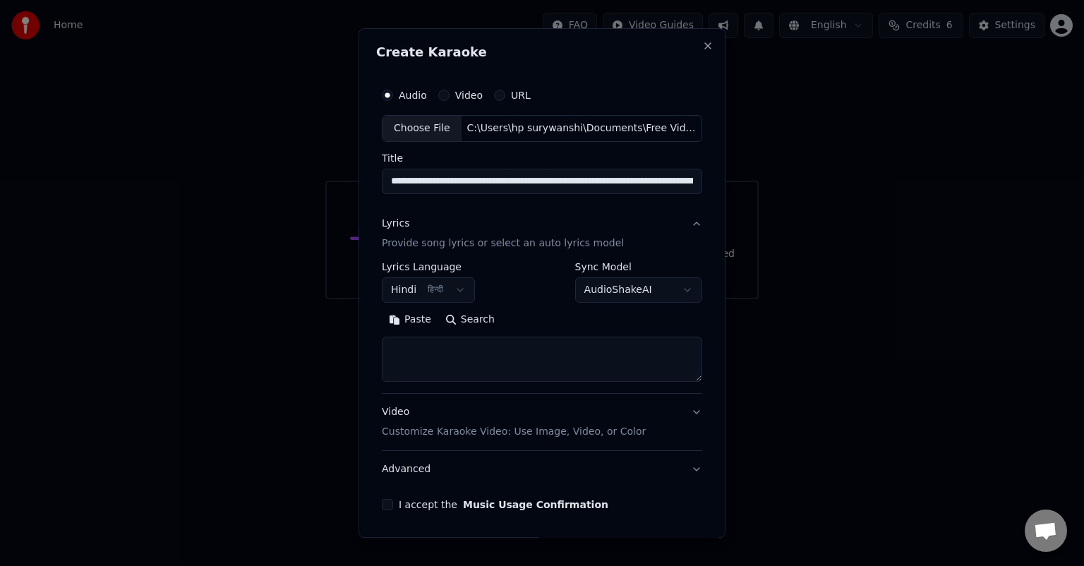
click at [415, 319] on button "Paste" at bounding box center [410, 319] width 56 height 23
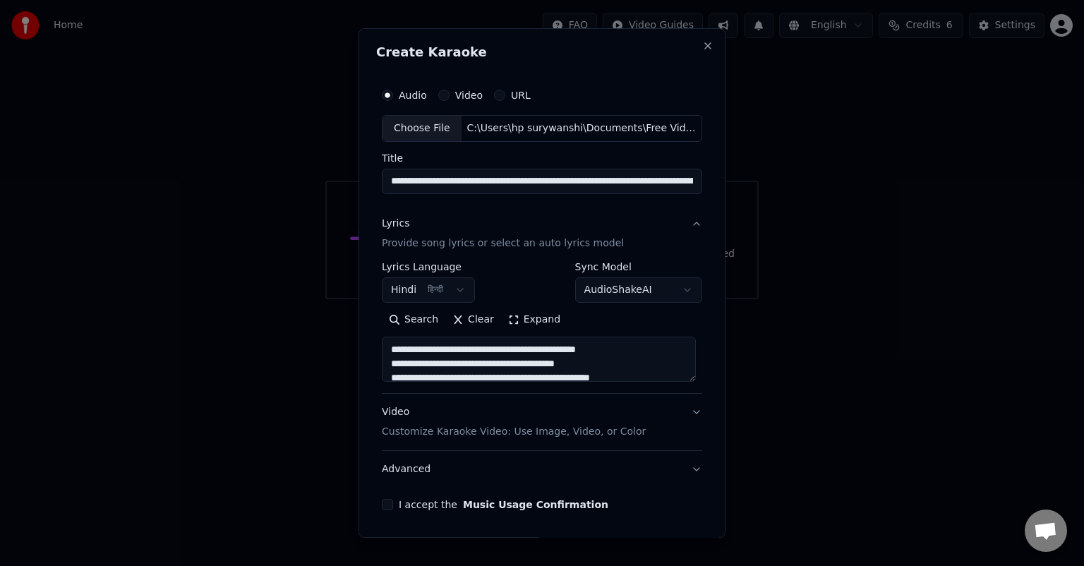
click at [384, 508] on button "I accept the Music Usage Confirmation" at bounding box center [387, 504] width 11 height 11
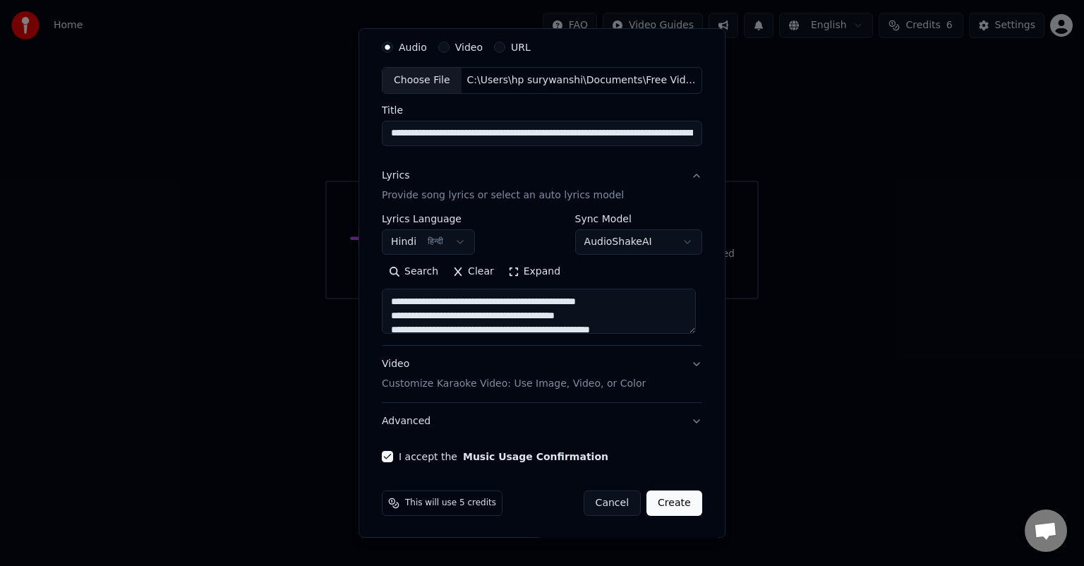
click at [666, 502] on button "Create" at bounding box center [674, 502] width 56 height 25
type textarea "**********"
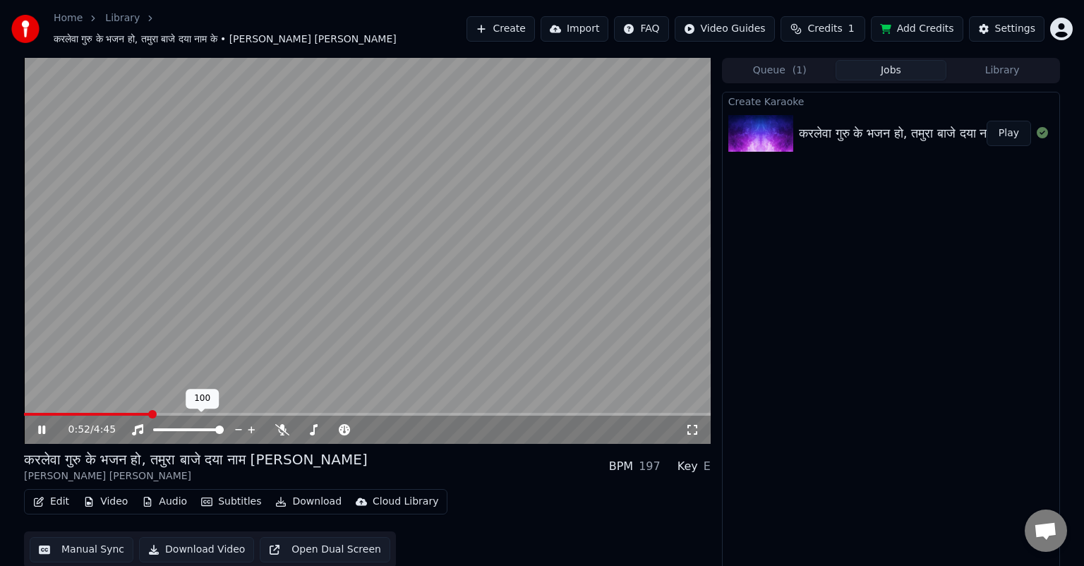
click at [182, 423] on div at bounding box center [202, 430] width 114 height 14
click at [178, 425] on span at bounding box center [179, 429] width 8 height 8
click at [169, 428] on span at bounding box center [165, 429] width 25 height 3
click at [165, 428] on span at bounding box center [159, 429] width 13 height 3
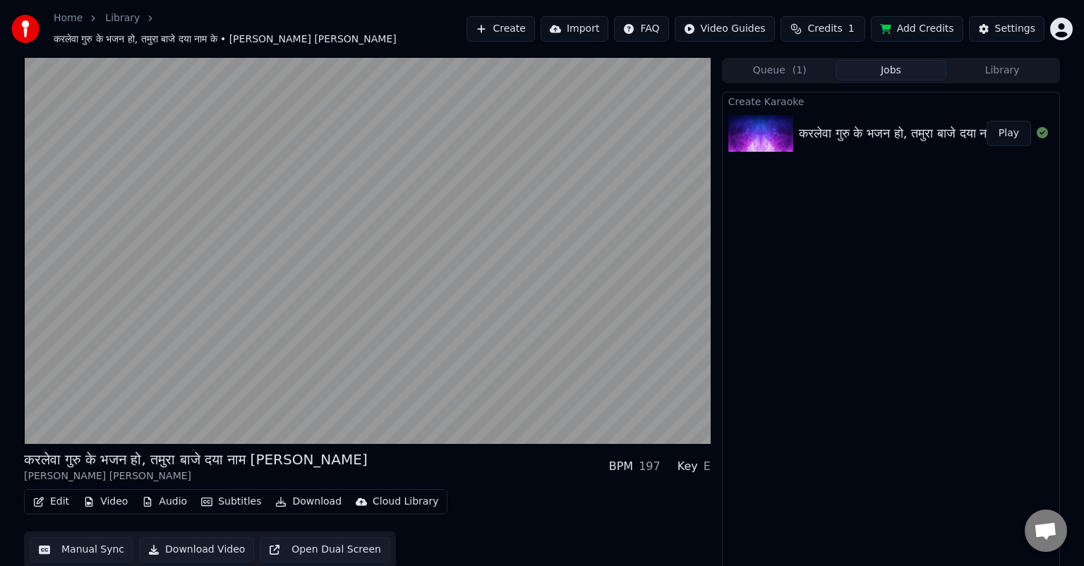
click at [163, 497] on button "Audio" at bounding box center [164, 502] width 56 height 20
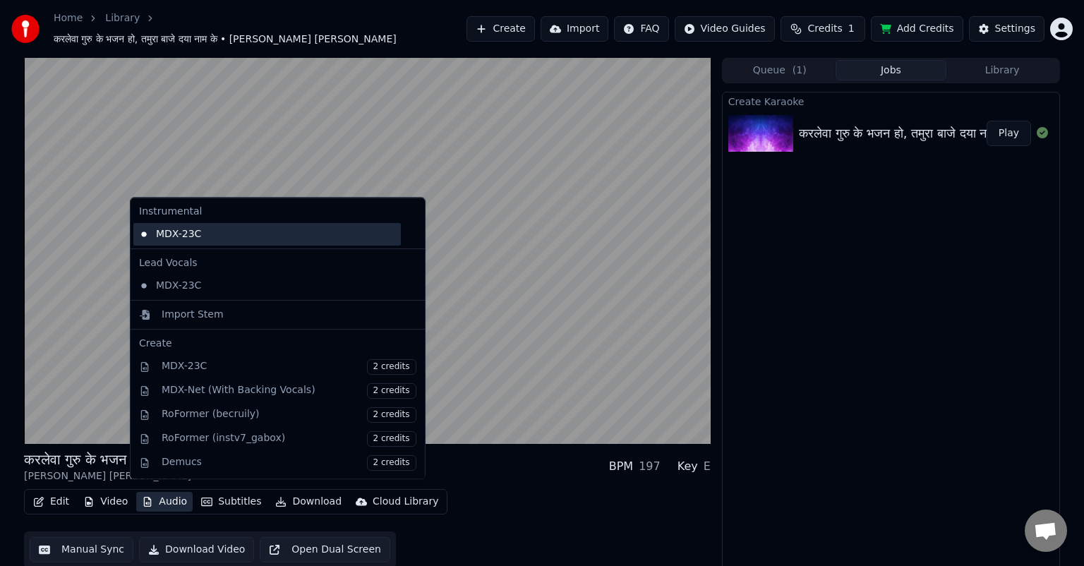
click at [169, 232] on div "MDX-23C" at bounding box center [266, 234] width 267 height 23
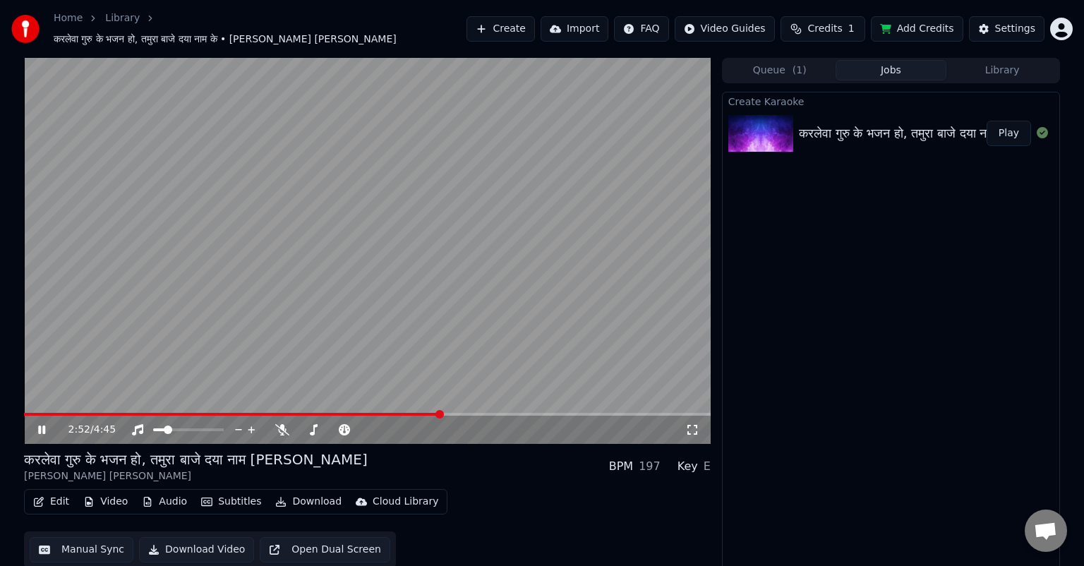
click at [164, 497] on button "Audio" at bounding box center [164, 502] width 56 height 20
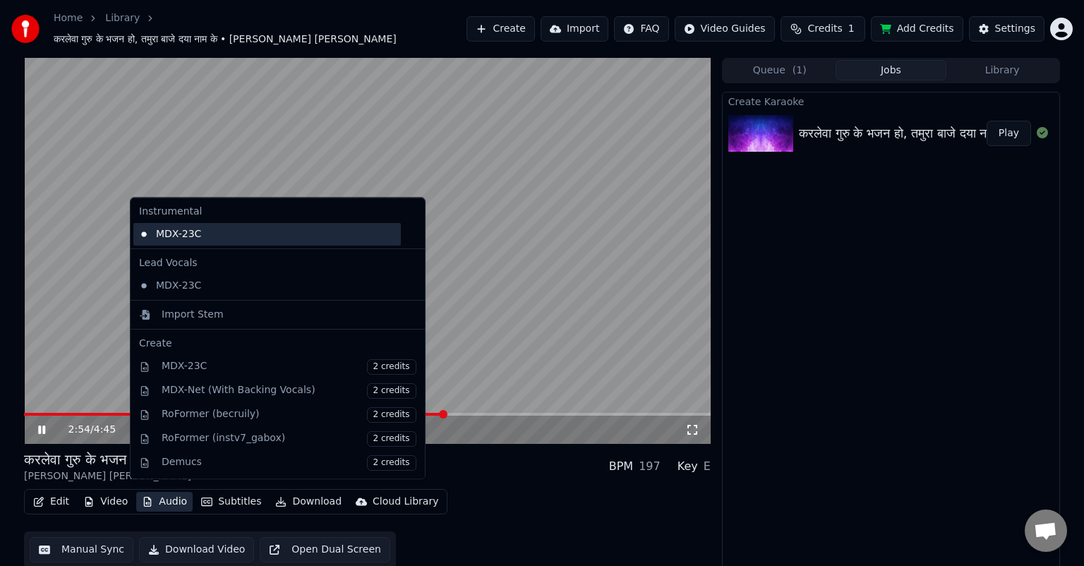
click at [175, 231] on div "MDX-23C" at bounding box center [266, 234] width 267 height 23
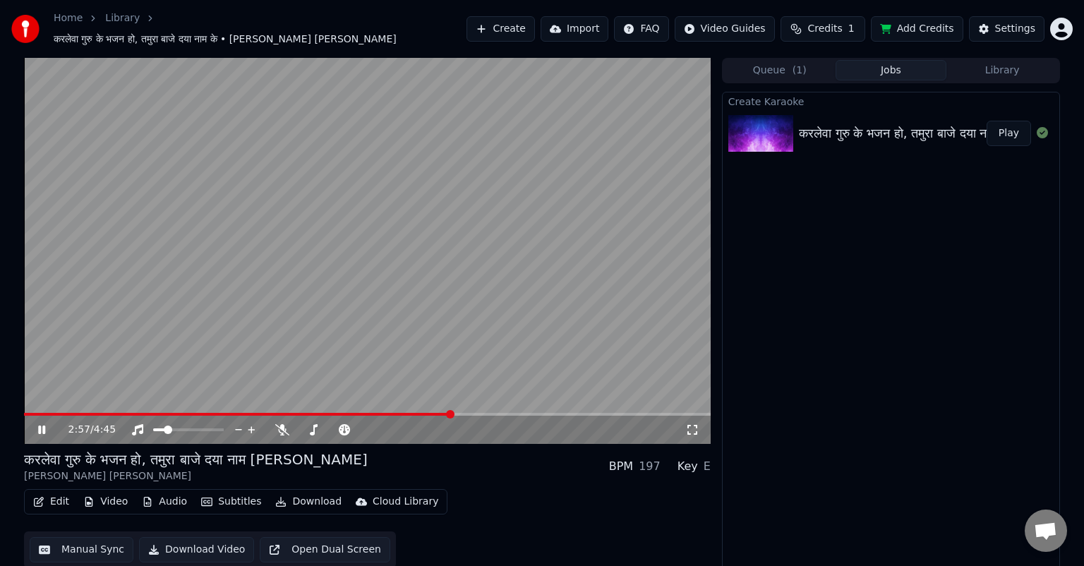
click at [224, 495] on button "Subtitles" at bounding box center [230, 502] width 71 height 20
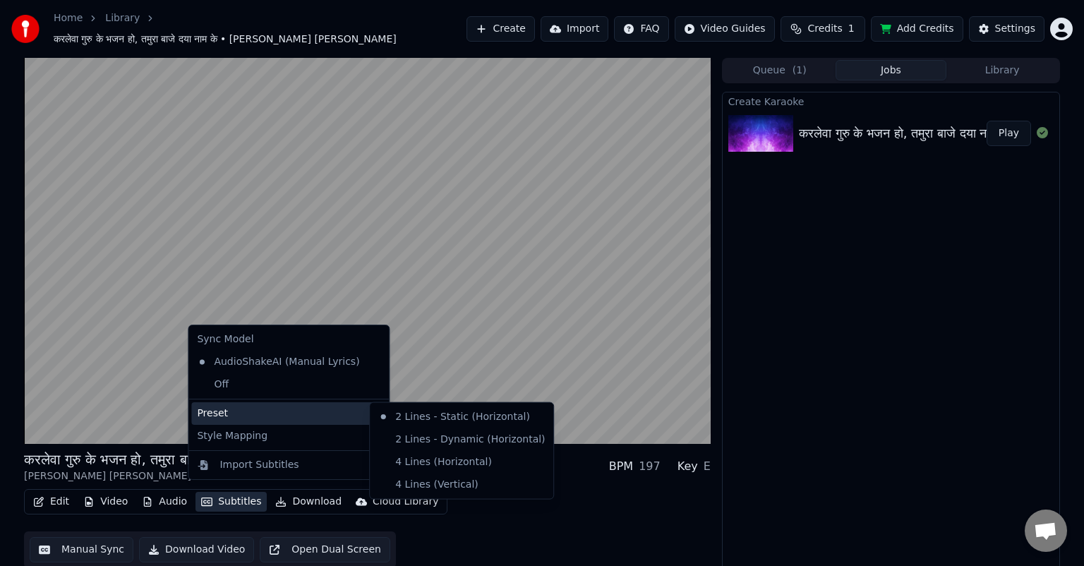
click at [223, 414] on div "Preset" at bounding box center [288, 413] width 195 height 23
click at [460, 418] on div "2 Lines - Static (Horizontal)" at bounding box center [461, 417] width 178 height 23
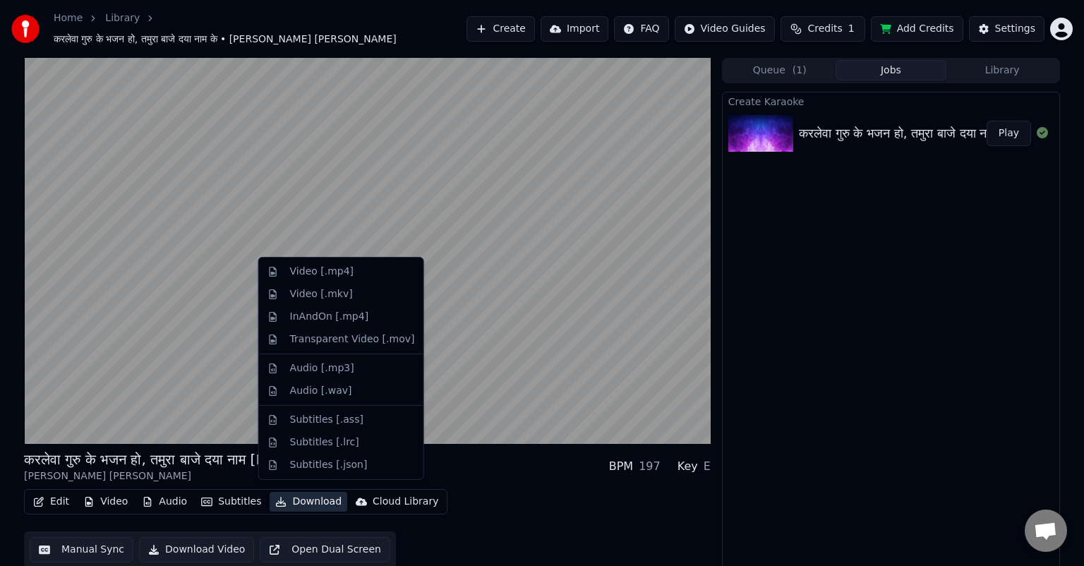
click at [311, 492] on button "Download" at bounding box center [308, 502] width 78 height 20
click at [342, 270] on div "Video [.mp4]" at bounding box center [321, 272] width 63 height 14
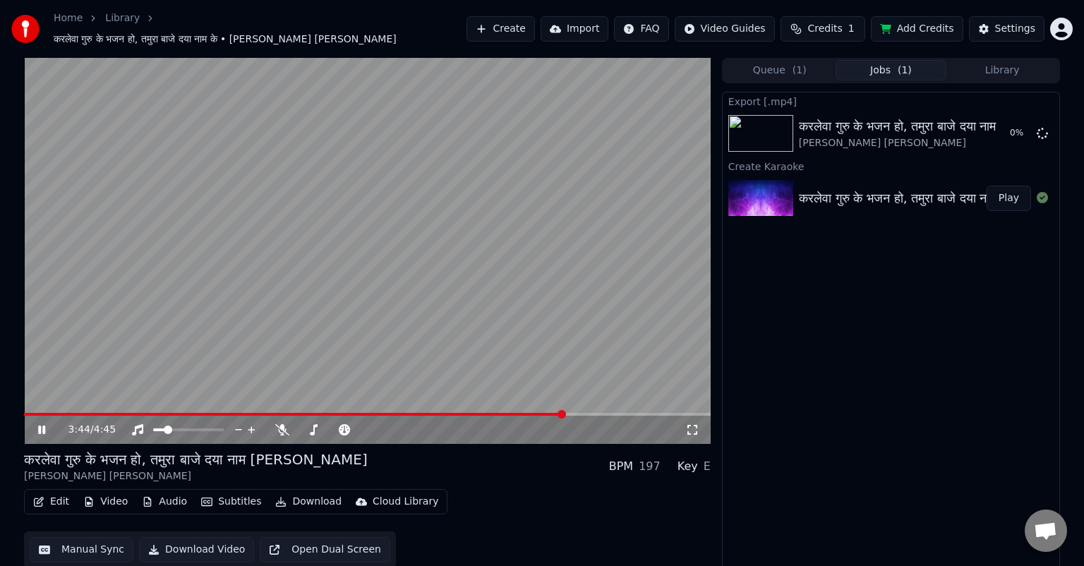
click at [43, 424] on icon at bounding box center [51, 429] width 33 height 11
click at [1010, 190] on button "Play" at bounding box center [1008, 198] width 44 height 25
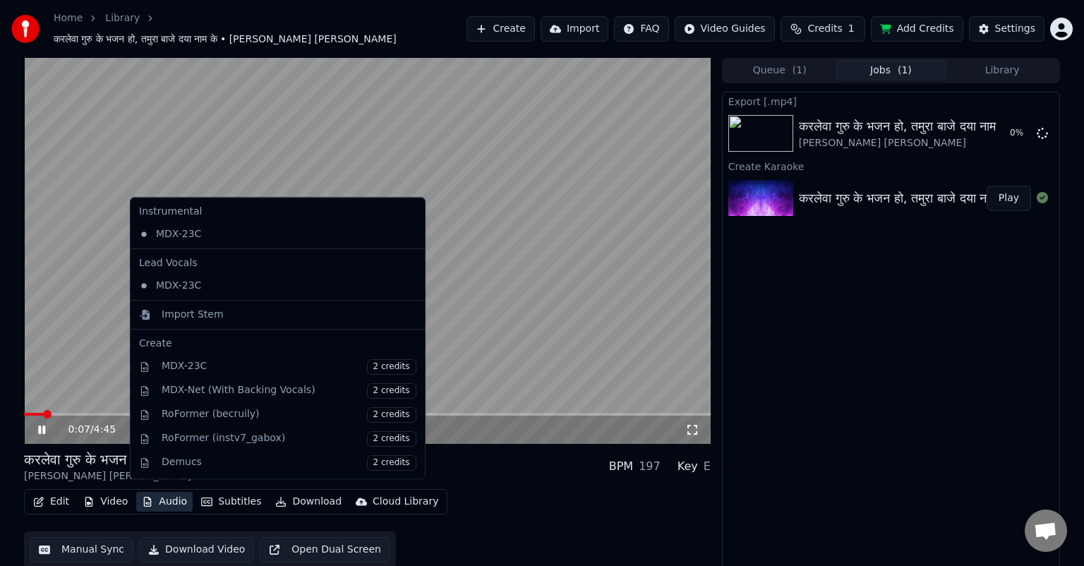
click at [176, 497] on button "Audio" at bounding box center [164, 502] width 56 height 20
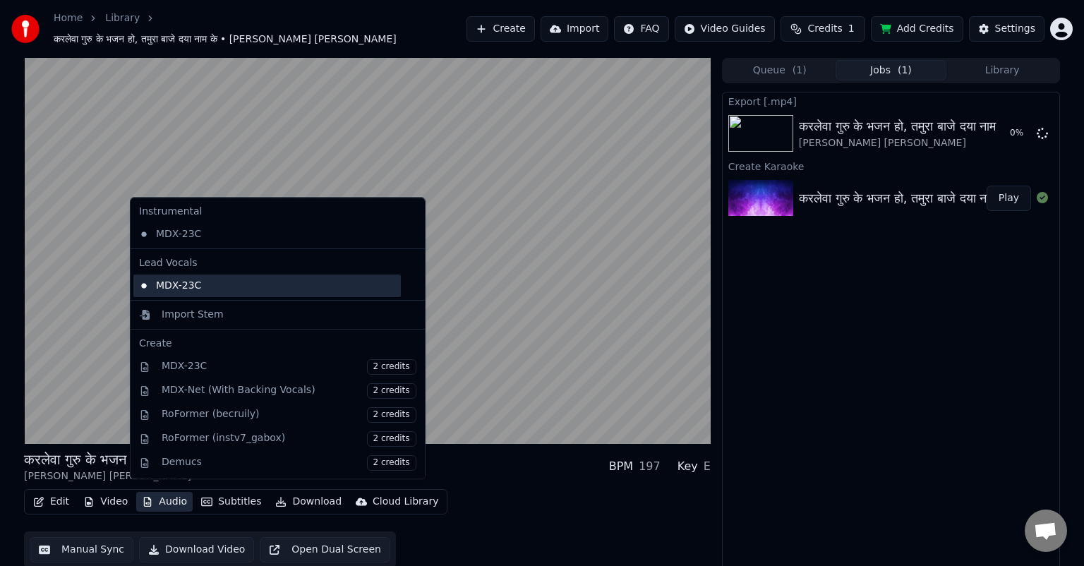
click at [172, 285] on div "MDX-23C" at bounding box center [266, 285] width 267 height 23
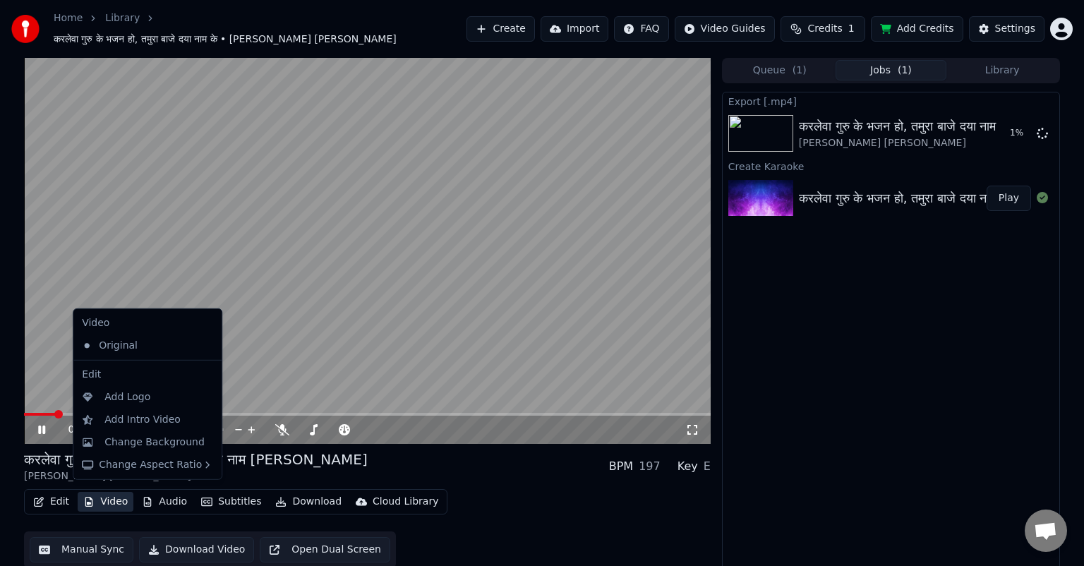
click at [107, 495] on button "Video" at bounding box center [106, 502] width 56 height 20
click at [118, 344] on div "Original" at bounding box center [136, 345] width 121 height 23
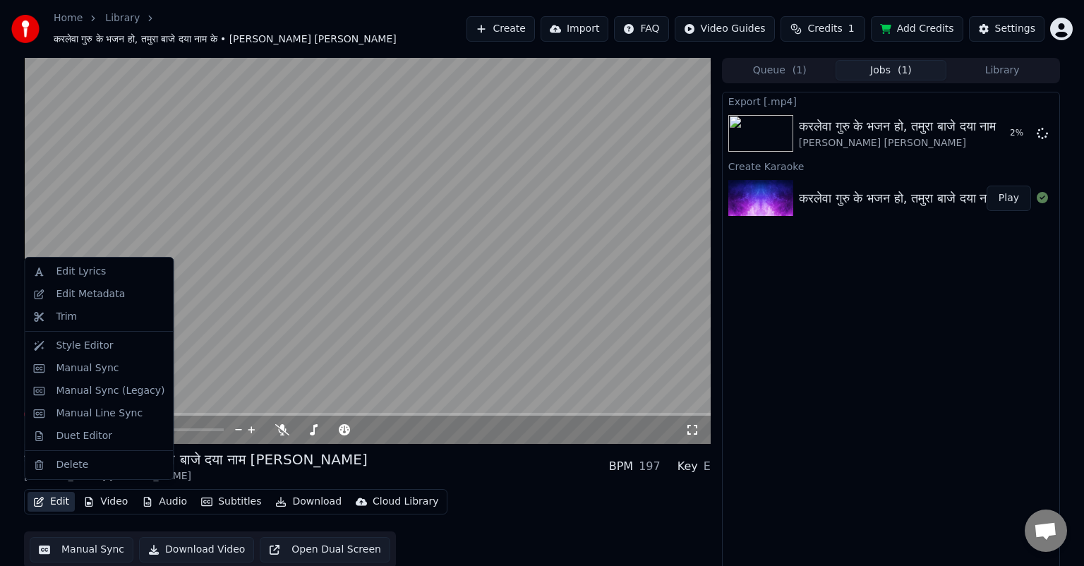
click at [61, 492] on button "Edit" at bounding box center [51, 502] width 47 height 20
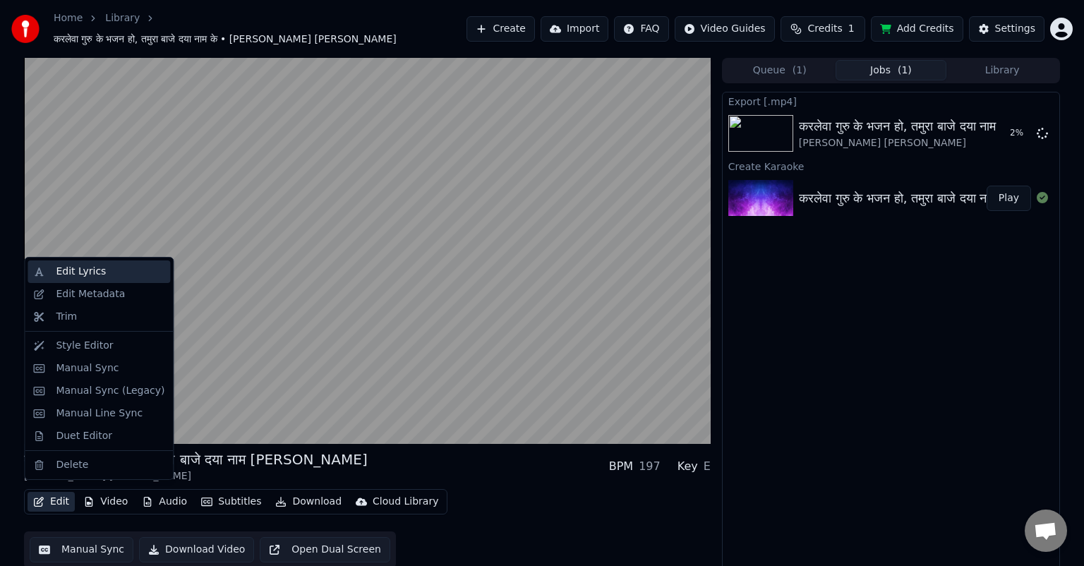
click at [82, 269] on div "Edit Lyrics" at bounding box center [81, 272] width 50 height 14
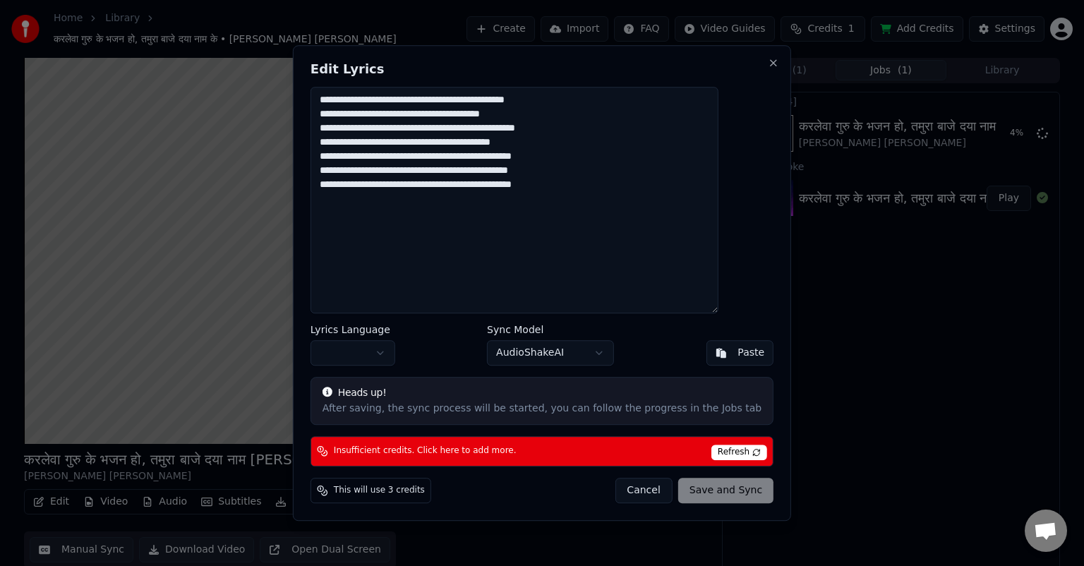
click at [384, 332] on label "Lyrics Language" at bounding box center [352, 330] width 85 height 10
click at [505, 121] on textarea "**********" at bounding box center [514, 200] width 408 height 226
click at [624, 492] on button "Cancel" at bounding box center [642, 490] width 57 height 25
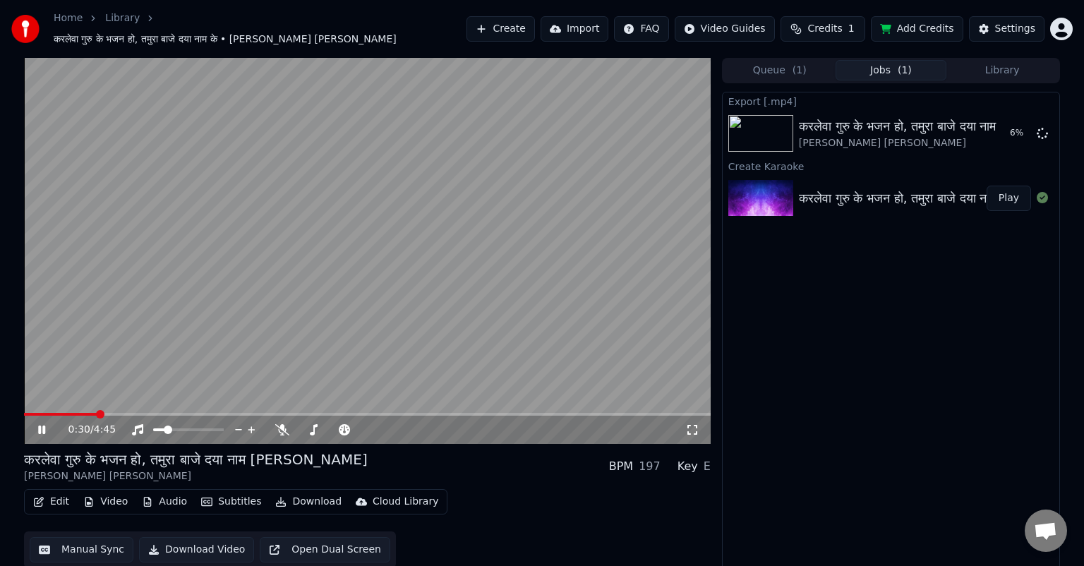
click at [351, 281] on video at bounding box center [367, 251] width 686 height 386
click at [473, 332] on video at bounding box center [367, 251] width 686 height 386
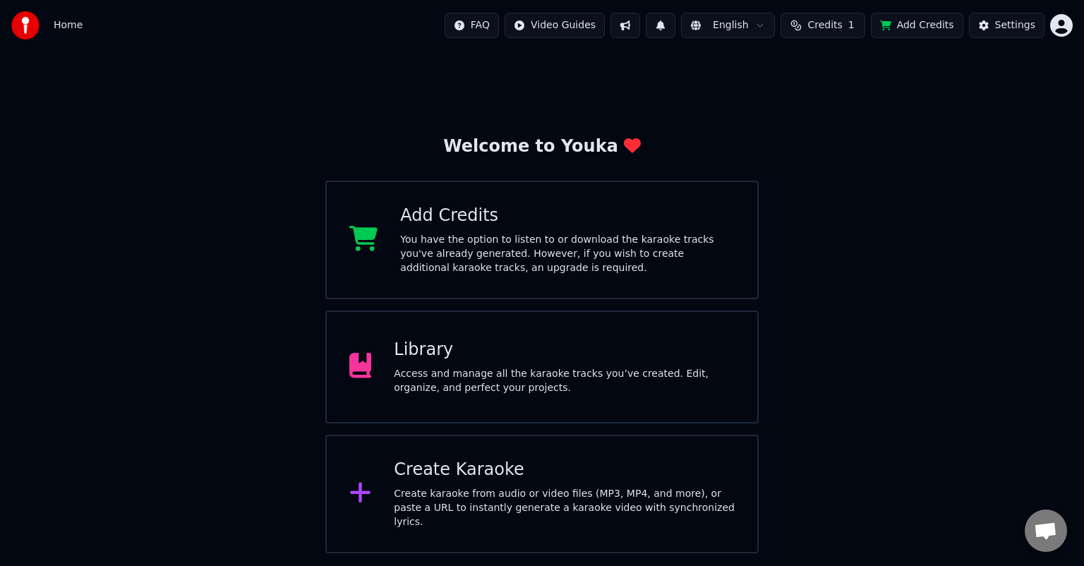
click at [460, 368] on div "Access and manage all the karaoke tracks you’ve created. Edit, organize, and pe…" at bounding box center [564, 381] width 341 height 28
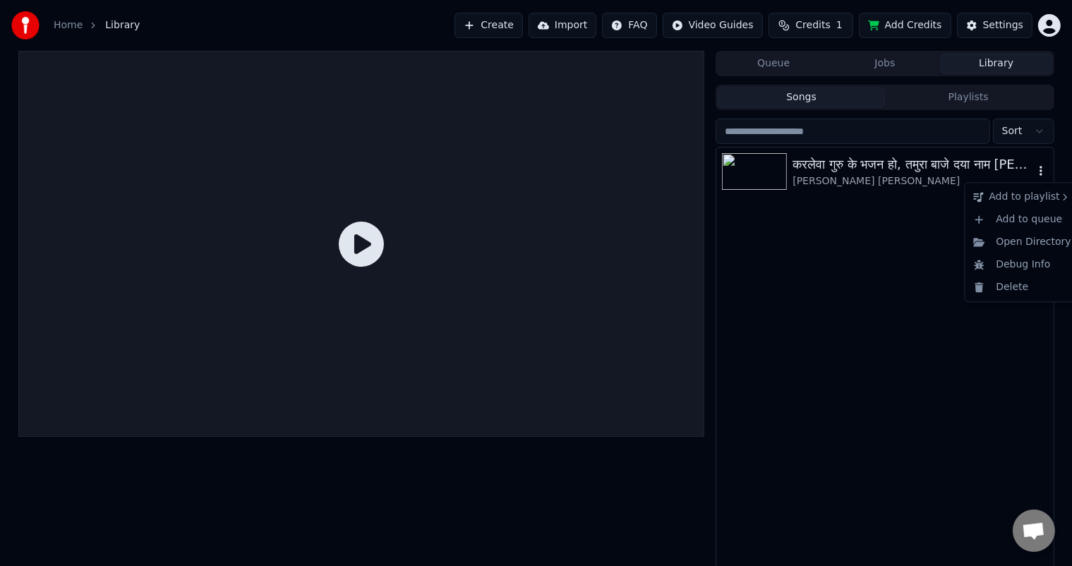
click at [1041, 172] on icon "button" at bounding box center [1041, 170] width 14 height 11
click at [1000, 289] on div "Delete" at bounding box center [1021, 287] width 109 height 23
